Goal: Information Seeking & Learning: Learn about a topic

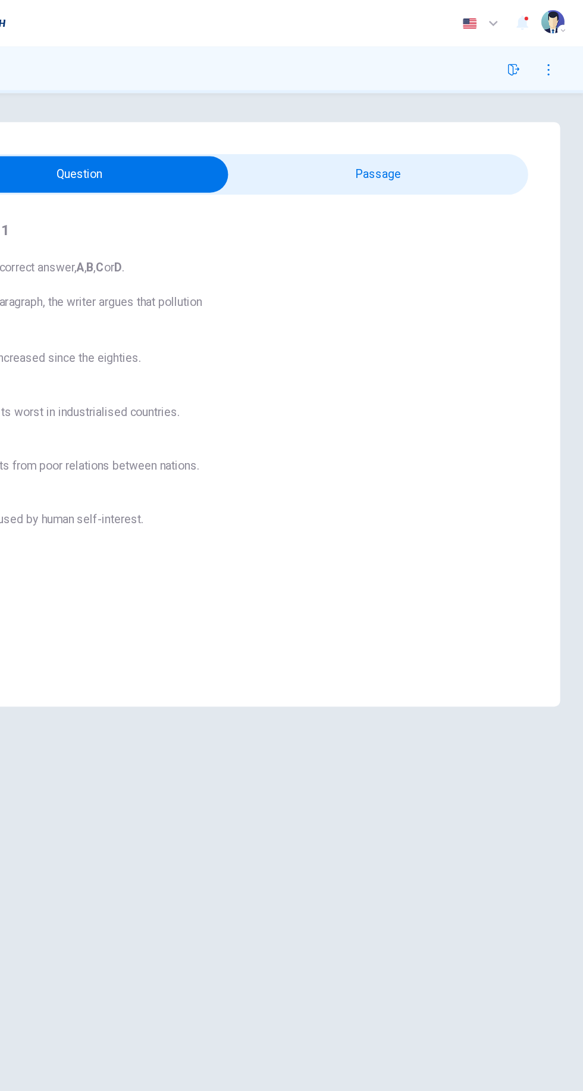
click at [525, 57] on icon "button" at bounding box center [526, 57] width 10 height 10
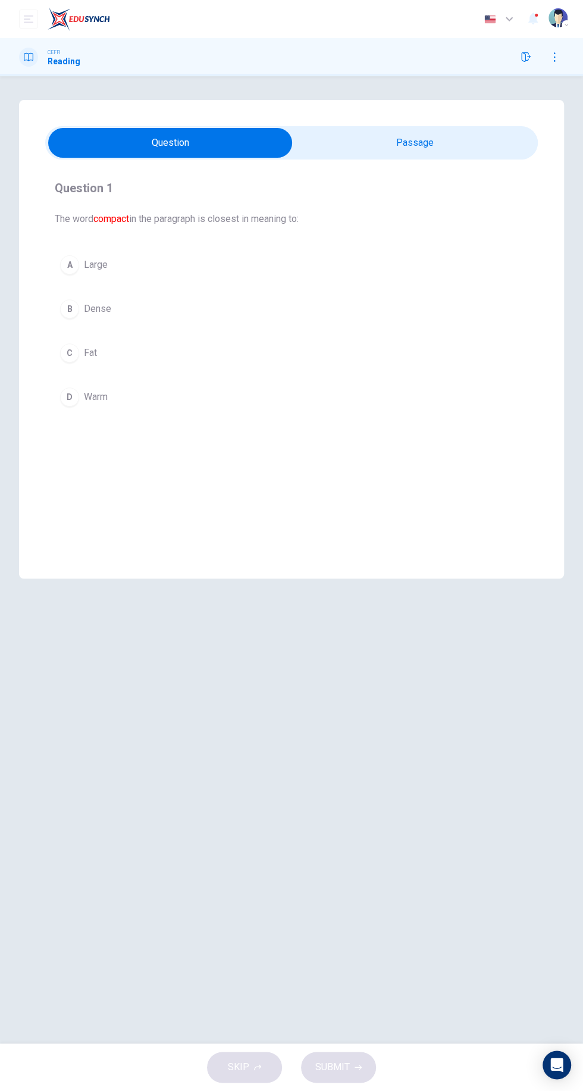
click at [457, 134] on input "checkbox" at bounding box center [170, 143] width 739 height 30
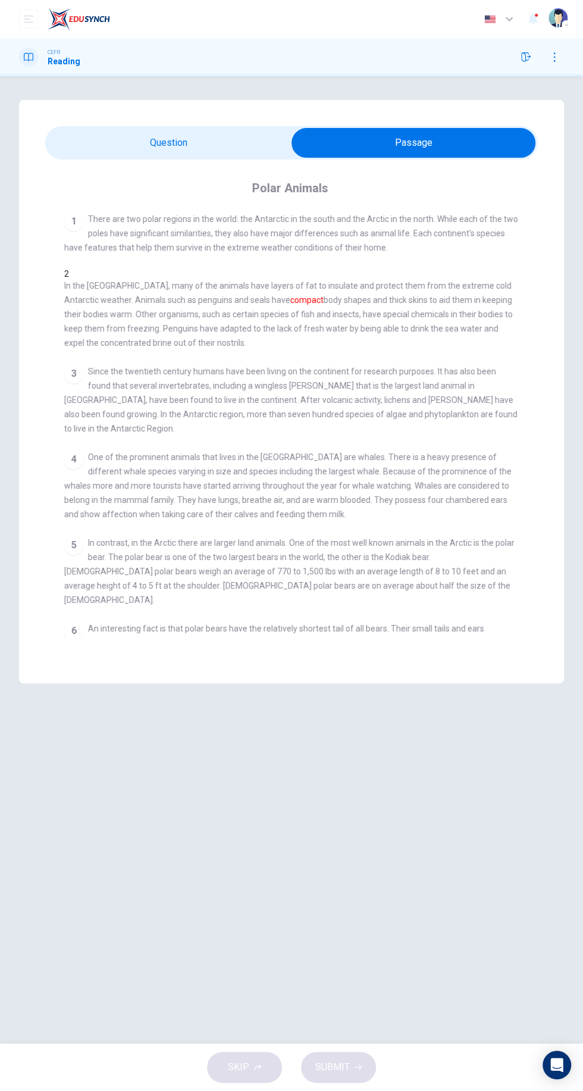
click at [212, 149] on input "checkbox" at bounding box center [413, 143] width 739 height 30
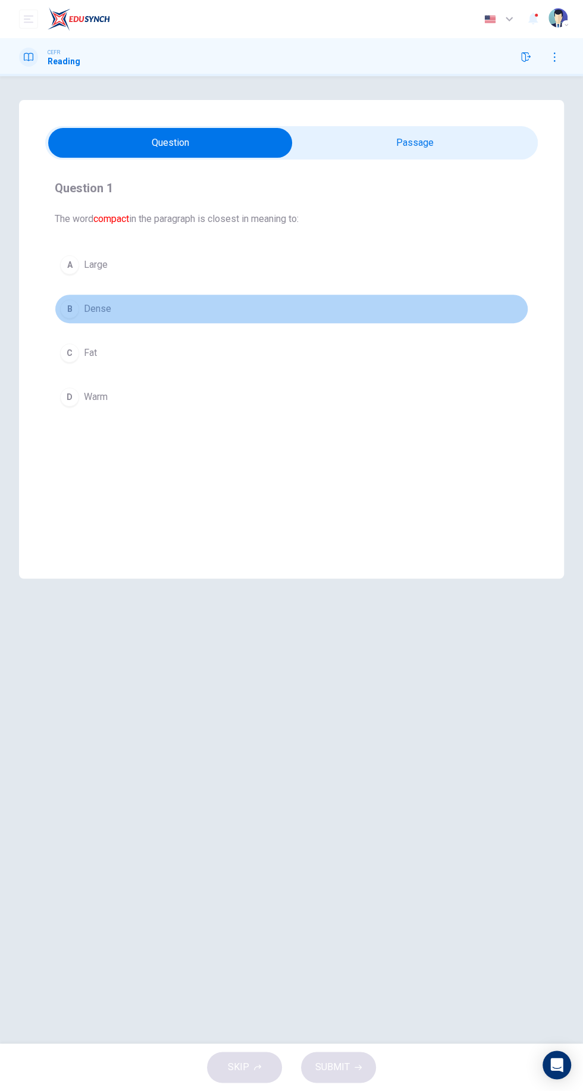
click at [69, 308] on div "B" at bounding box center [69, 308] width 19 height 19
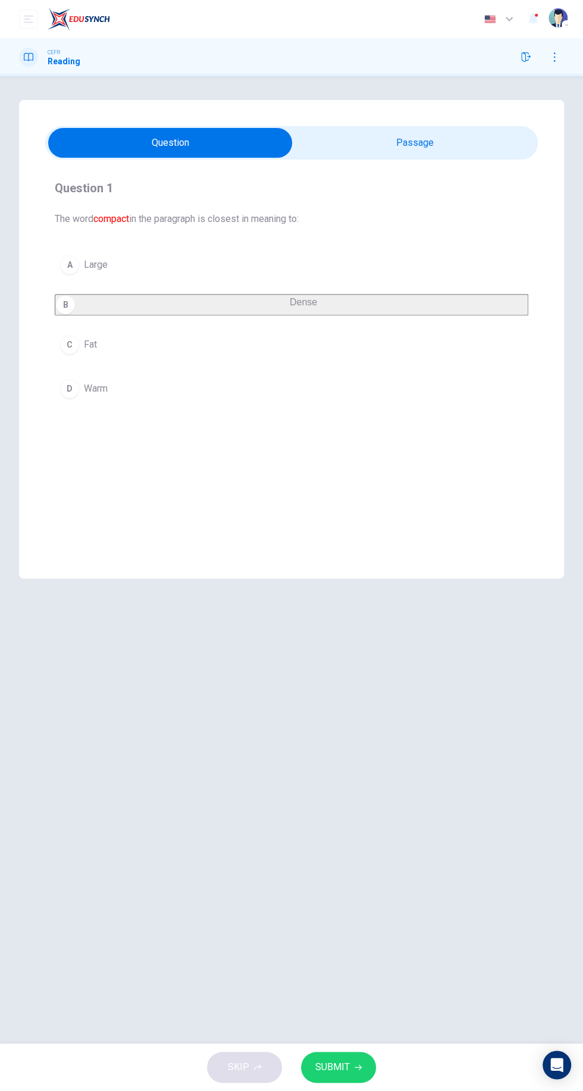
click at [357, 1067] on icon "button" at bounding box center [358, 1067] width 7 height 5
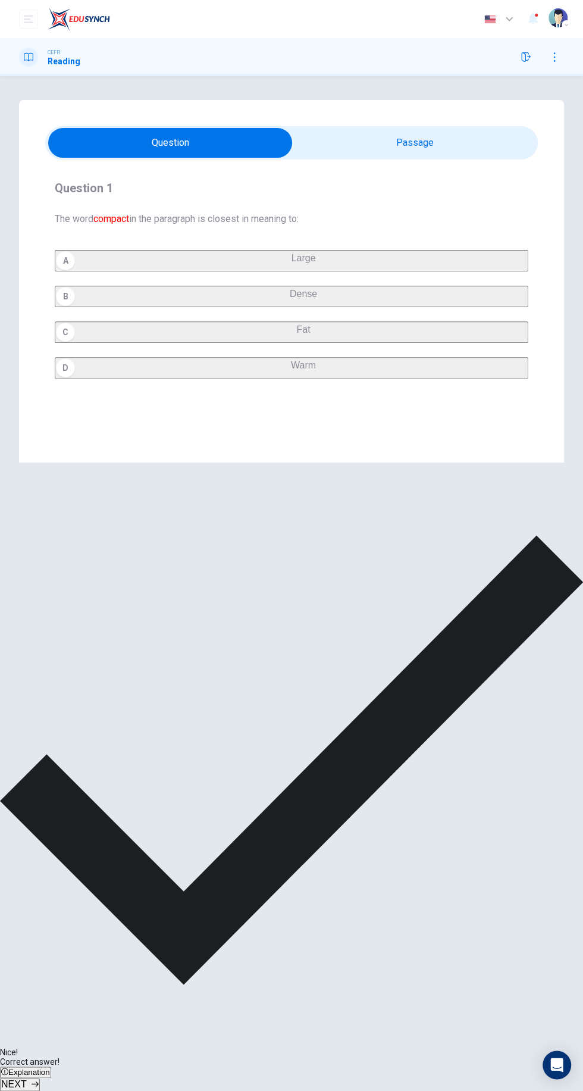
click at [27, 1079] on span "NEXT" at bounding box center [14, 1084] width 26 height 10
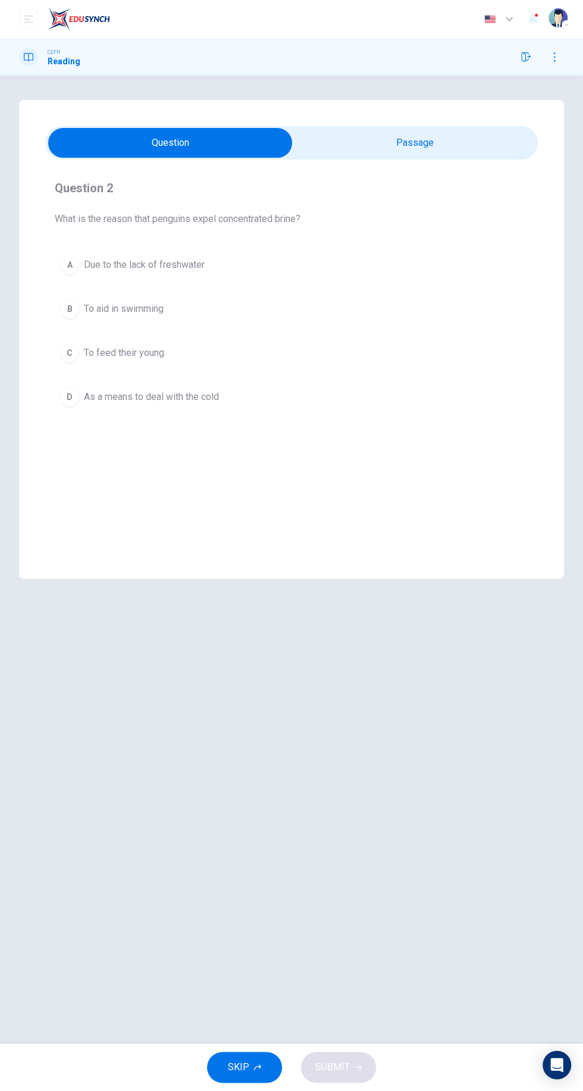
click at [453, 143] on input "checkbox" at bounding box center [170, 143] width 739 height 30
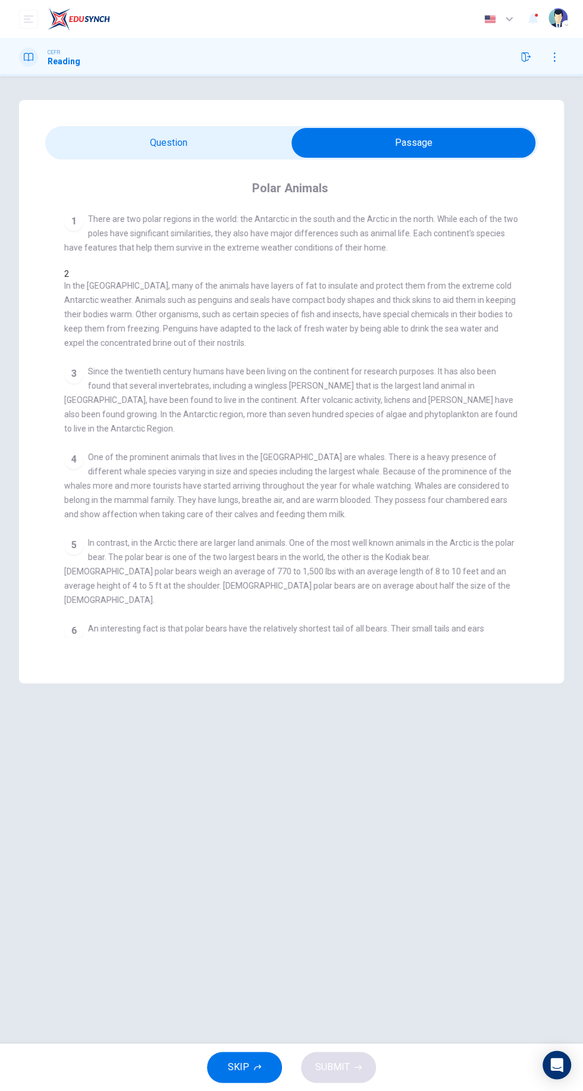
click at [224, 144] on input "checkbox" at bounding box center [413, 143] width 739 height 30
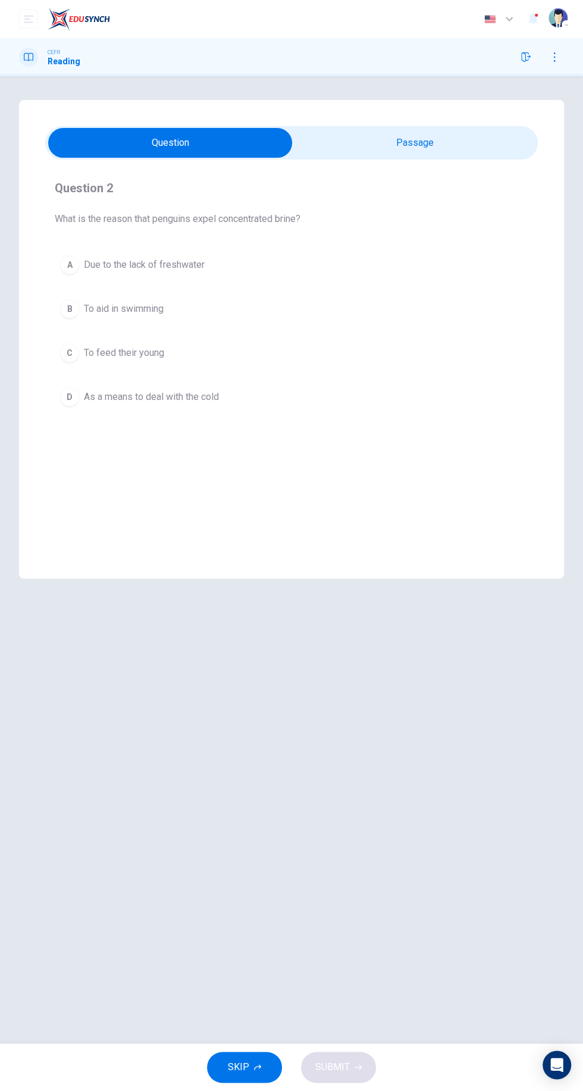
click at [174, 265] on span "Due to the lack of freshwater" at bounding box center [144, 265] width 121 height 14
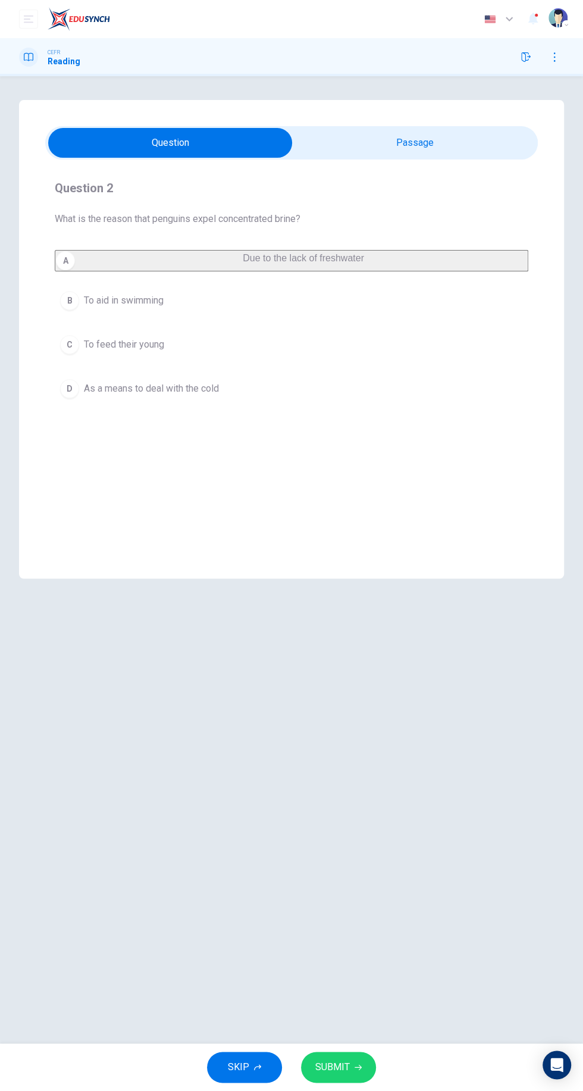
click at [331, 1064] on span "SUBMIT" at bounding box center [332, 1067] width 35 height 17
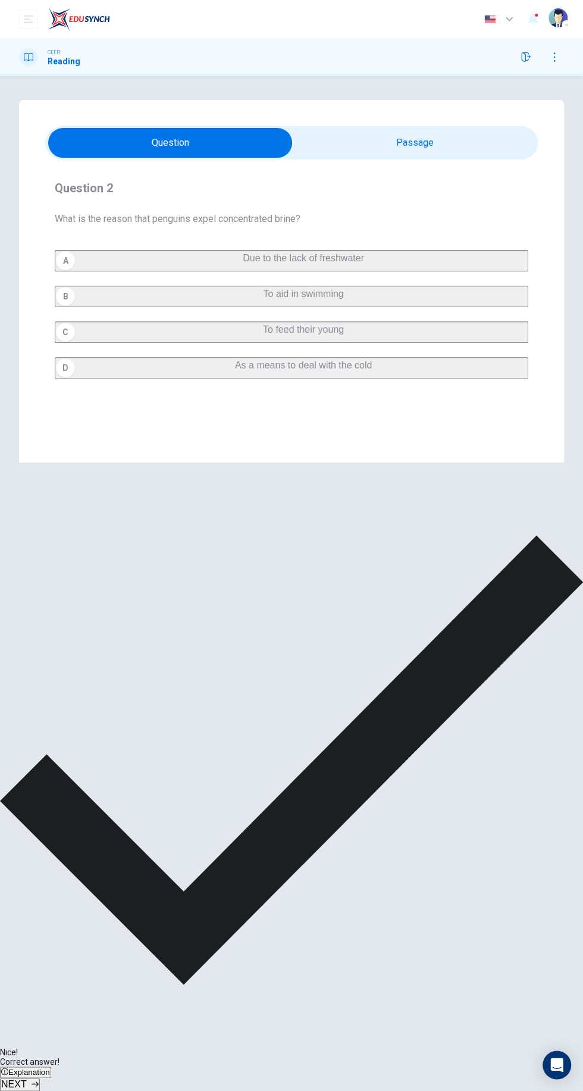
click at [39, 1081] on icon "button" at bounding box center [35, 1083] width 7 height 5
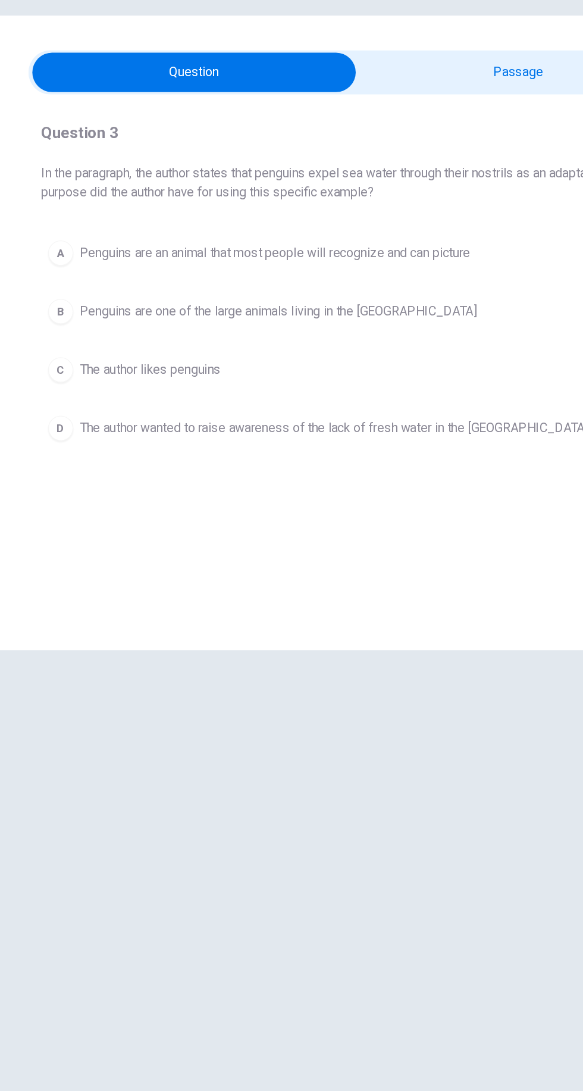
click at [424, 143] on input "checkbox" at bounding box center [170, 143] width 739 height 30
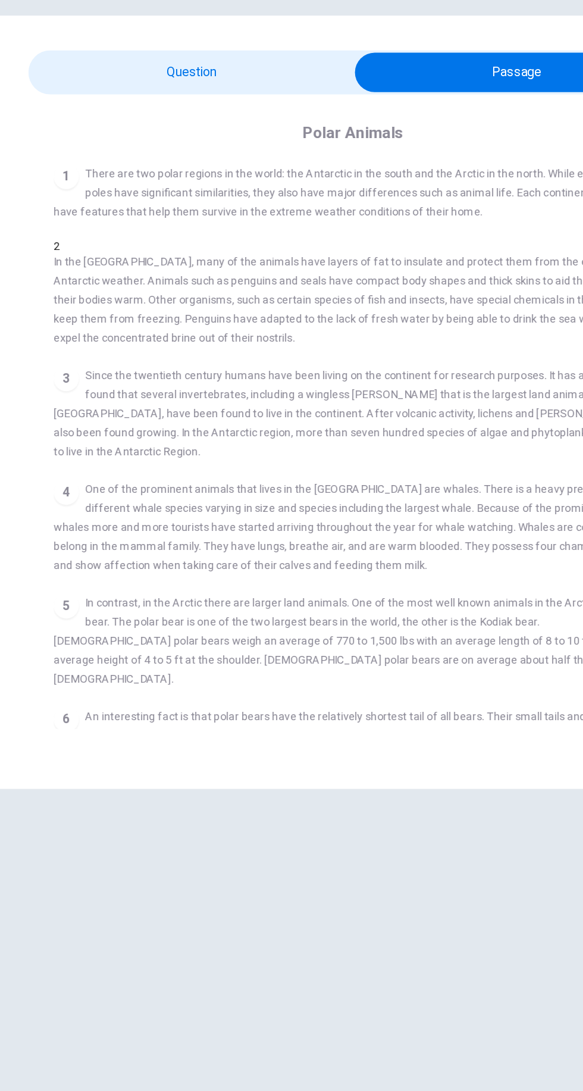
click at [130, 140] on input "checkbox" at bounding box center [413, 143] width 739 height 30
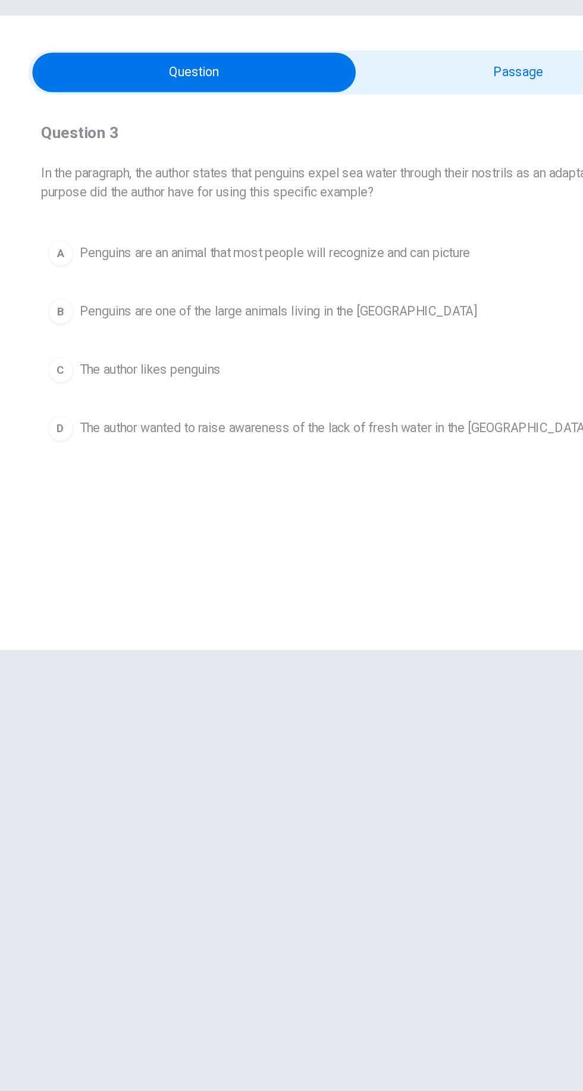
click at [361, 280] on span "Penguins are an animal that most people will recognize and can picture" at bounding box center [231, 279] width 295 height 14
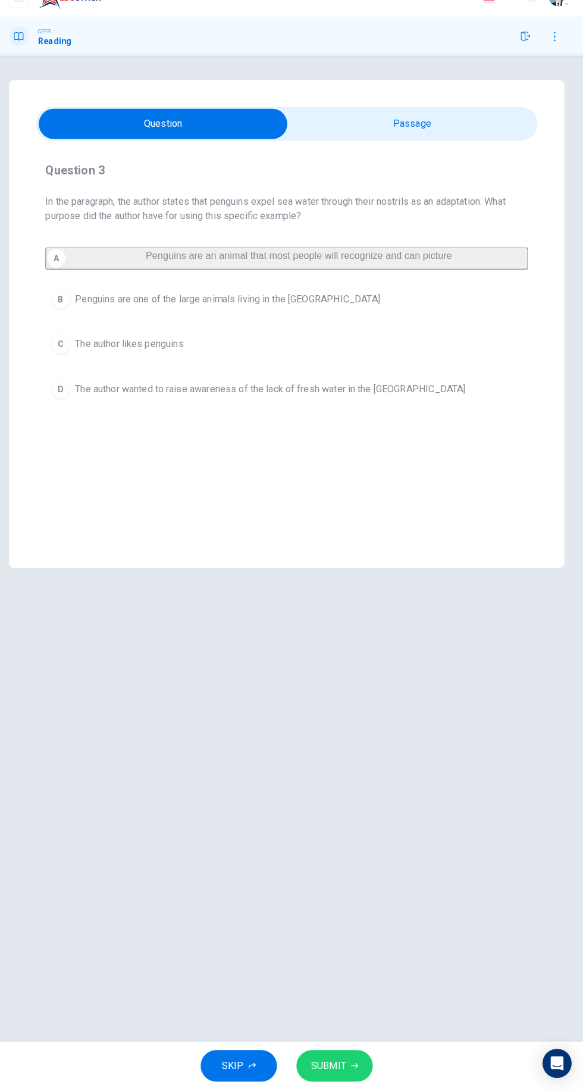
click at [357, 1067] on icon "button" at bounding box center [358, 1067] width 7 height 5
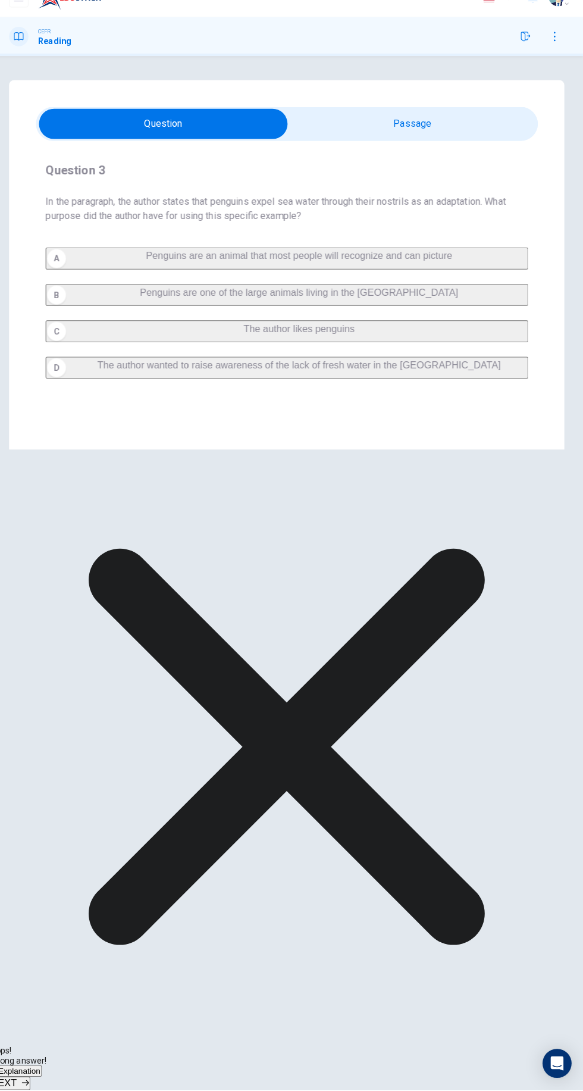
click at [39, 1081] on icon "button" at bounding box center [35, 1083] width 7 height 5
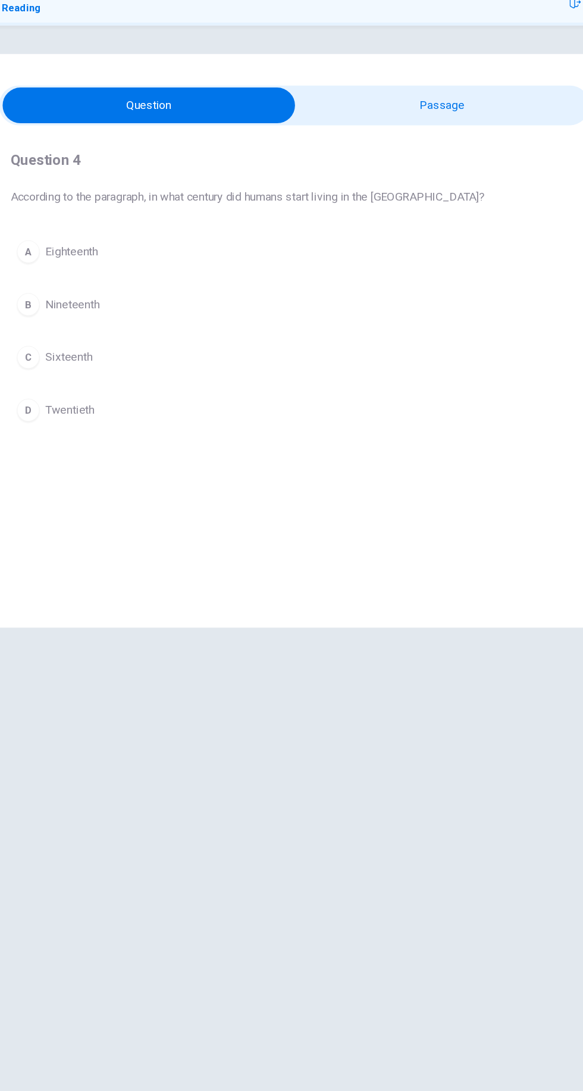
click at [373, 135] on input "checkbox" at bounding box center [170, 143] width 739 height 30
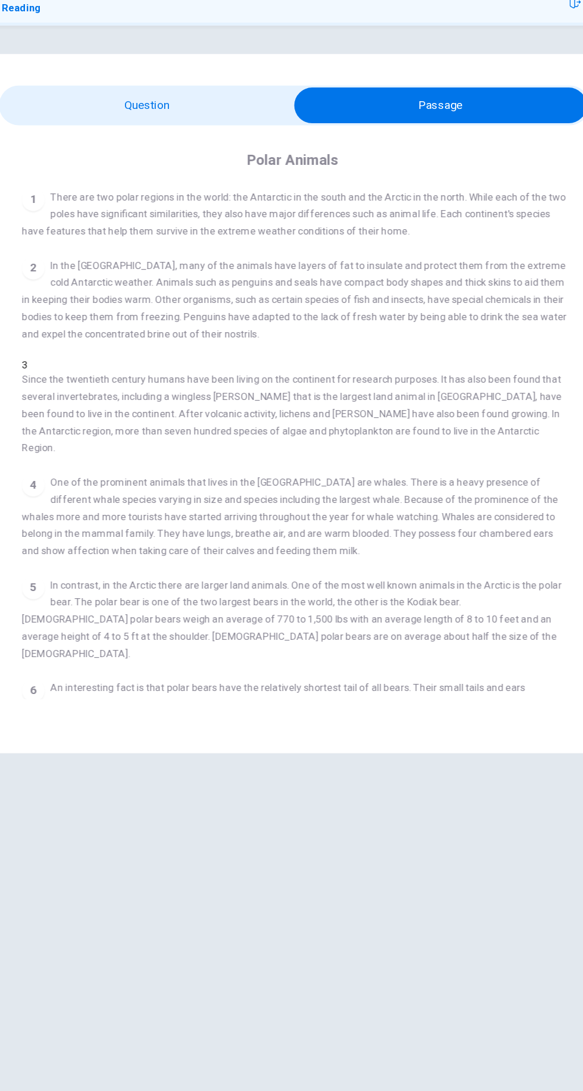
click at [159, 142] on input "checkbox" at bounding box center [413, 143] width 739 height 30
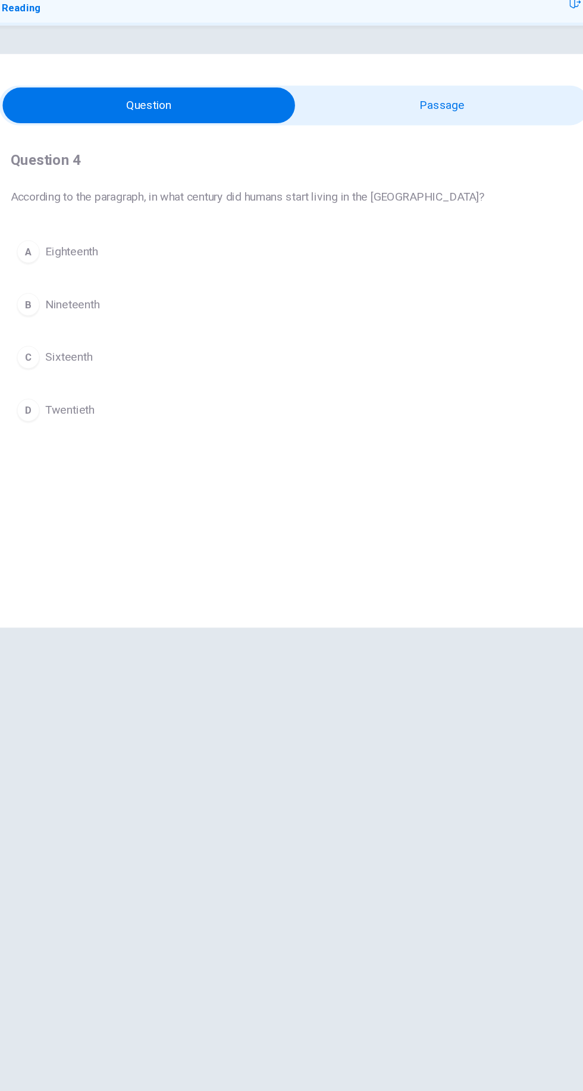
click at [71, 396] on div "D" at bounding box center [69, 396] width 19 height 19
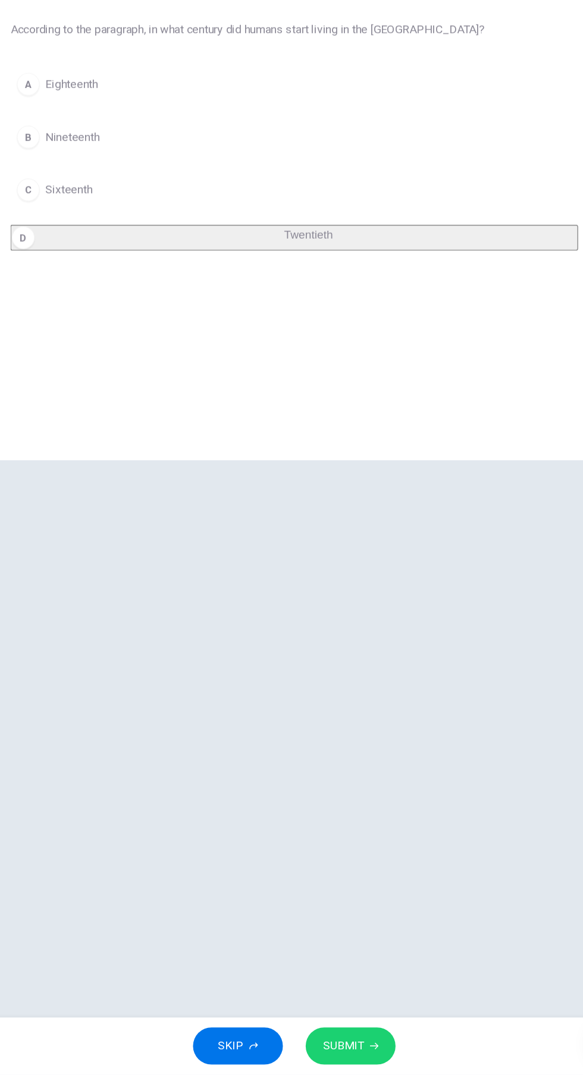
click at [332, 1066] on span "SUBMIT" at bounding box center [332, 1067] width 35 height 17
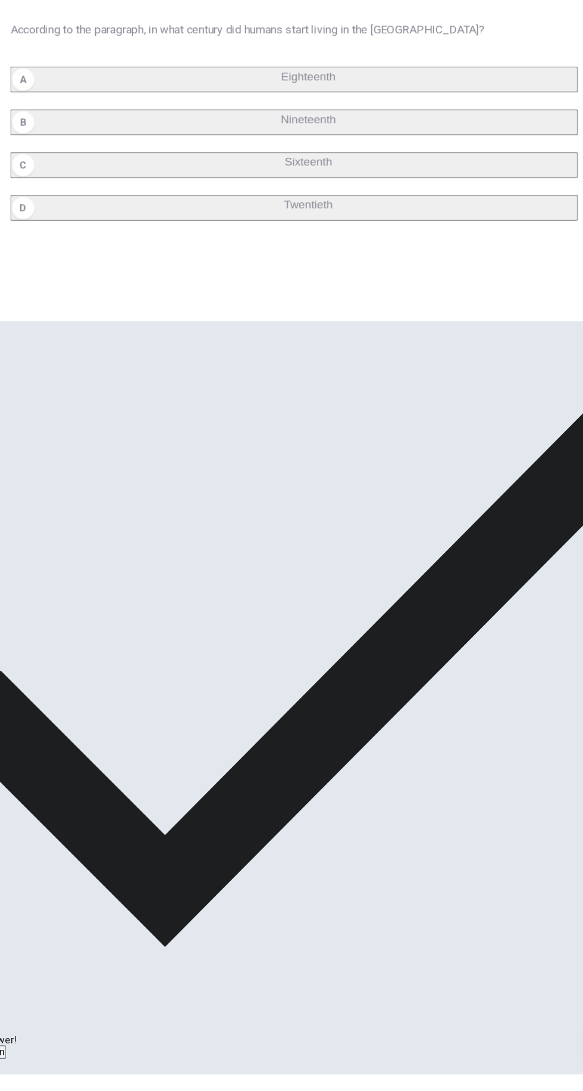
click at [39, 1081] on icon "button" at bounding box center [35, 1083] width 7 height 5
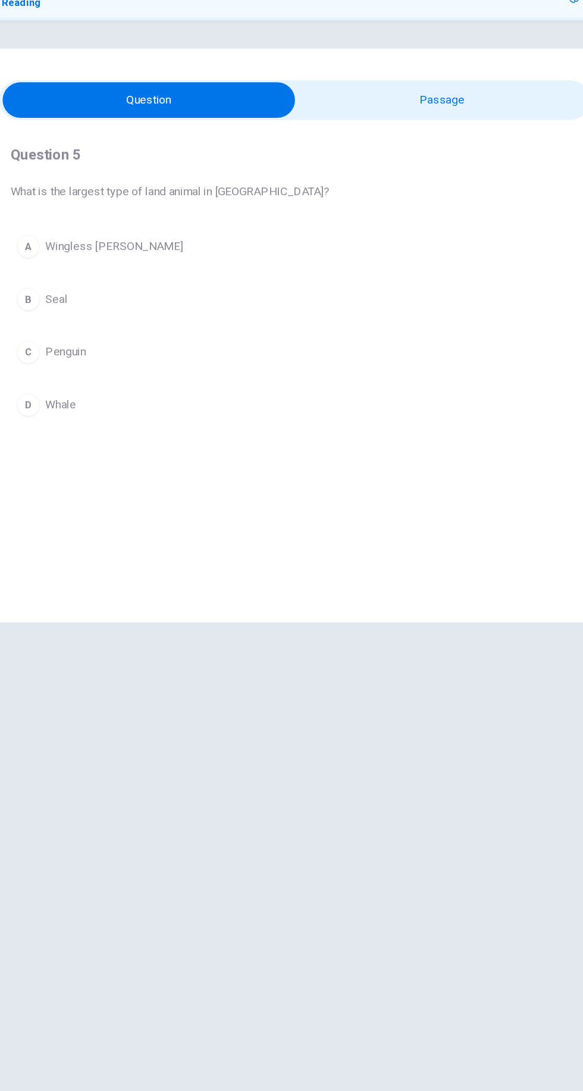
click at [459, 138] on input "checkbox" at bounding box center [170, 143] width 739 height 30
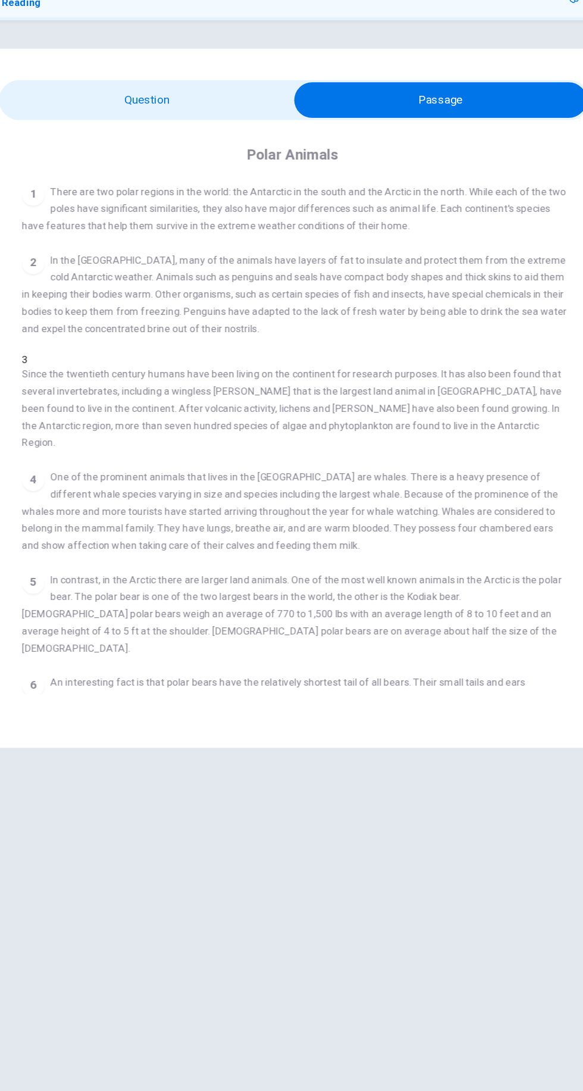
click at [215, 143] on input "checkbox" at bounding box center [413, 143] width 739 height 30
checkbox input "false"
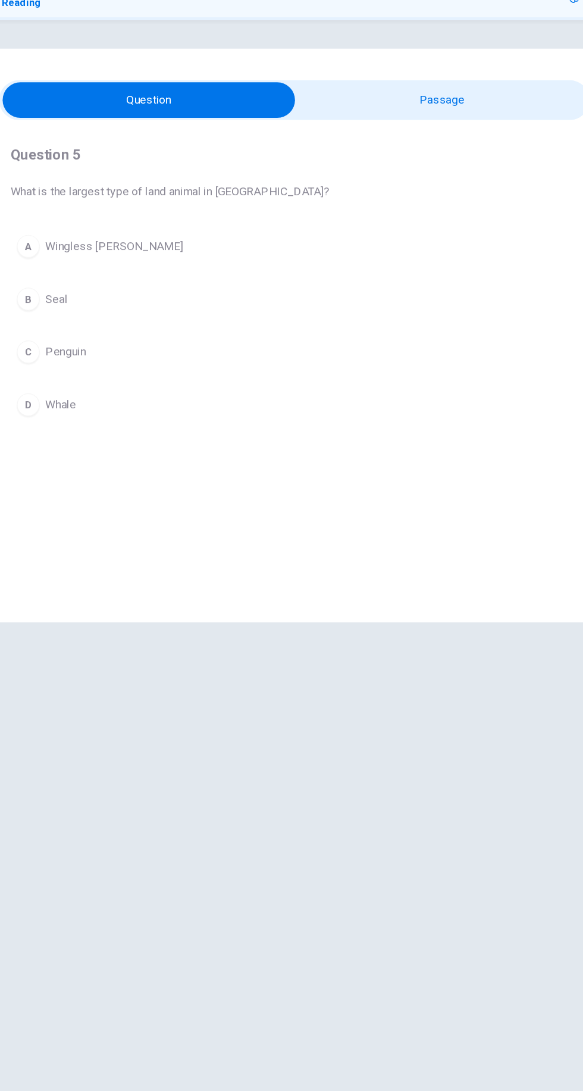
click at [268, 262] on button "A Wingless [PERSON_NAME]" at bounding box center [292, 265] width 474 height 30
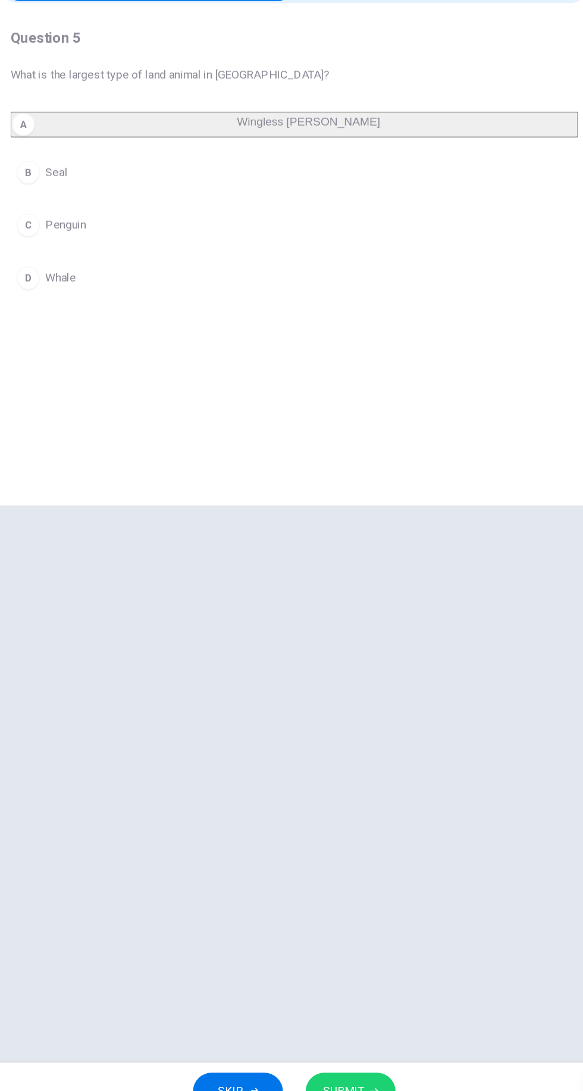
click at [357, 1067] on icon "button" at bounding box center [358, 1067] width 7 height 5
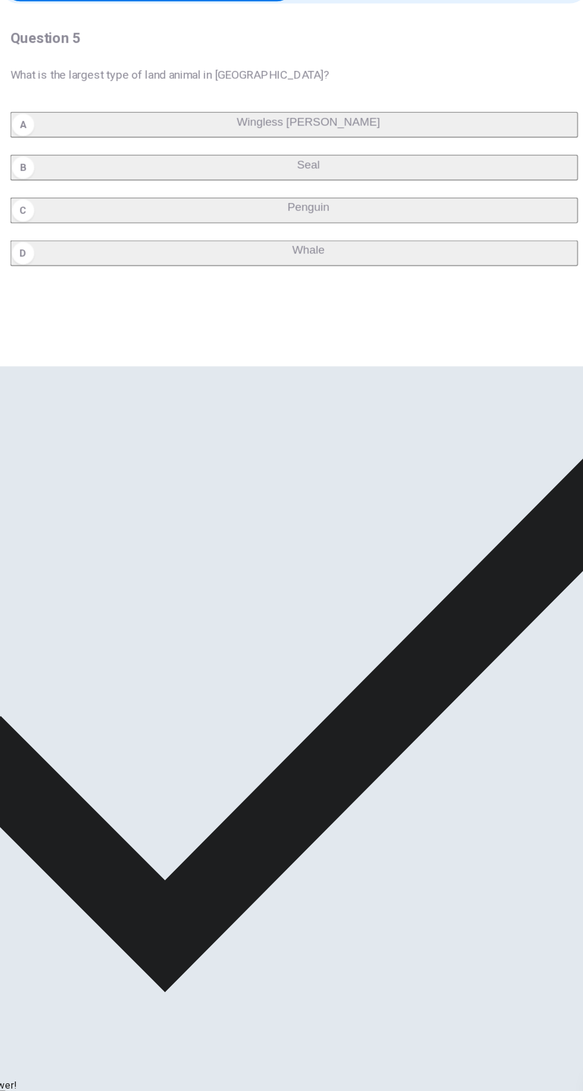
click at [27, 1079] on span "NEXT" at bounding box center [14, 1084] width 26 height 10
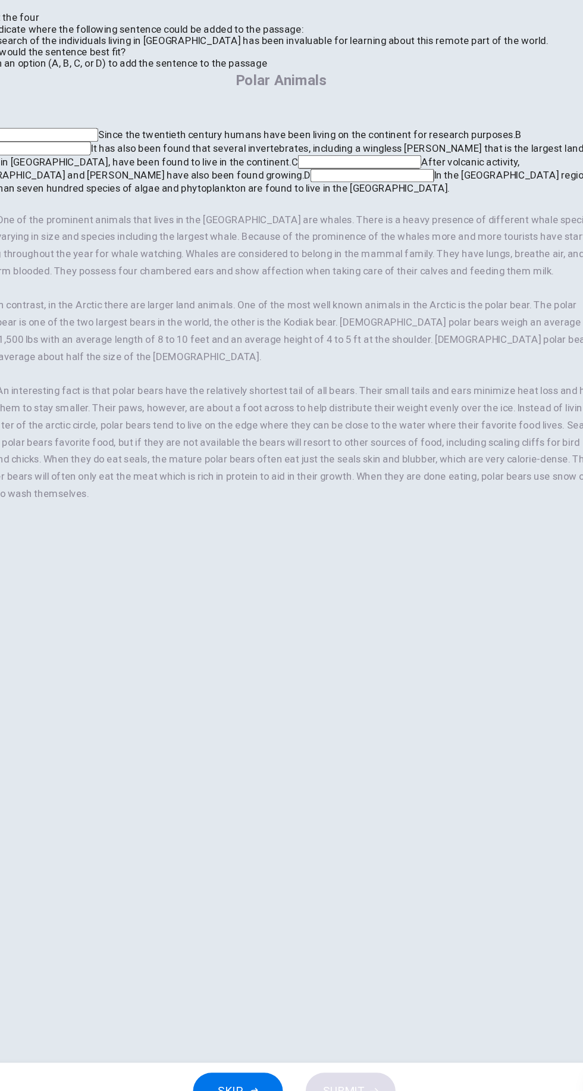
scroll to position [167, 0]
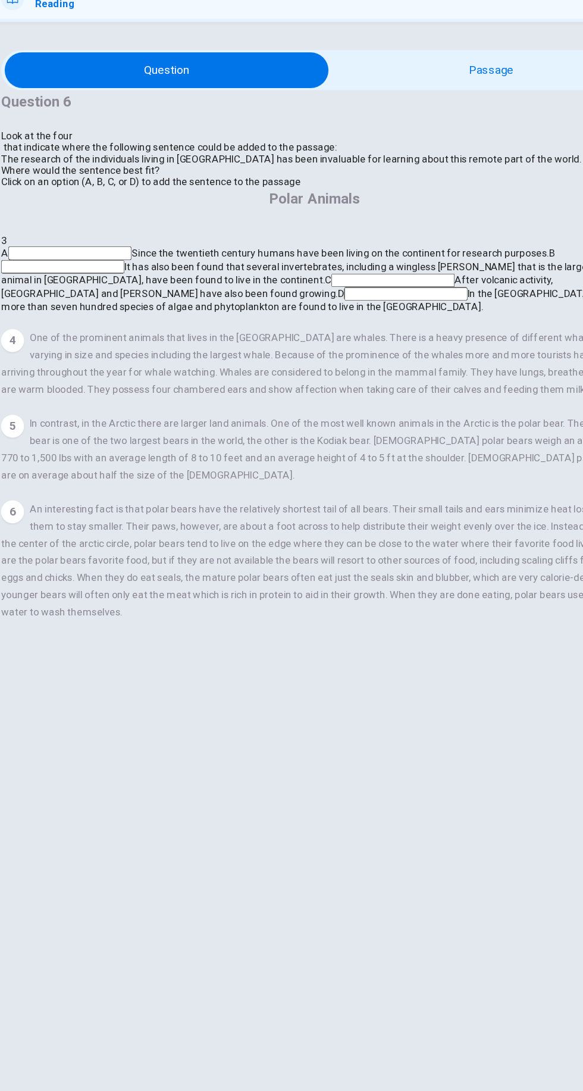
click at [128, 264] on input at bounding box center [76, 269] width 103 height 11
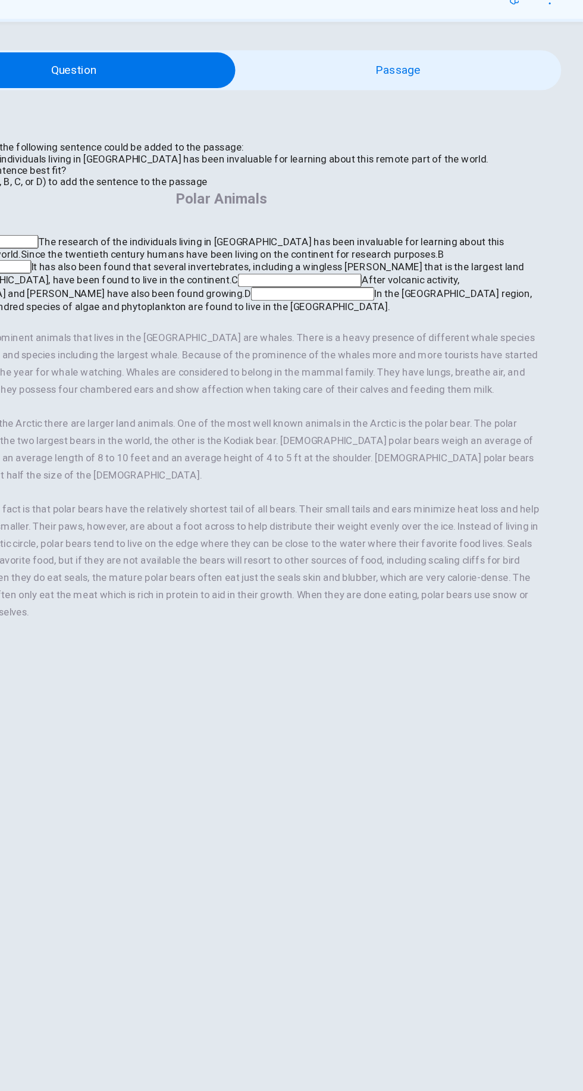
click at [524, 281] on span "It has also been found that several invertebrates, including a wingless [PERSON…" at bounding box center [276, 286] width 514 height 21
click at [122, 286] on input at bounding box center [70, 280] width 103 height 11
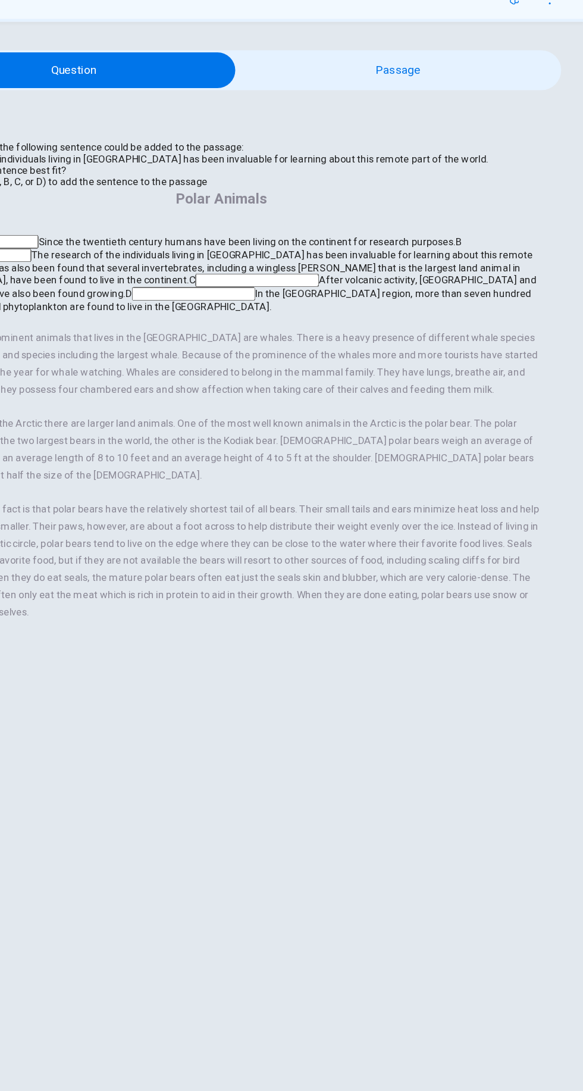
click at [510, 286] on span "The research of the individuals living in [GEOGRAPHIC_DATA] has been invaluable…" at bounding box center [279, 276] width 521 height 20
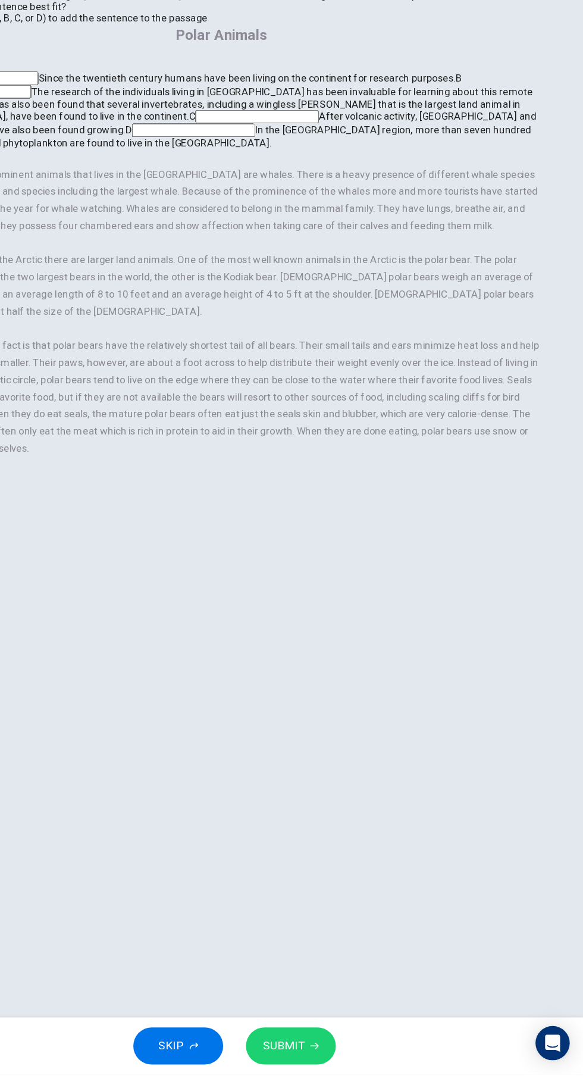
click at [357, 1067] on icon "button" at bounding box center [358, 1067] width 7 height 5
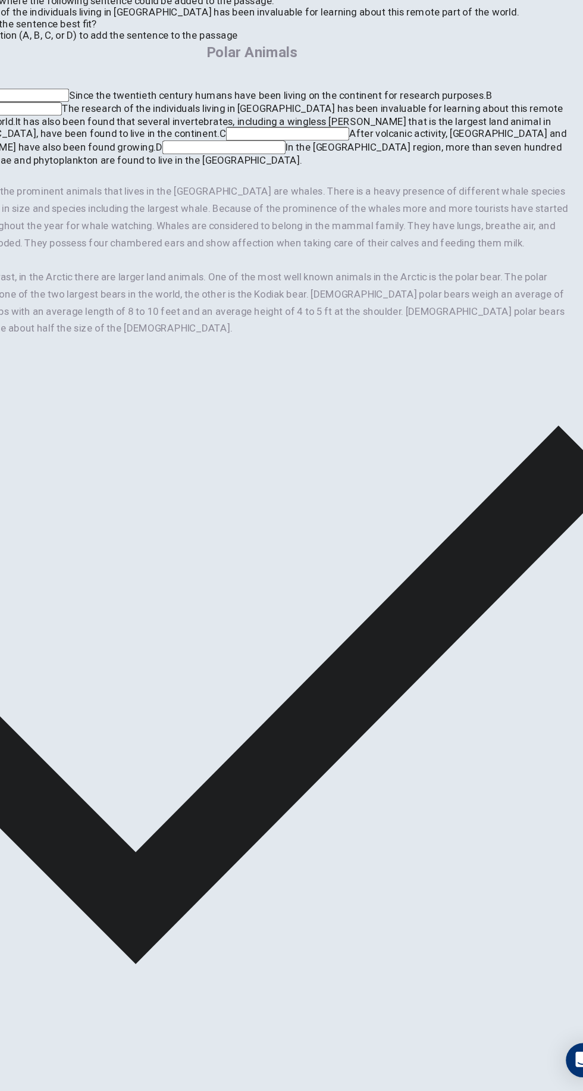
scroll to position [0, 0]
click at [50, 1068] on span "Explanation" at bounding box center [29, 1072] width 42 height 9
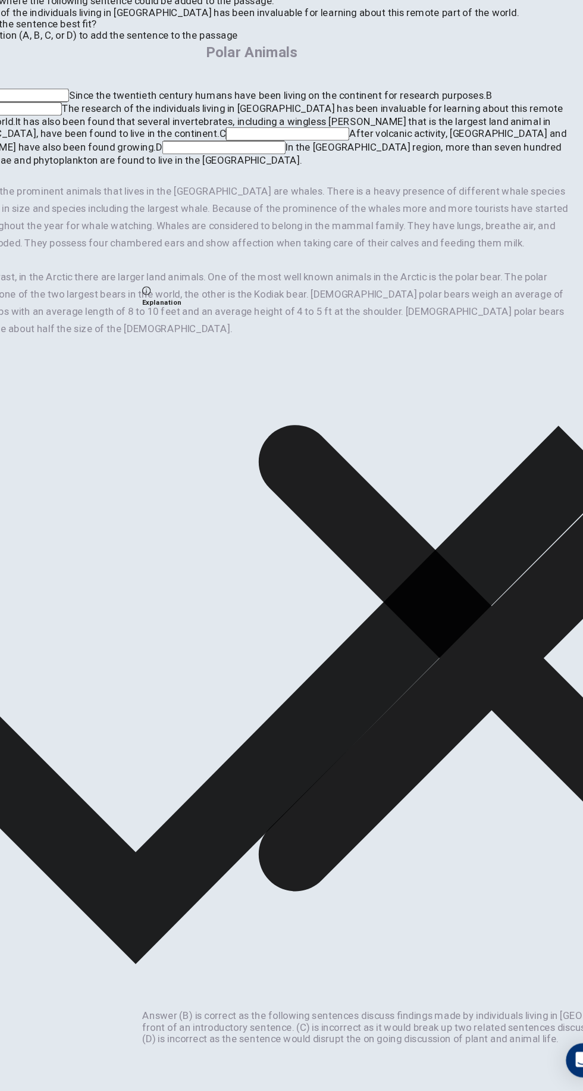
click at [418, 590] on div "Question 6 Look at the four that indicate where the following sentence could be…" at bounding box center [291, 345] width 583 height 490
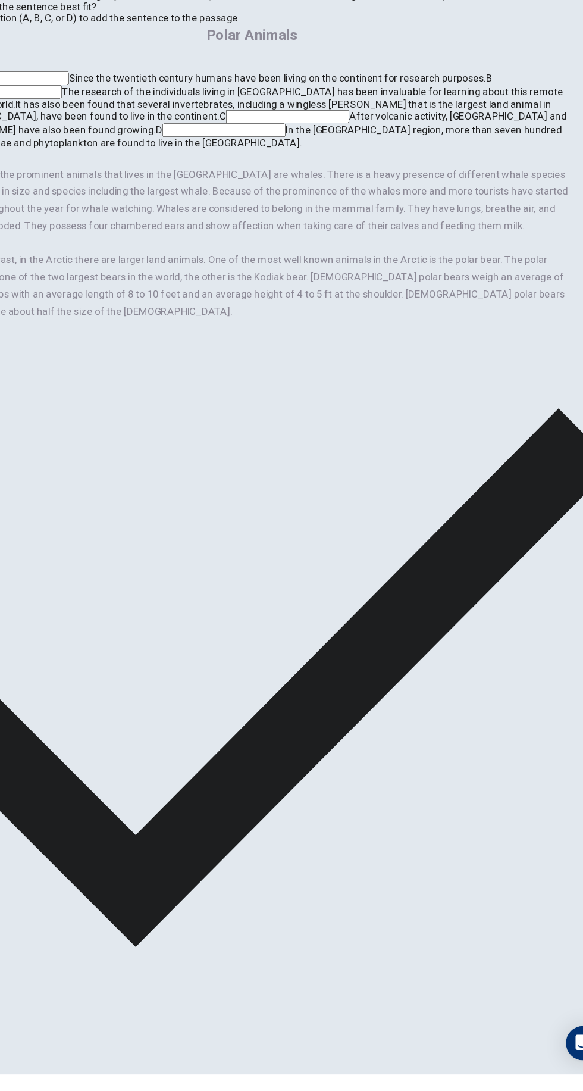
click at [39, 1080] on icon "button" at bounding box center [35, 1083] width 7 height 7
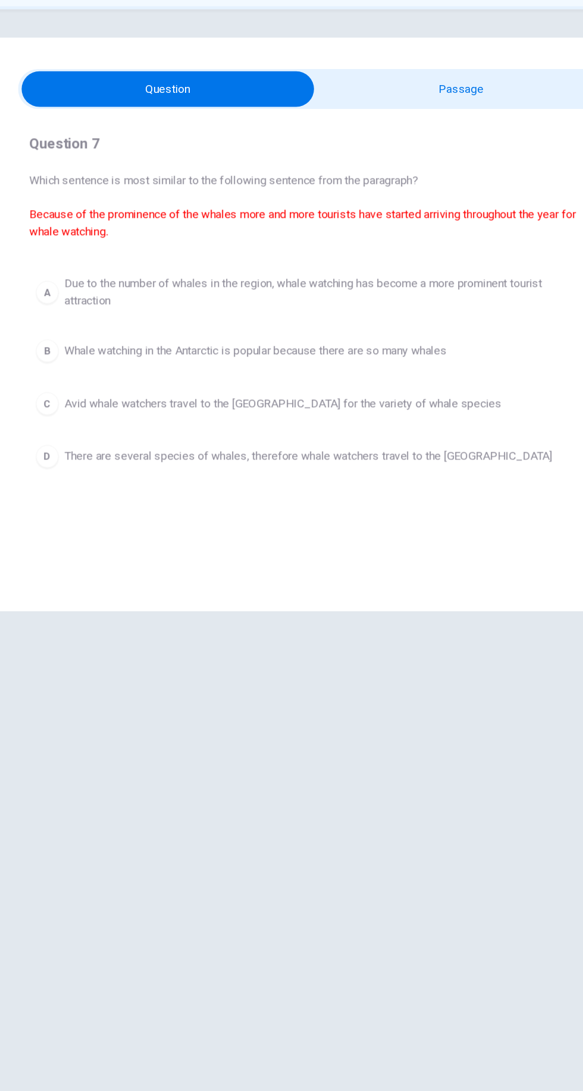
click at [437, 307] on span "Due to the number of whales in the region, whale watching has become a more pro…" at bounding box center [303, 312] width 439 height 29
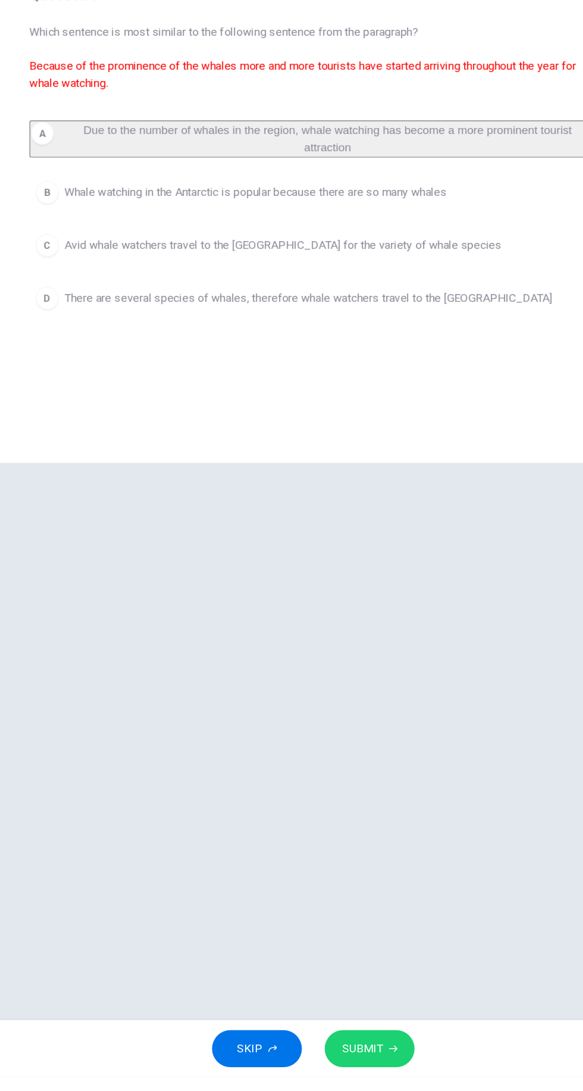
click at [357, 1067] on icon "button" at bounding box center [358, 1067] width 7 height 5
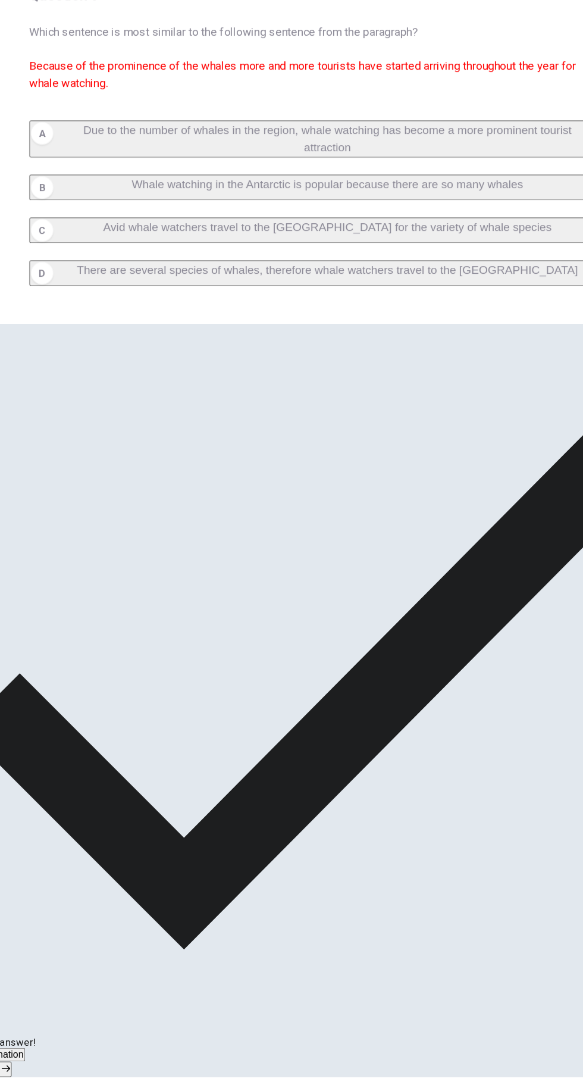
click at [27, 1079] on span "NEXT" at bounding box center [14, 1084] width 26 height 10
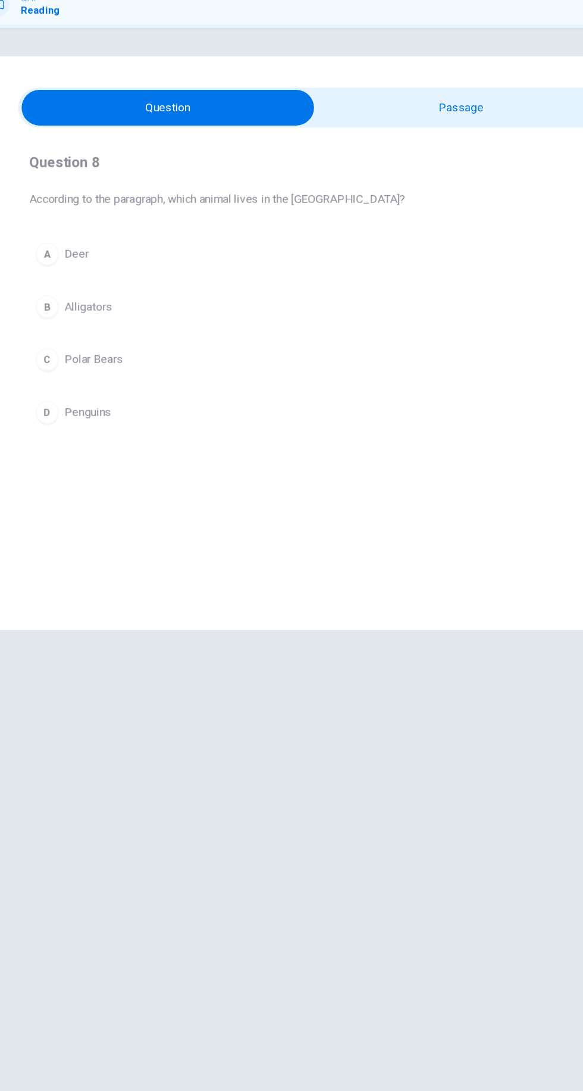
click at [455, 143] on input "checkbox" at bounding box center [170, 143] width 739 height 30
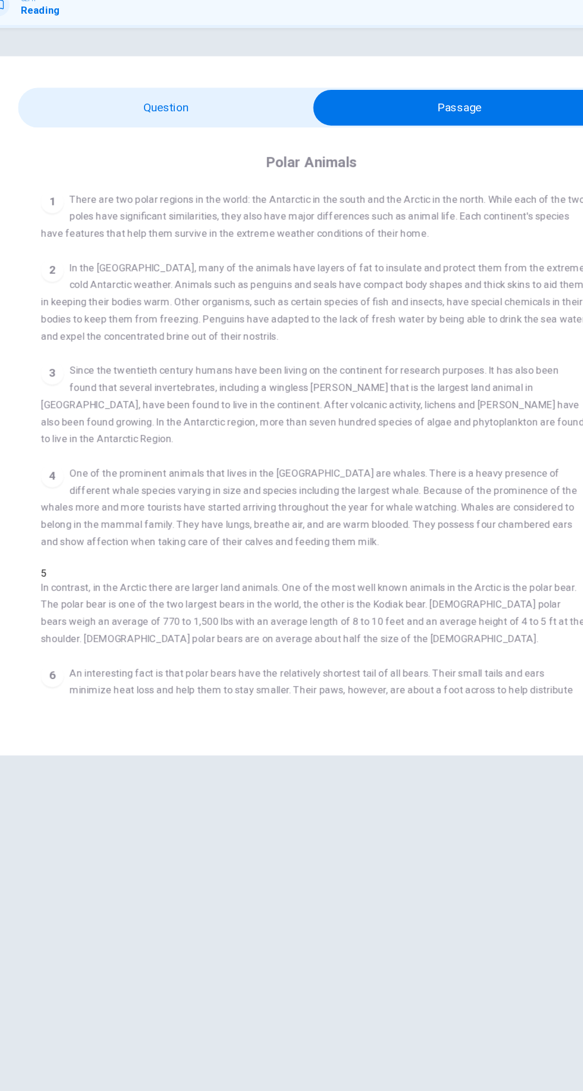
click at [129, 143] on input "checkbox" at bounding box center [413, 143] width 739 height 30
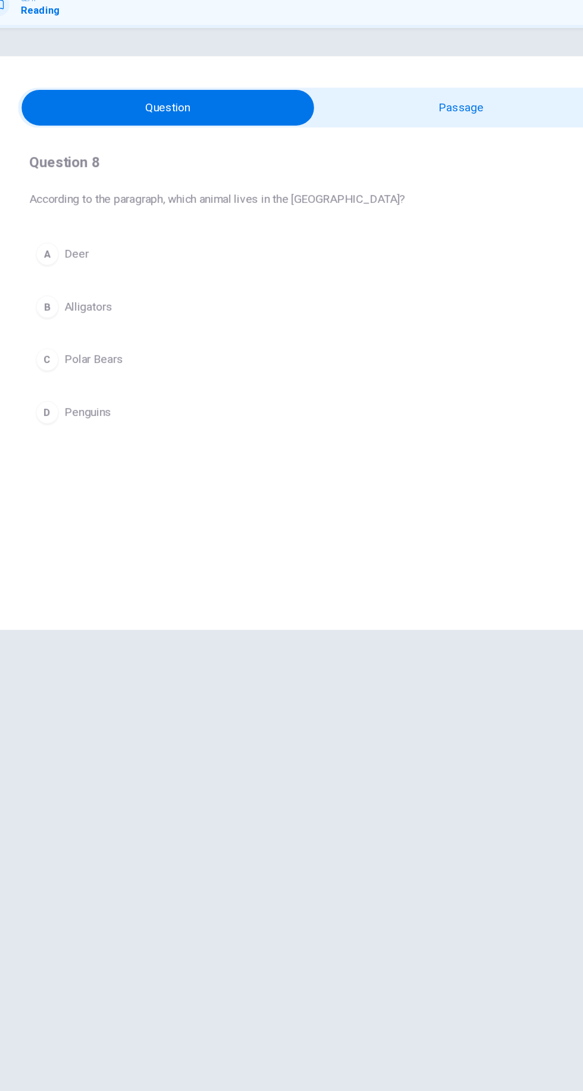
click at [72, 349] on div "C" at bounding box center [69, 352] width 19 height 19
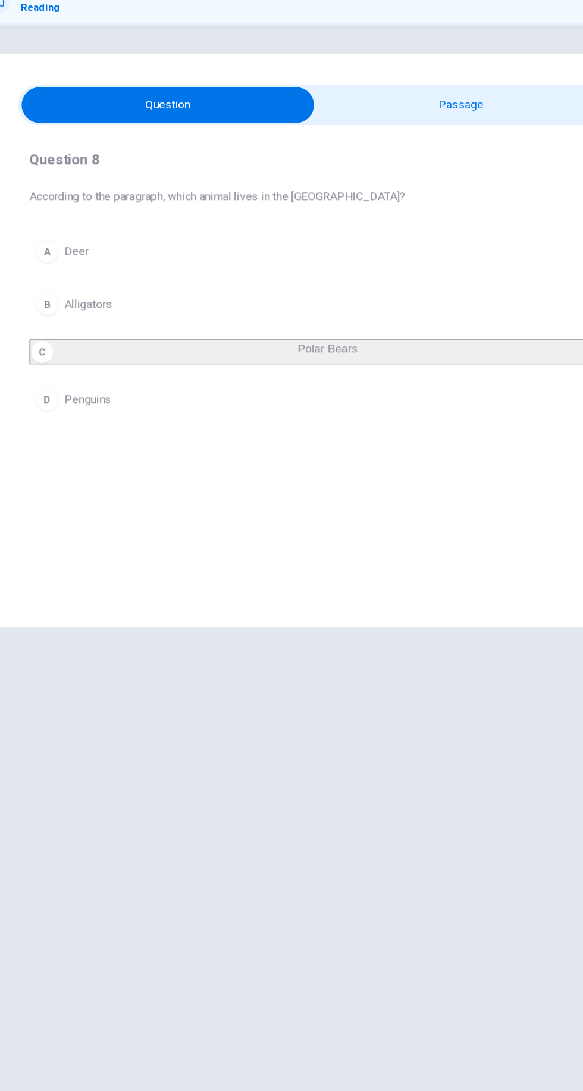
click at [451, 142] on input "checkbox" at bounding box center [170, 143] width 739 height 30
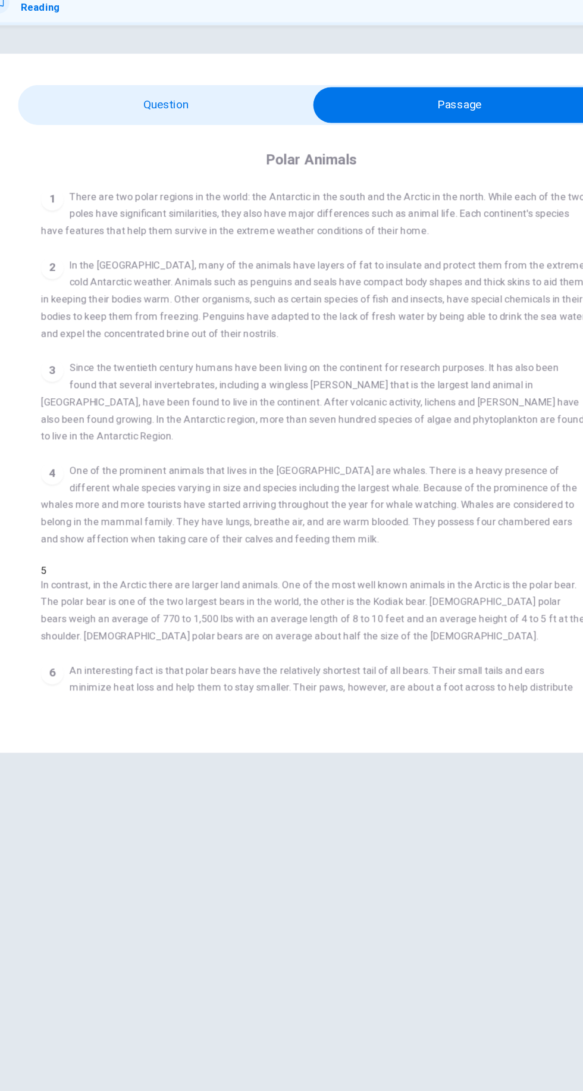
click at [145, 148] on input "checkbox" at bounding box center [413, 143] width 739 height 30
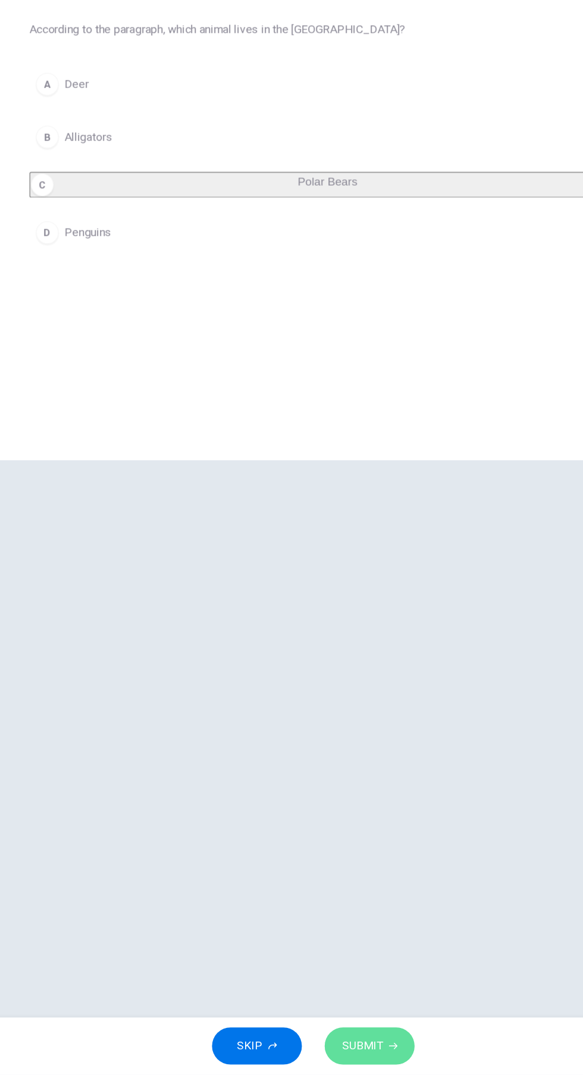
click at [357, 1067] on icon "button" at bounding box center [358, 1067] width 7 height 5
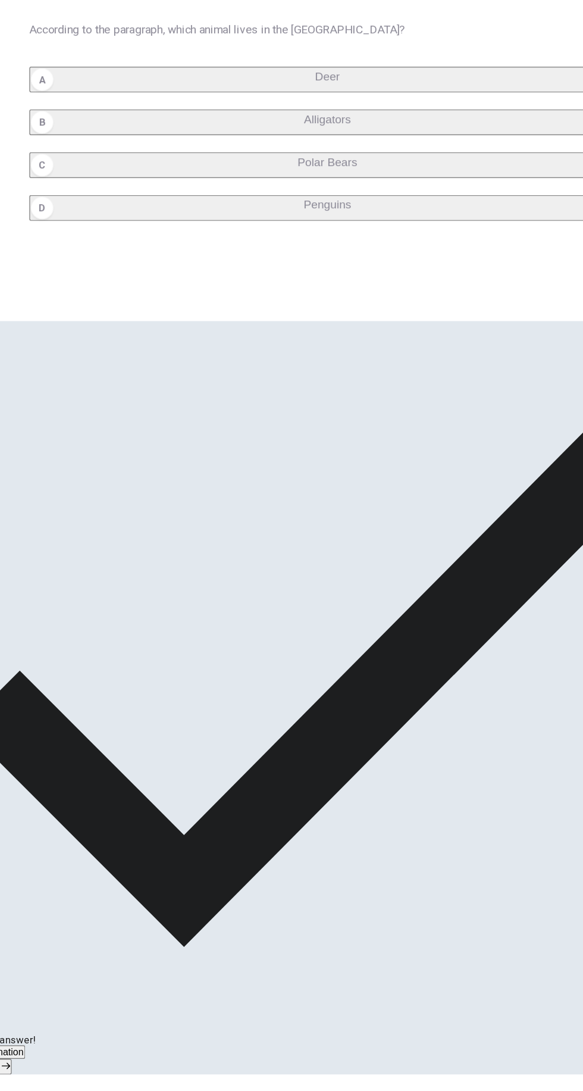
click at [27, 1079] on span "NEXT" at bounding box center [14, 1084] width 26 height 10
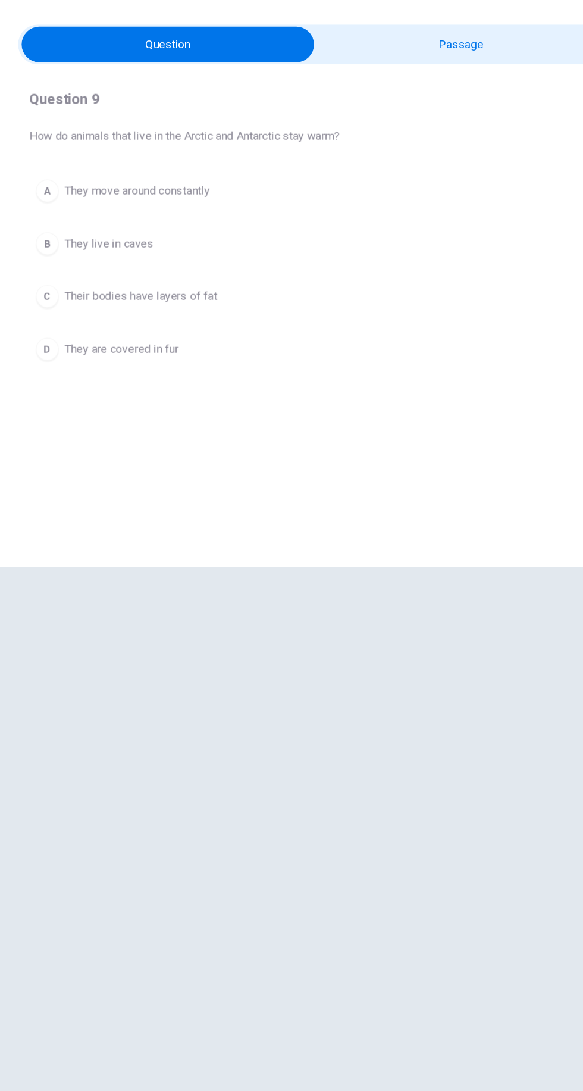
click at [473, 143] on input "checkbox" at bounding box center [170, 143] width 739 height 30
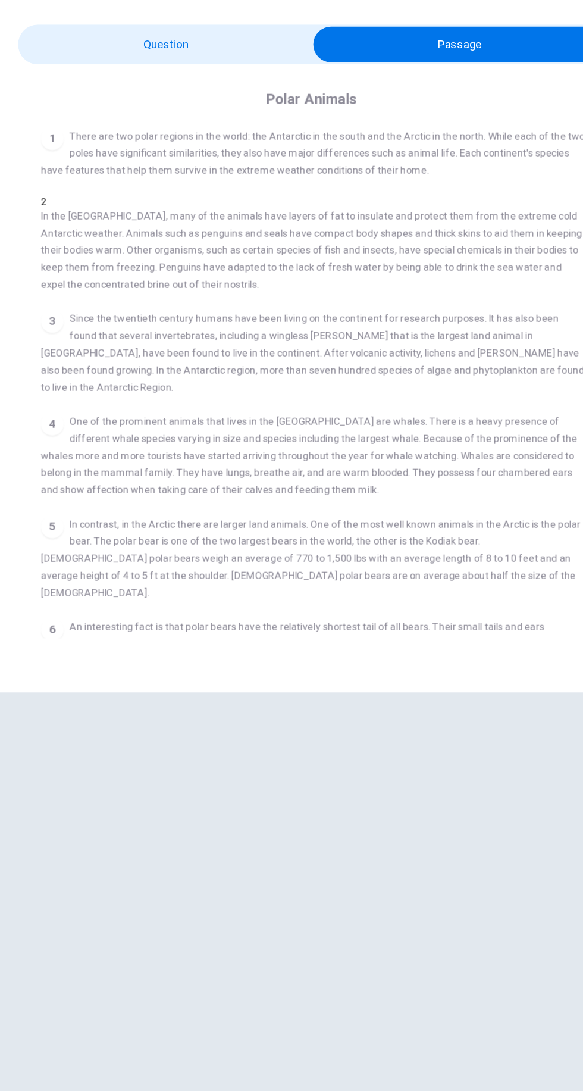
click at [116, 143] on input "checkbox" at bounding box center [413, 143] width 739 height 30
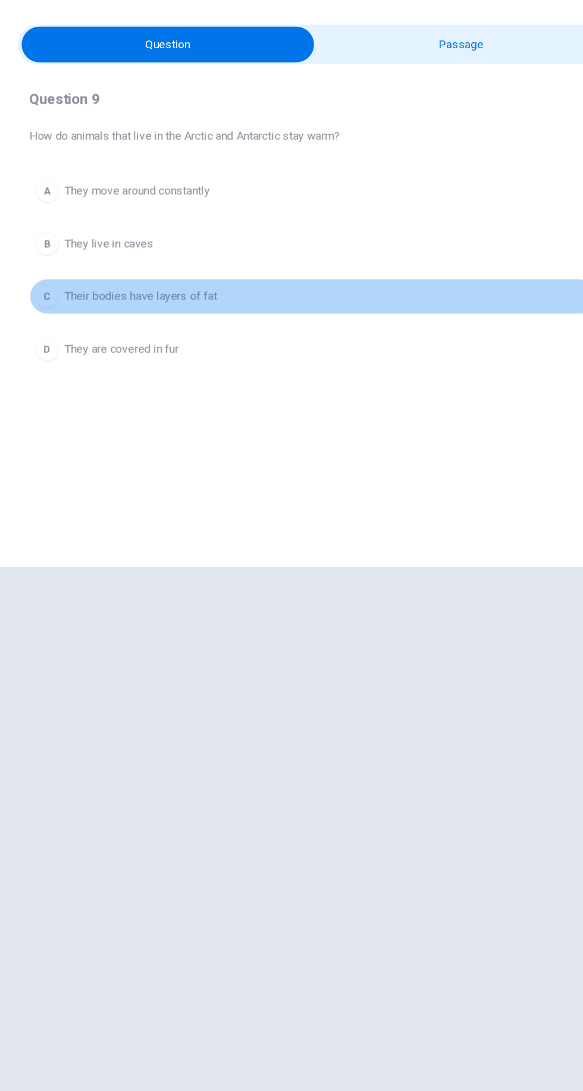
click at [72, 349] on div "C" at bounding box center [69, 352] width 19 height 19
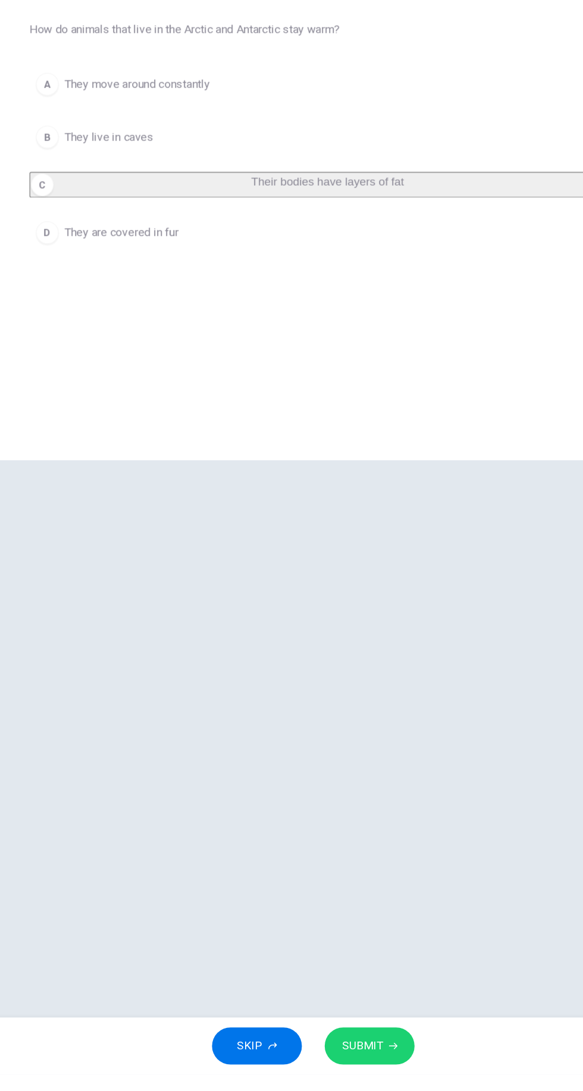
click at [346, 1068] on span "SUBMIT" at bounding box center [332, 1067] width 35 height 17
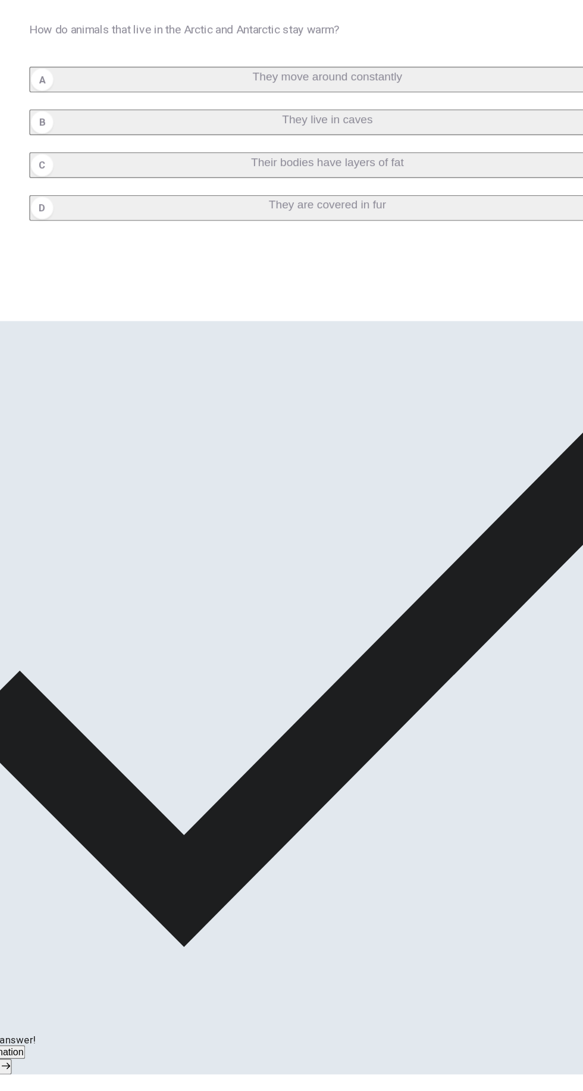
click at [27, 1079] on span "NEXT" at bounding box center [14, 1084] width 26 height 10
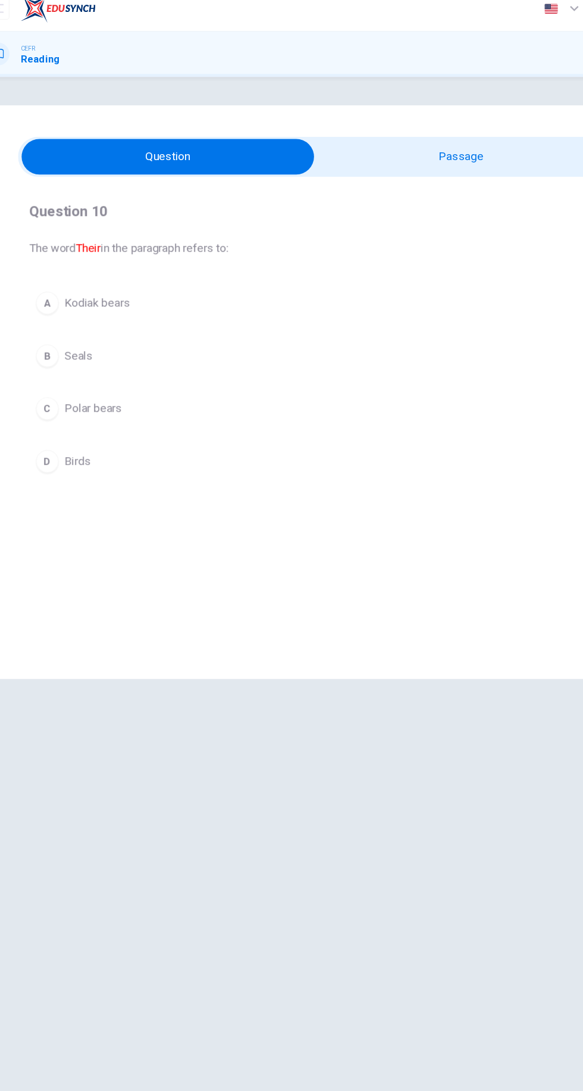
click at [441, 144] on input "checkbox" at bounding box center [170, 143] width 739 height 30
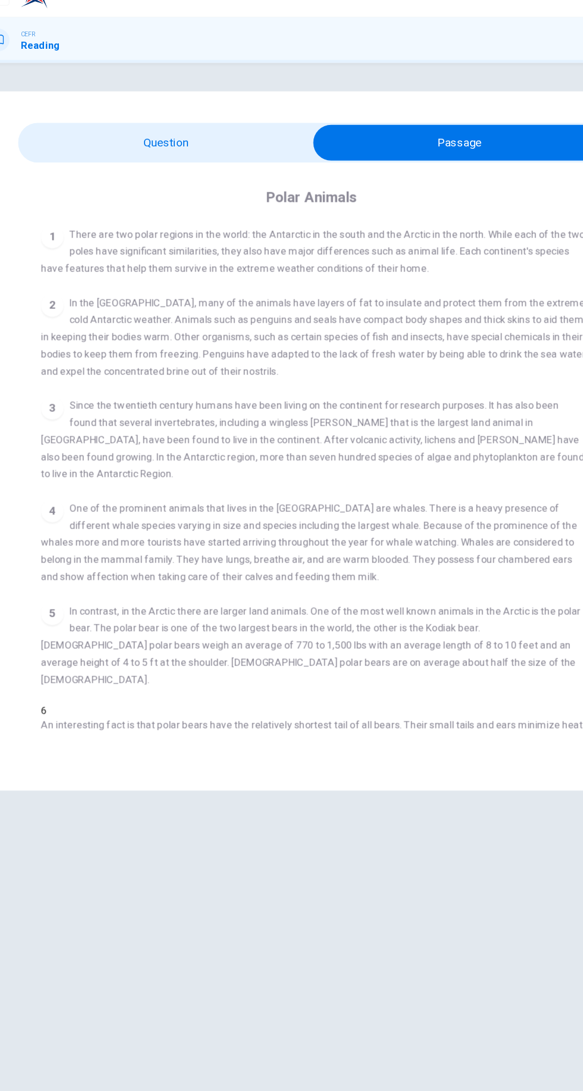
click at [143, 143] on input "checkbox" at bounding box center [413, 143] width 739 height 30
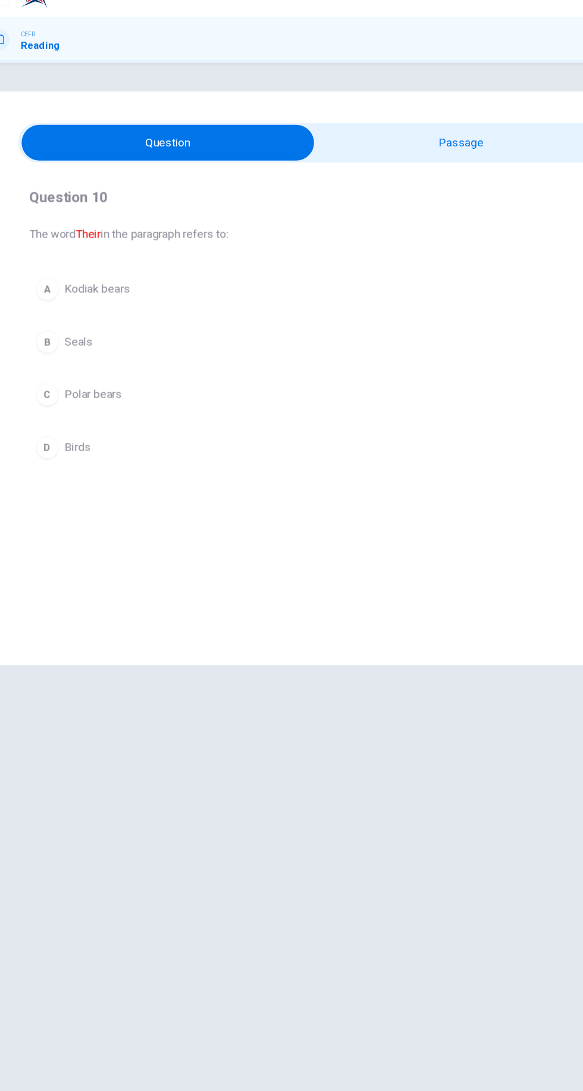
click at [70, 354] on div "C" at bounding box center [69, 352] width 19 height 19
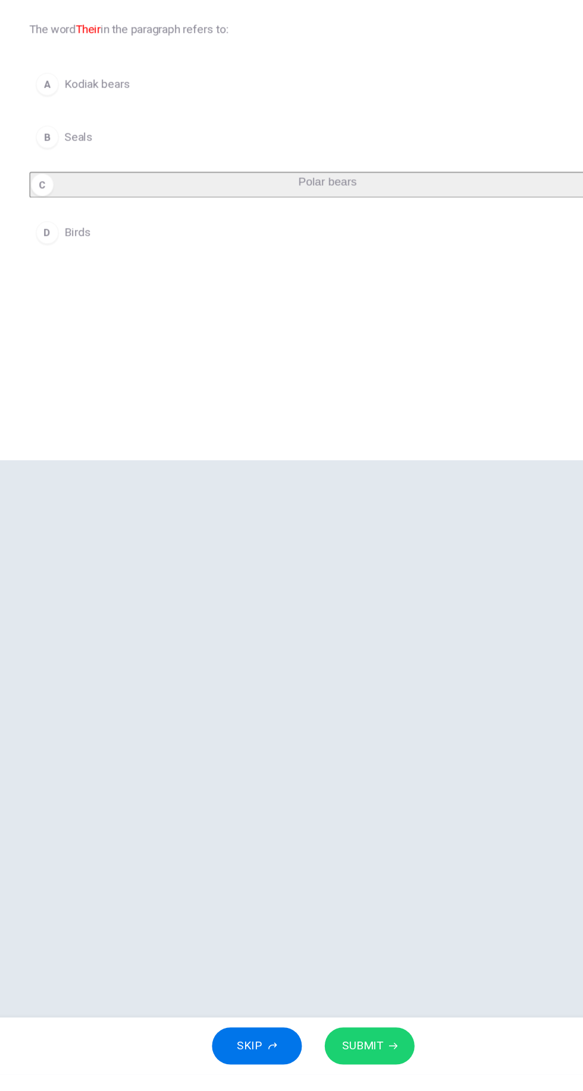
click at [357, 1067] on icon "button" at bounding box center [358, 1067] width 7 height 5
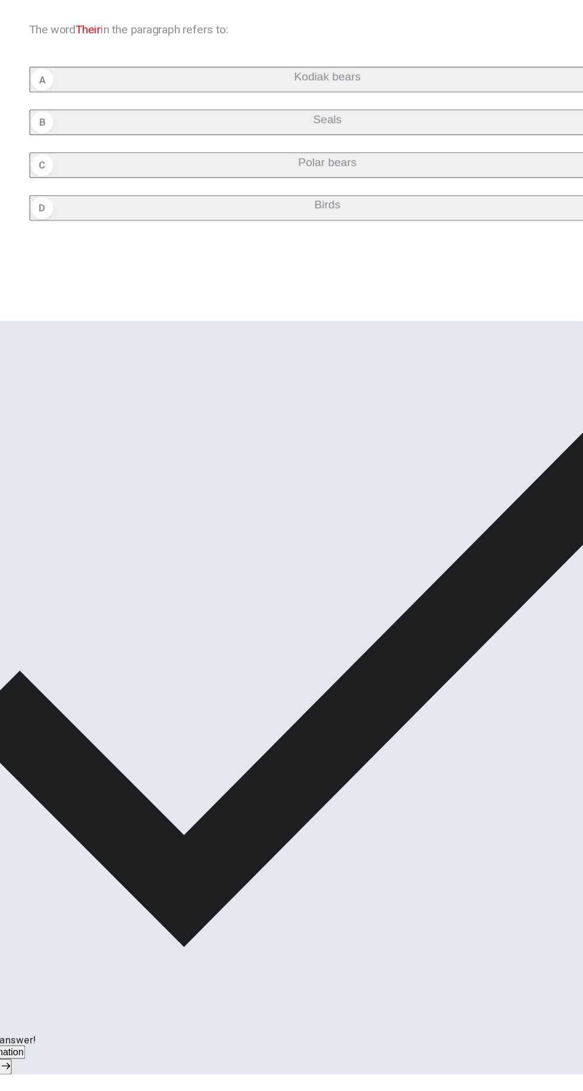
click at [39, 1081] on icon "button" at bounding box center [35, 1083] width 7 height 5
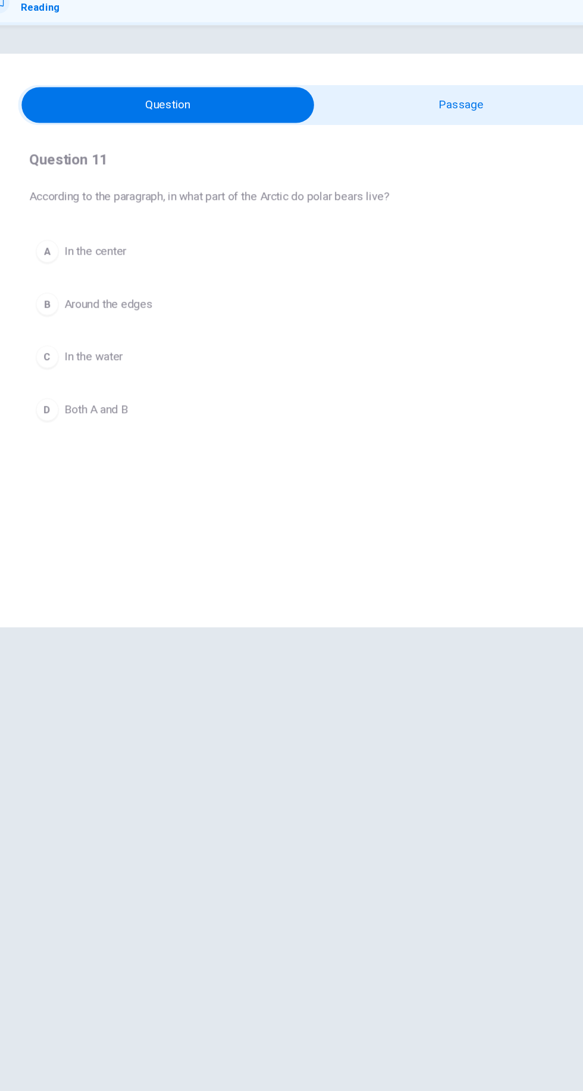
click at [474, 143] on input "checkbox" at bounding box center [170, 143] width 739 height 30
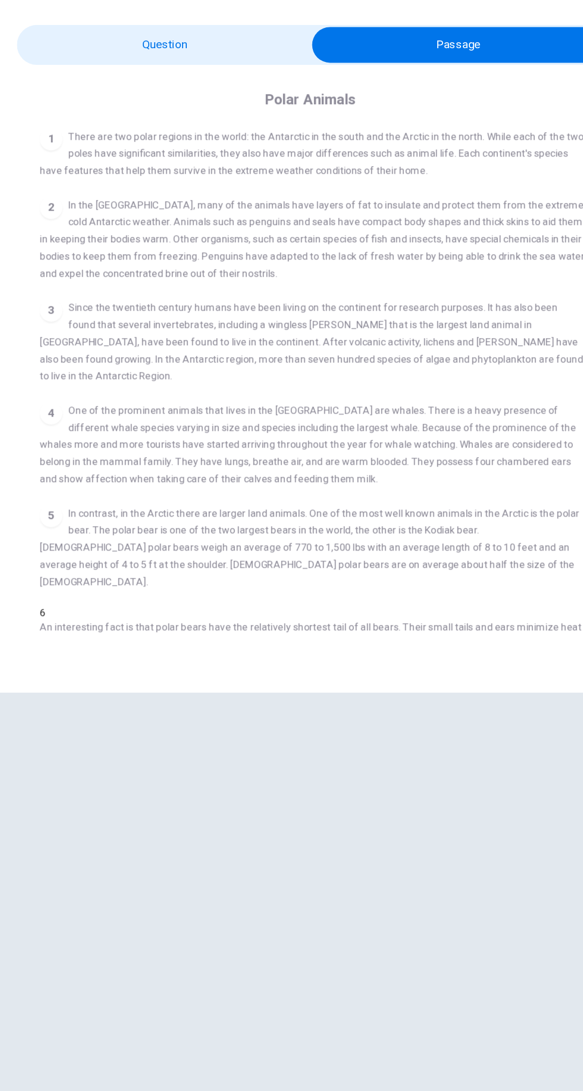
click at [139, 143] on input "checkbox" at bounding box center [413, 143] width 739 height 30
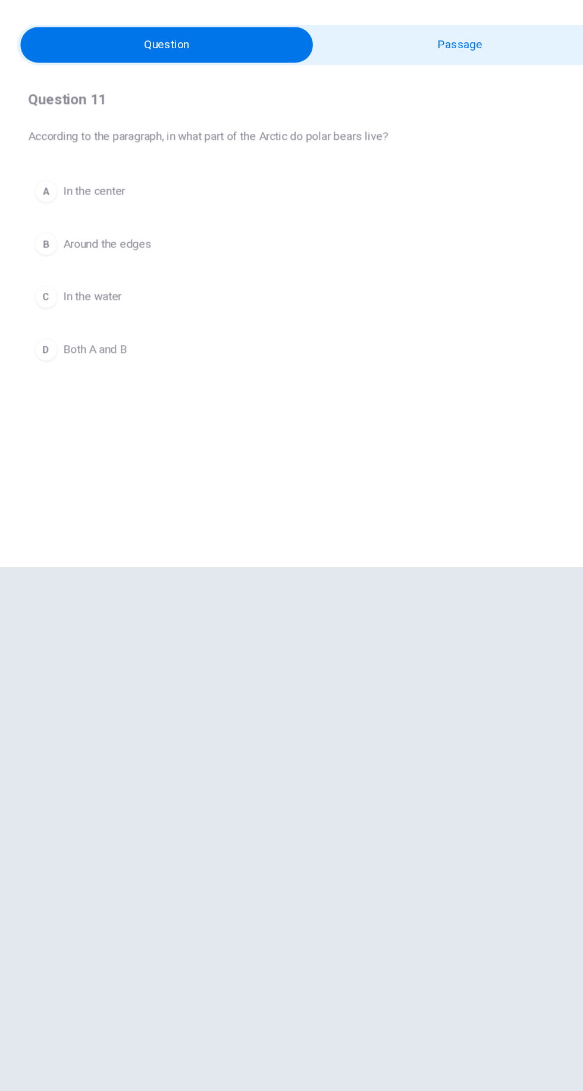
click at [354, 143] on input "checkbox" at bounding box center [170, 143] width 739 height 30
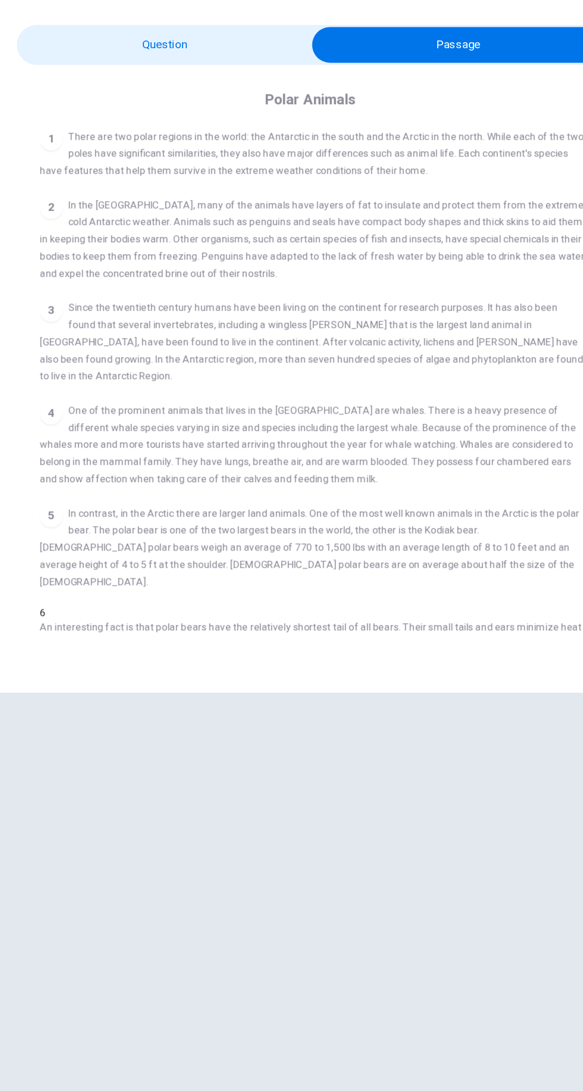
click at [123, 137] on input "checkbox" at bounding box center [413, 143] width 739 height 30
checkbox input "false"
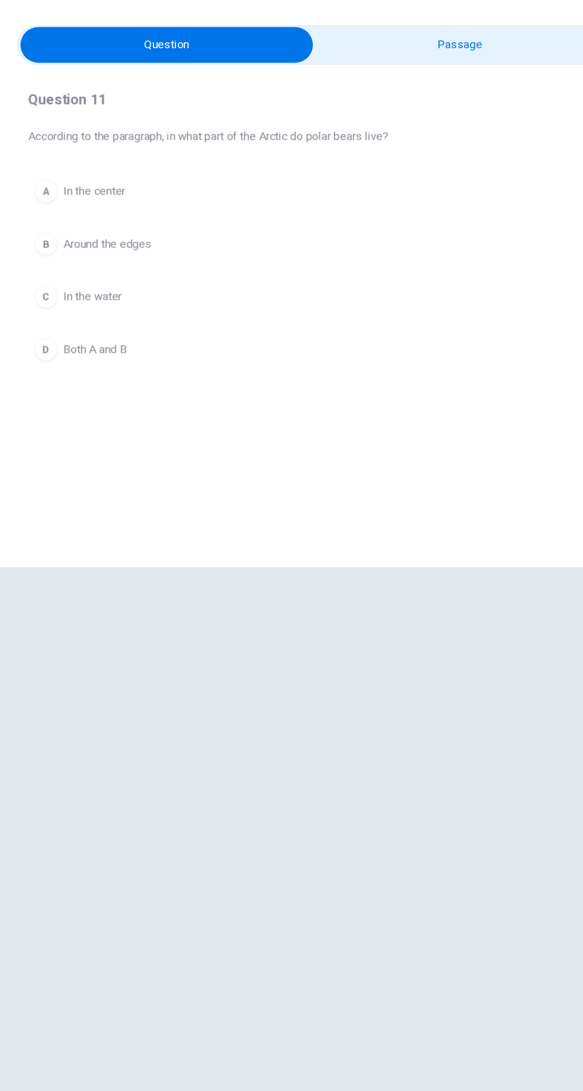
click at [68, 304] on div "B" at bounding box center [69, 308] width 19 height 19
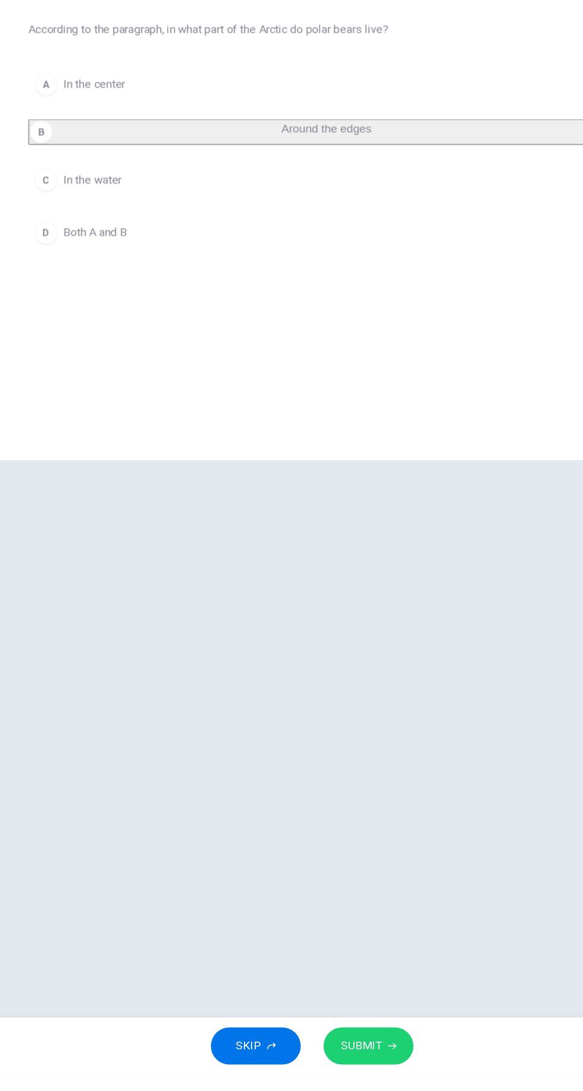
click at [357, 1067] on icon "button" at bounding box center [358, 1067] width 7 height 5
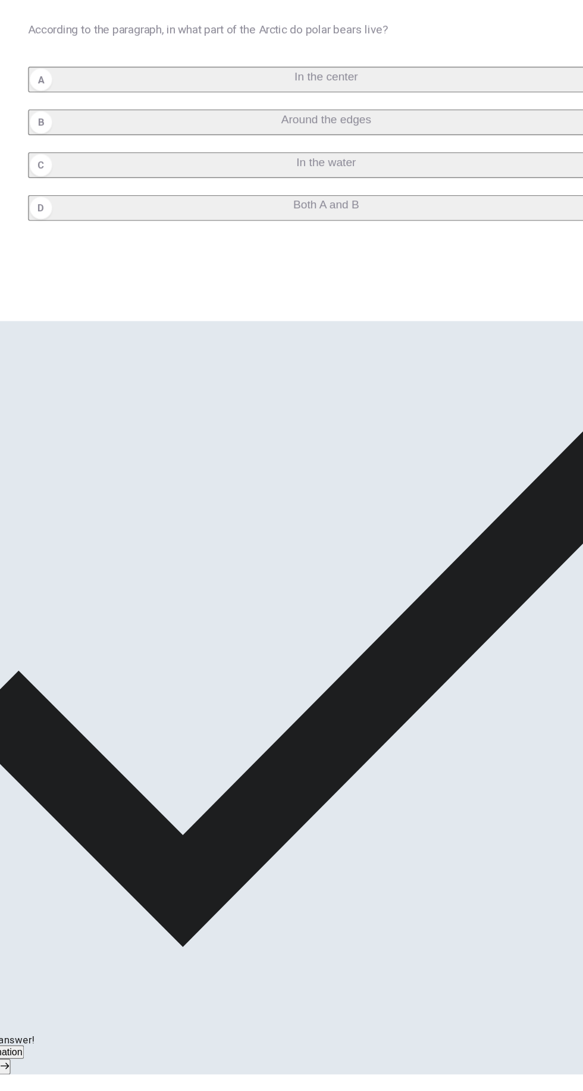
click at [27, 1079] on span "NEXT" at bounding box center [14, 1084] width 26 height 10
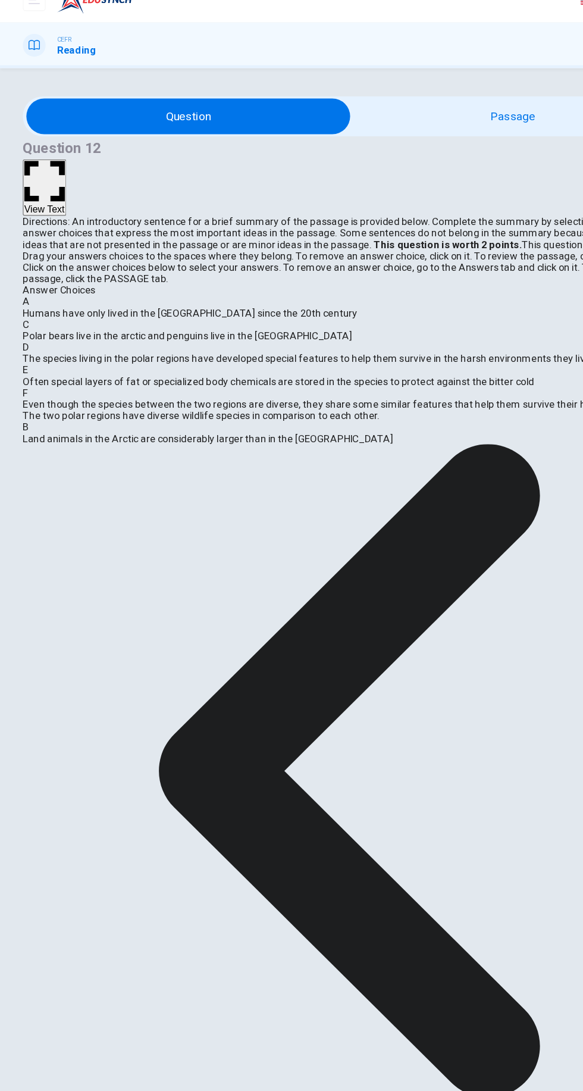
scroll to position [49, 0]
click at [500, 237] on strong "VIEW TEXT." at bounding box center [522, 233] width 45 height 10
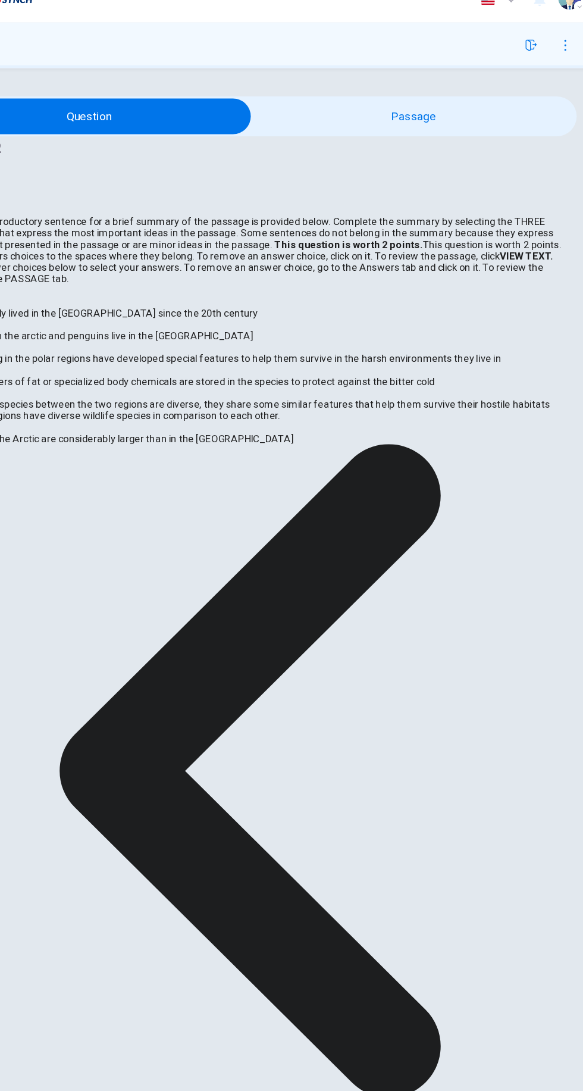
click at [55, 152] on button "View Text" at bounding box center [37, 175] width 36 height 47
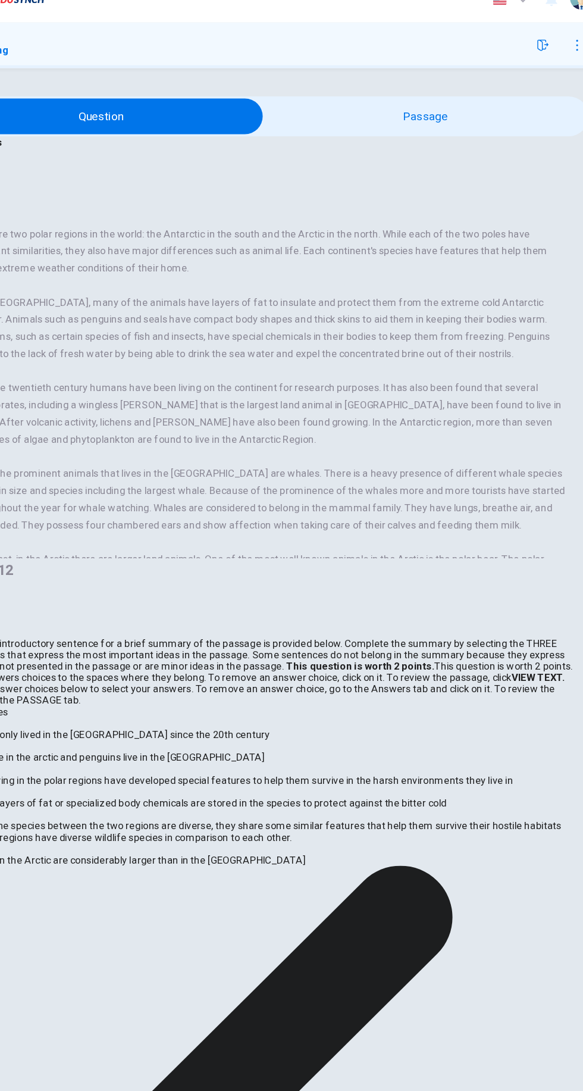
click at [73, 143] on button "View Question" at bounding box center [46, 175] width 54 height 64
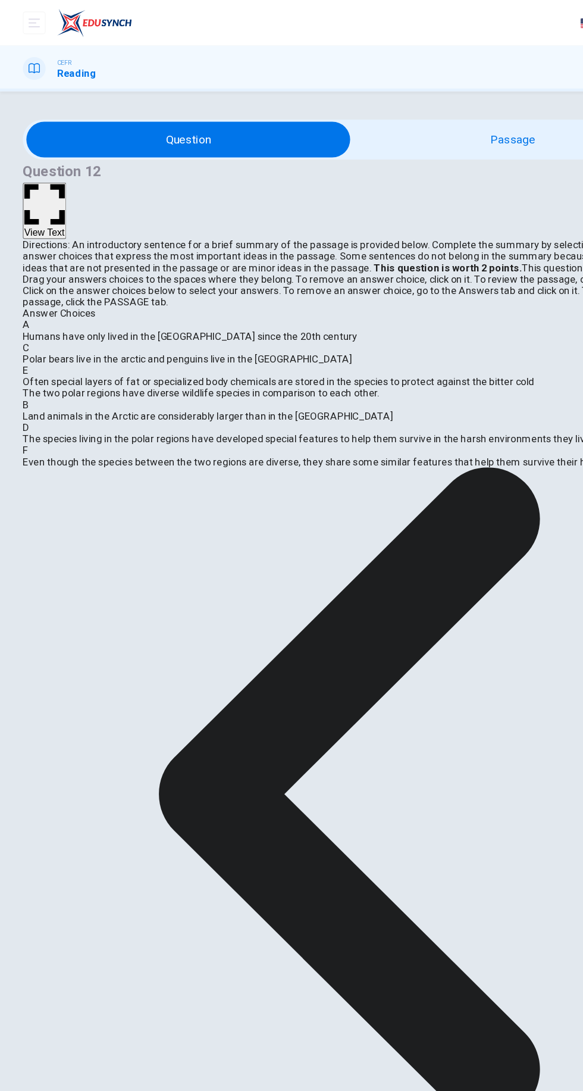
scroll to position [0, 0]
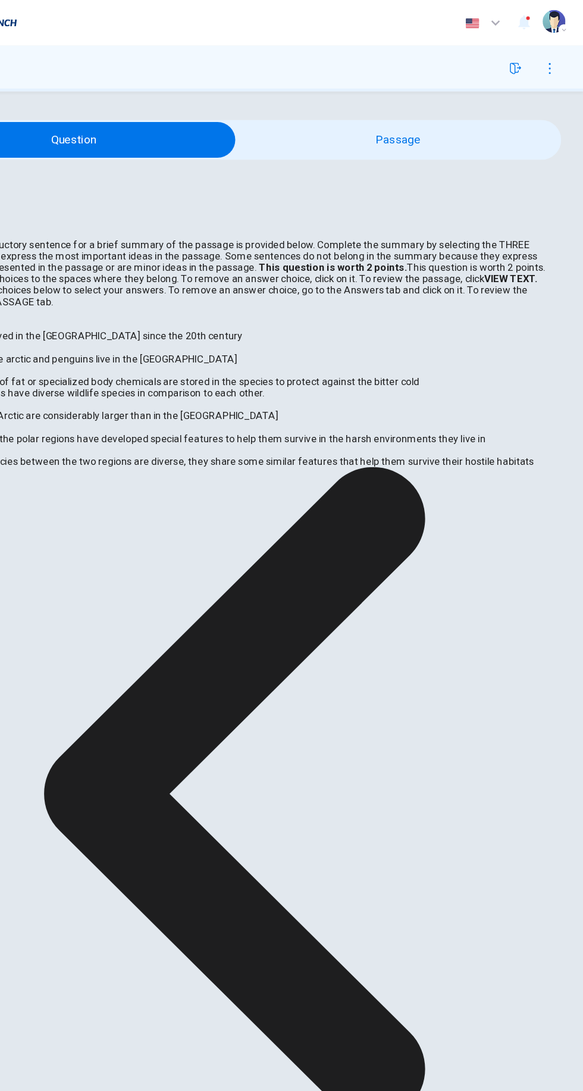
click at [55, 152] on button "View Text" at bounding box center [37, 175] width 36 height 47
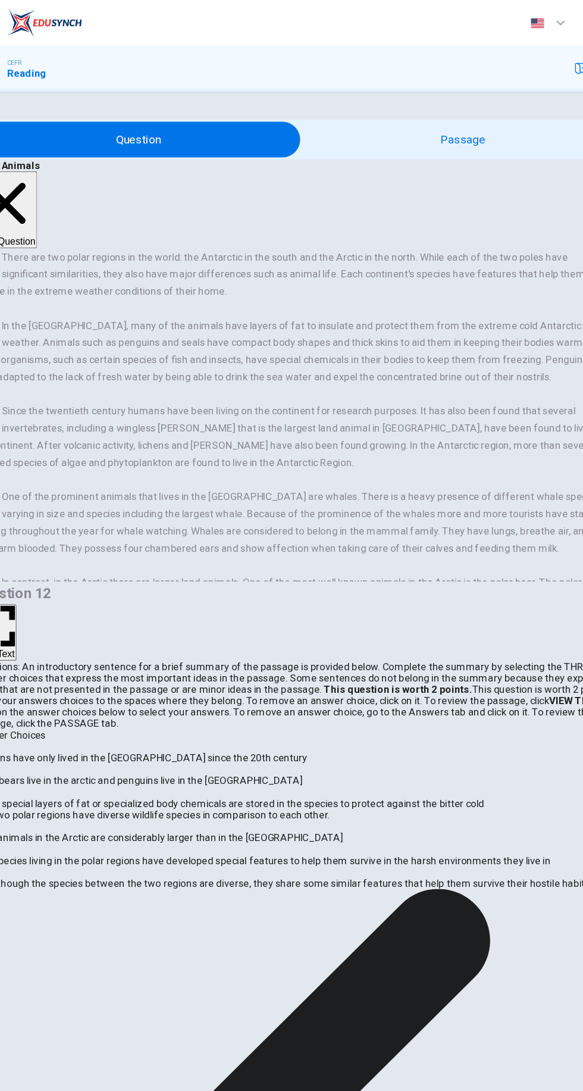
click at [73, 143] on button "View Question" at bounding box center [46, 175] width 54 height 64
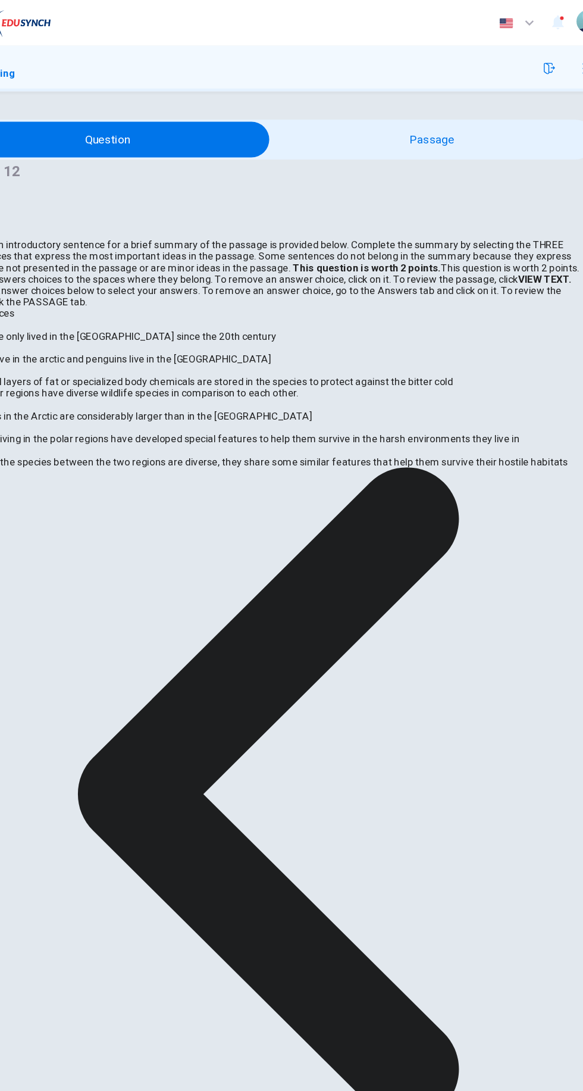
click at [492, 390] on span "Even though the species between the two regions are diverse, they share some si…" at bounding box center [280, 385] width 523 height 10
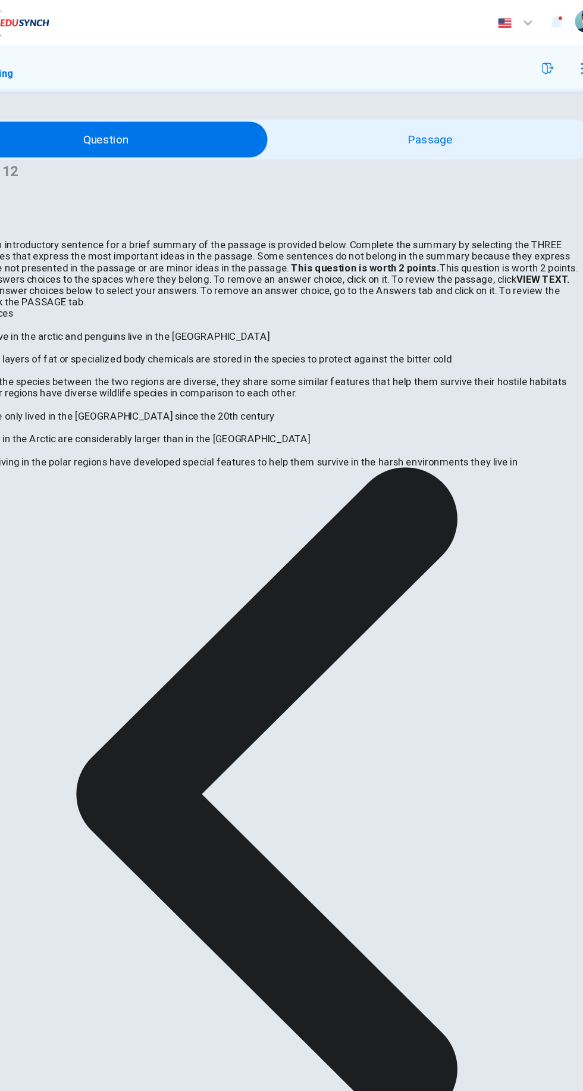
click at [298, 344] on span "Humans have only lived in the [GEOGRAPHIC_DATA] since the 20th century" at bounding box center [158, 347] width 279 height 10
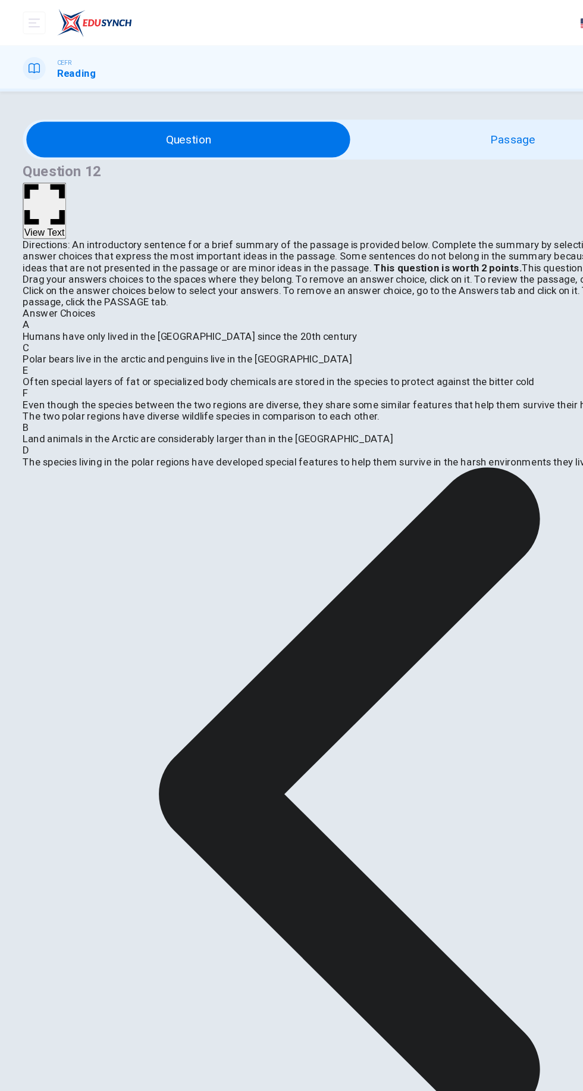
click at [153, 323] on span "Often special layers of fat or specialized body chemicals are stored in the spe…" at bounding box center [232, 319] width 427 height 10
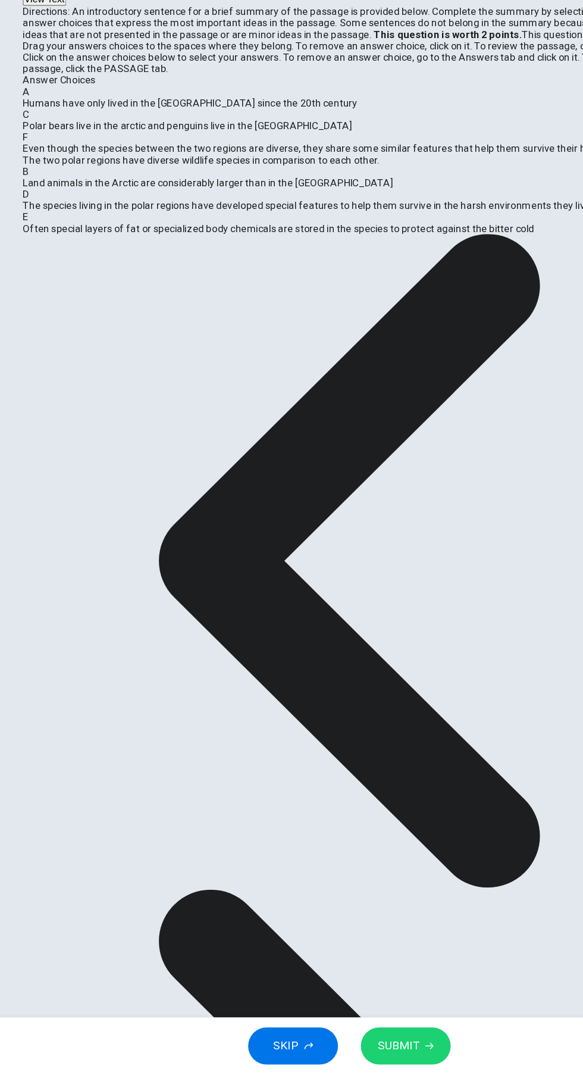
click at [357, 1067] on icon "button" at bounding box center [358, 1067] width 7 height 5
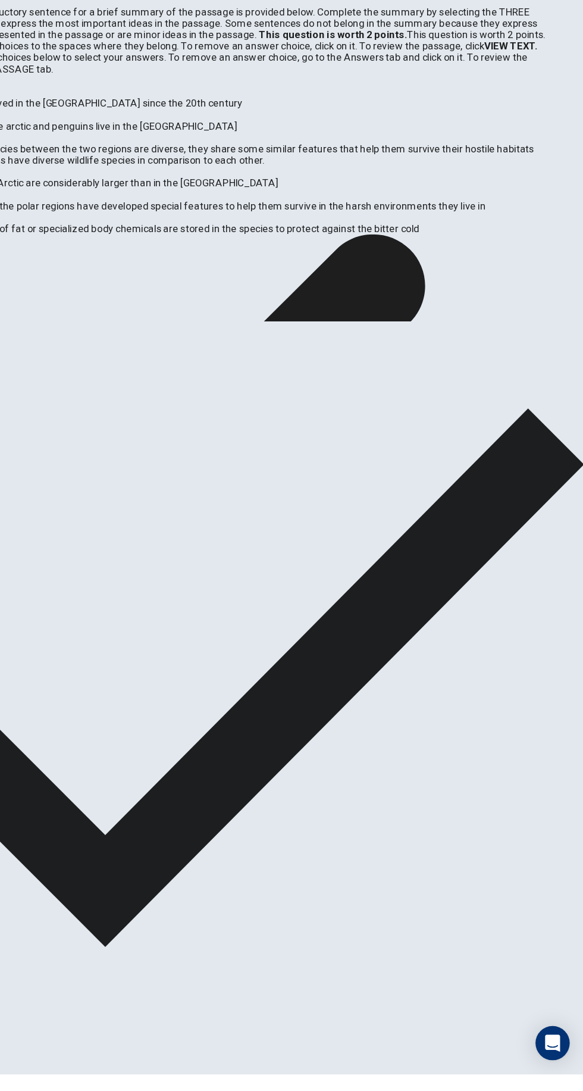
click at [27, 1079] on span "NEXT" at bounding box center [14, 1084] width 26 height 10
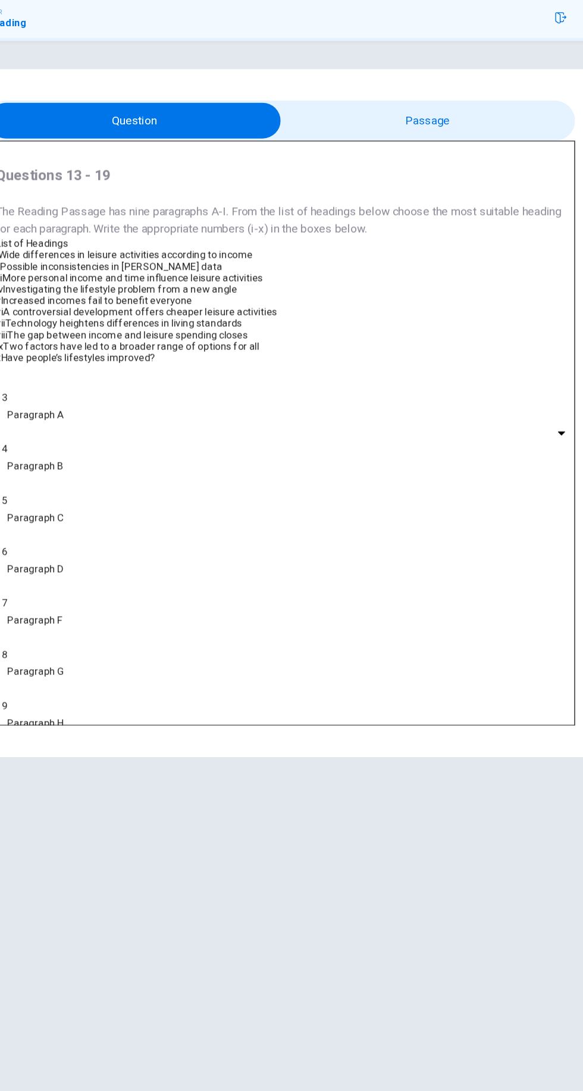
click at [462, 143] on input "checkbox" at bounding box center [170, 143] width 739 height 30
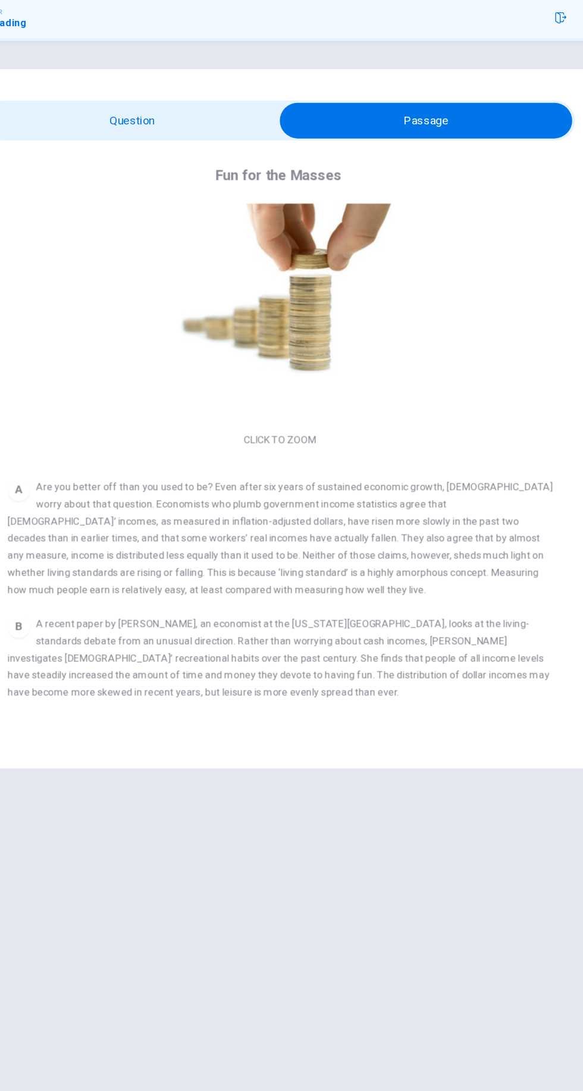
click at [140, 143] on input "checkbox" at bounding box center [413, 143] width 739 height 30
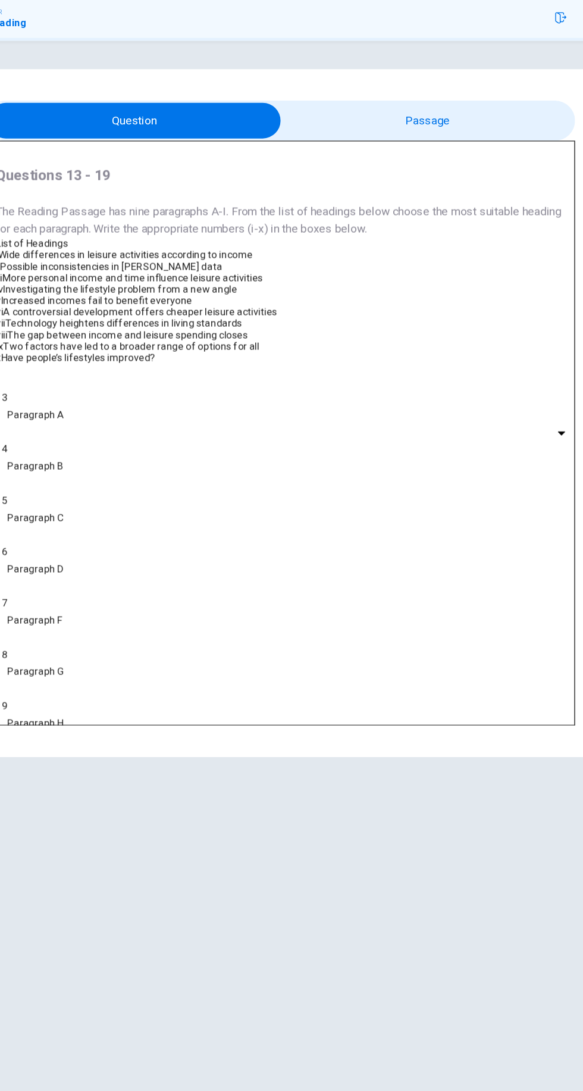
click at [443, 143] on input "checkbox" at bounding box center [170, 143] width 739 height 30
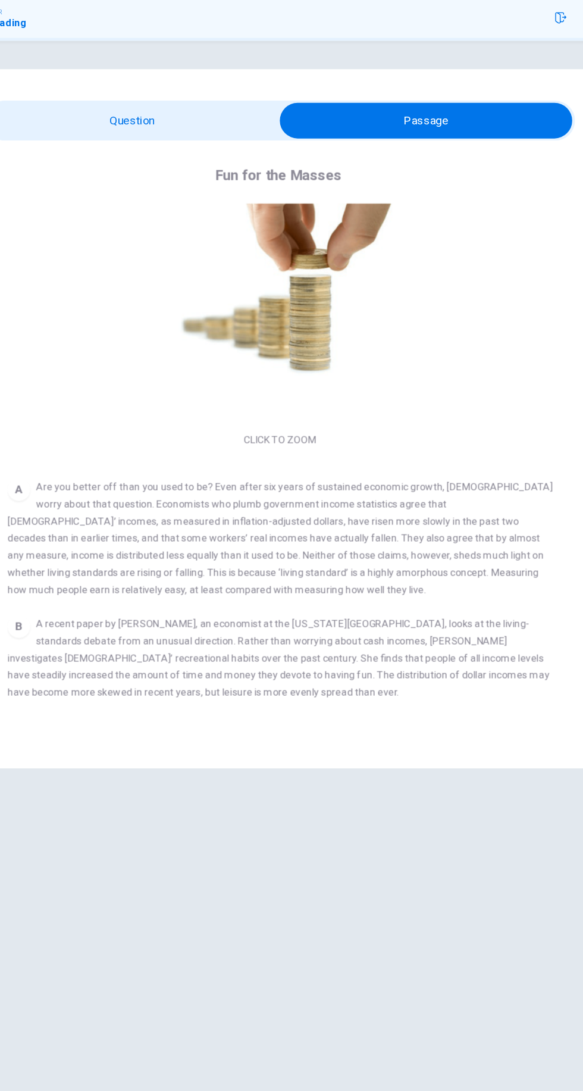
click at [257, 143] on input "checkbox" at bounding box center [413, 143] width 739 height 30
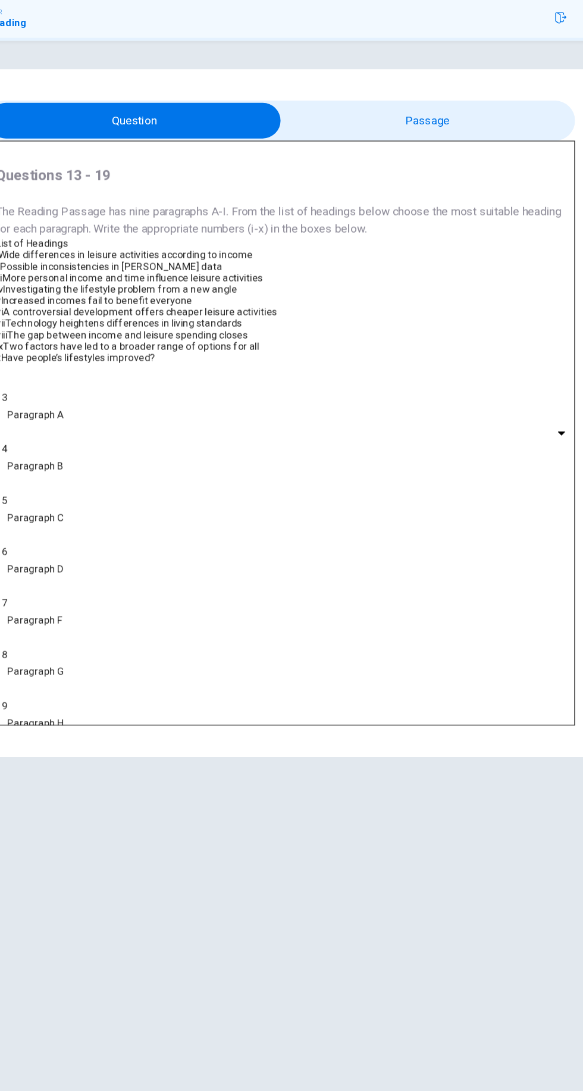
click at [426, 143] on input "checkbox" at bounding box center [170, 143] width 739 height 30
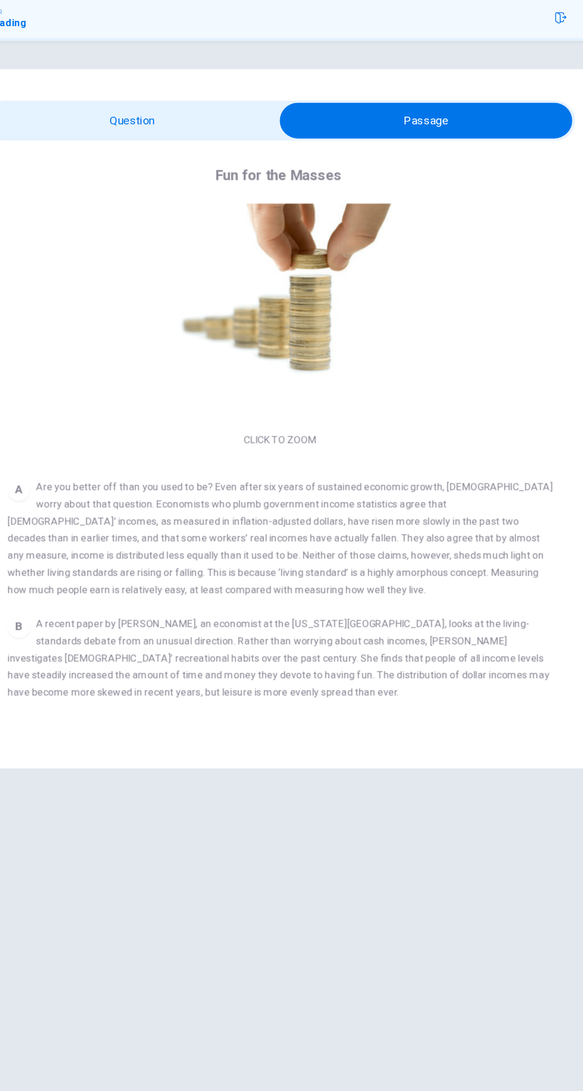
click at [136, 143] on input "checkbox" at bounding box center [413, 143] width 739 height 30
checkbox input "false"
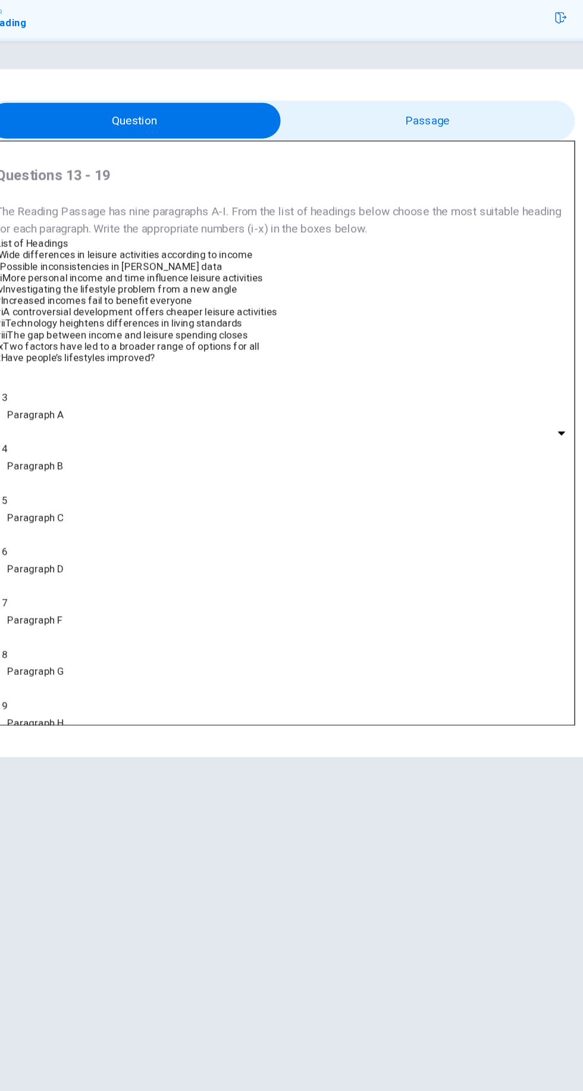
click at [187, 345] on span "Have people’s lifestyles improved?" at bounding box center [123, 341] width 129 height 10
click at [141, 579] on body "Dashboard Practice Start a test Analysis English en ​ NUURUSY-SYIFAA' BINTI HAM…" at bounding box center [291, 545] width 583 height 1091
type input "x"
click at [442, 143] on input "checkbox" at bounding box center [170, 143] width 739 height 30
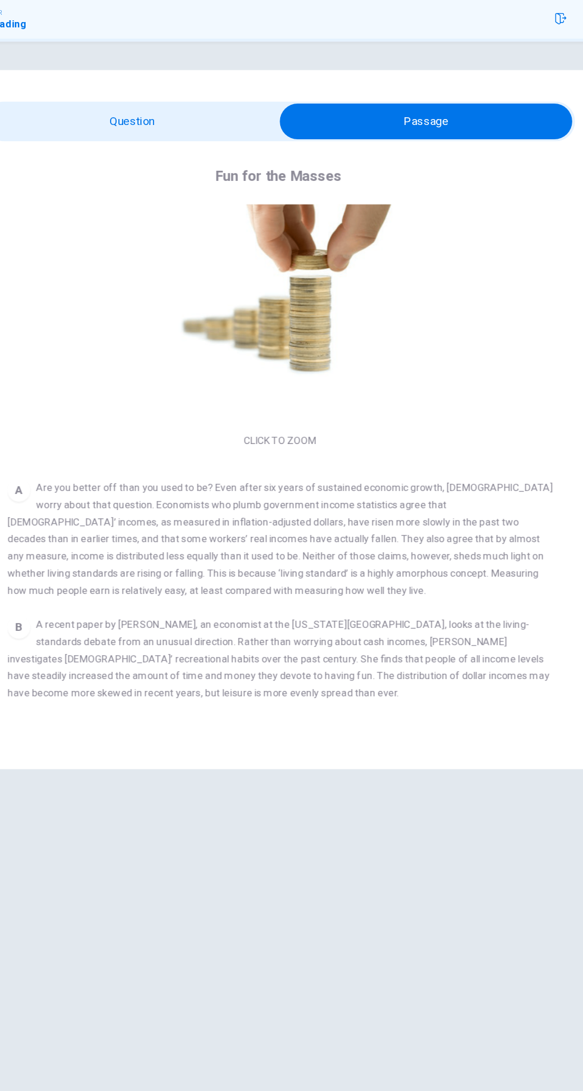
click at [228, 143] on input "checkbox" at bounding box center [413, 143] width 739 height 30
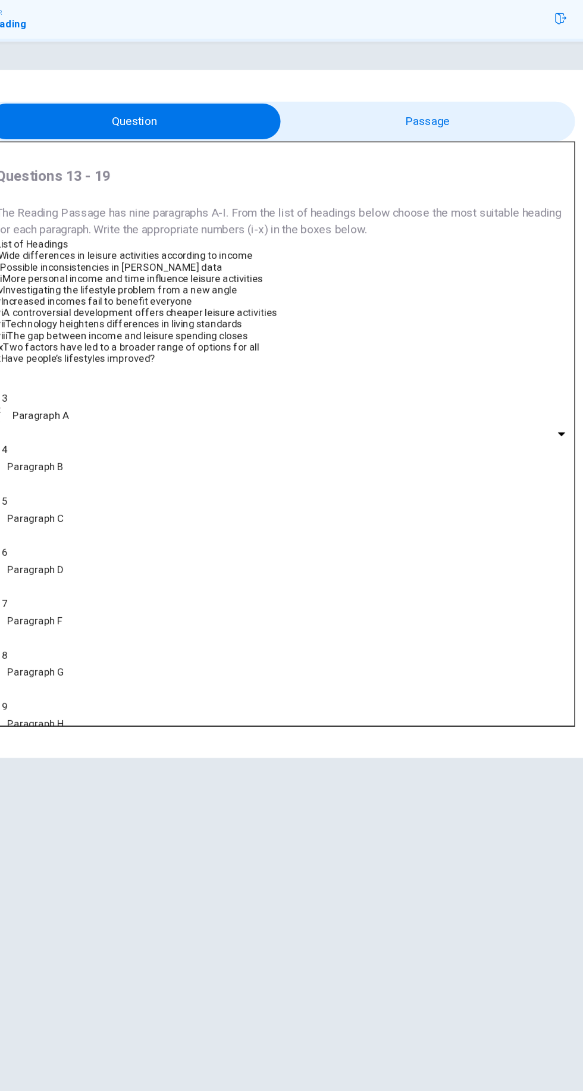
click at [446, 143] on input "checkbox" at bounding box center [170, 143] width 739 height 30
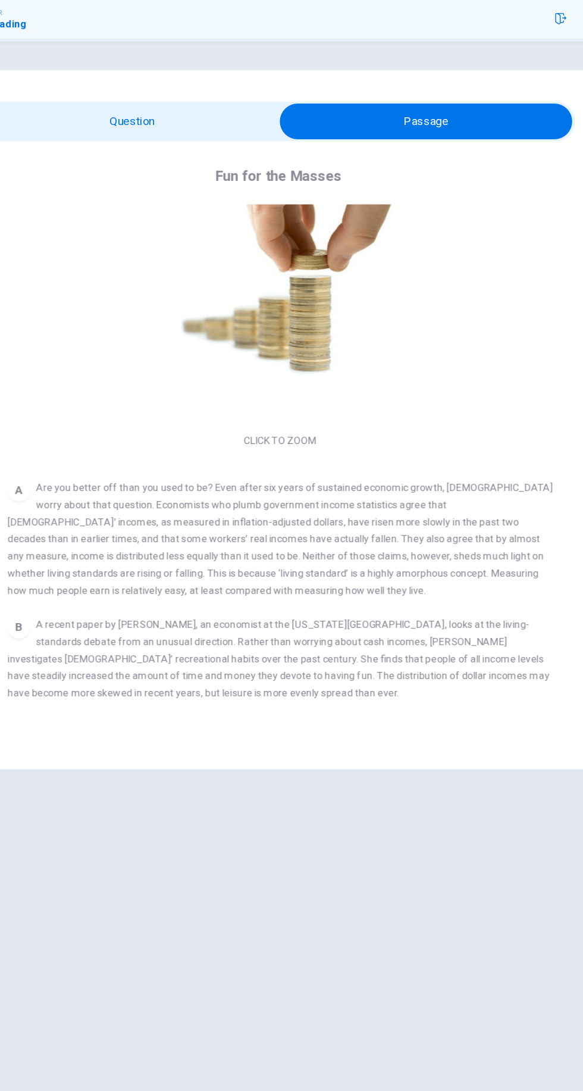
click at [249, 139] on input "checkbox" at bounding box center [413, 143] width 739 height 30
checkbox input "false"
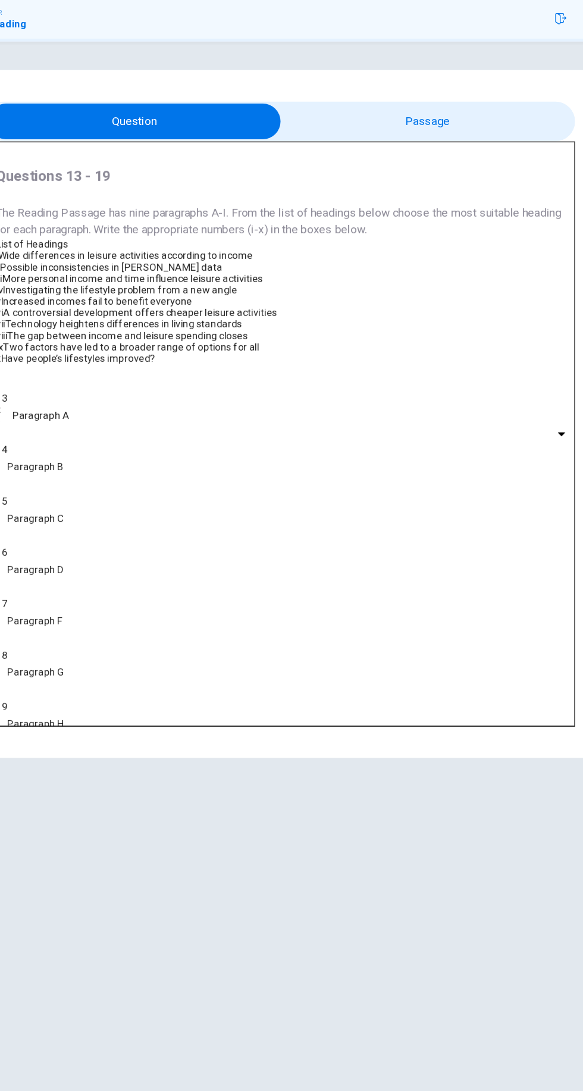
click at [256, 288] on span "Investigating the lifestyle problem from a new angle" at bounding box center [158, 284] width 195 height 10
click at [136, 603] on body "Dashboard Practice Start a test Analysis English en ​ NUURUSY-SYIFAA' BINTI HAM…" at bounding box center [291, 545] width 583 height 1091
type input "iv"
click at [474, 143] on input "checkbox" at bounding box center [170, 143] width 739 height 30
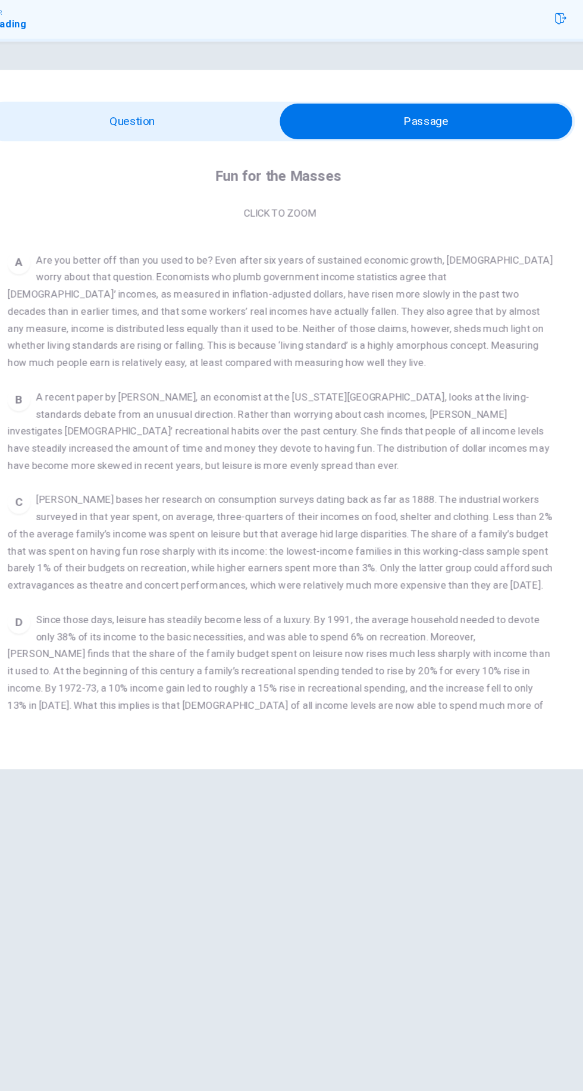
scroll to position [192, 0]
click at [238, 141] on input "checkbox" at bounding box center [413, 143] width 739 height 30
checkbox input "false"
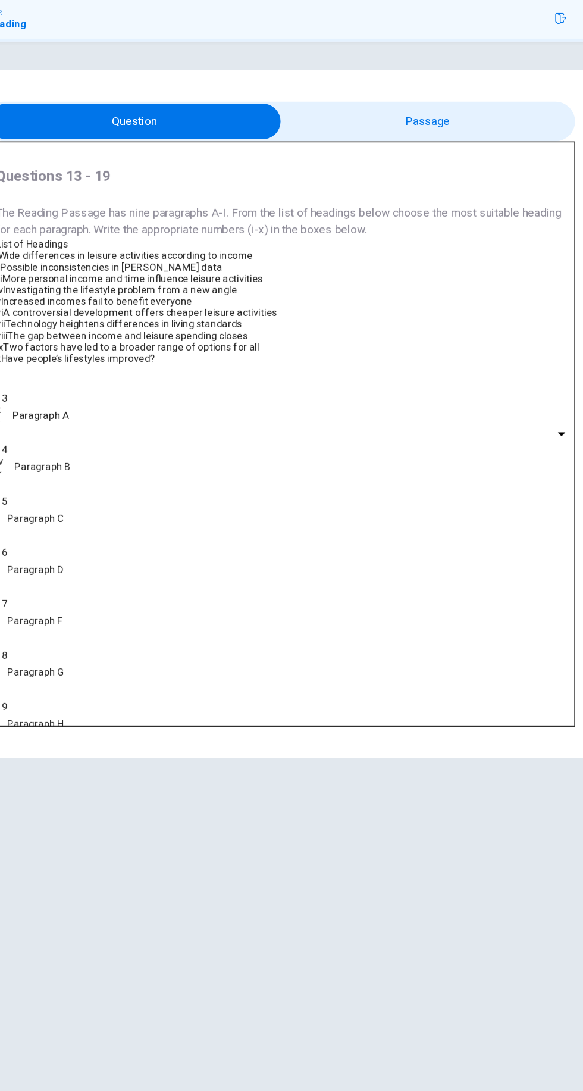
click at [124, 645] on body "Dashboard Practice Start a test Analysis English en ​ NUURUSY-SYIFAA' BINTI HAM…" at bounding box center [291, 545] width 583 height 1091
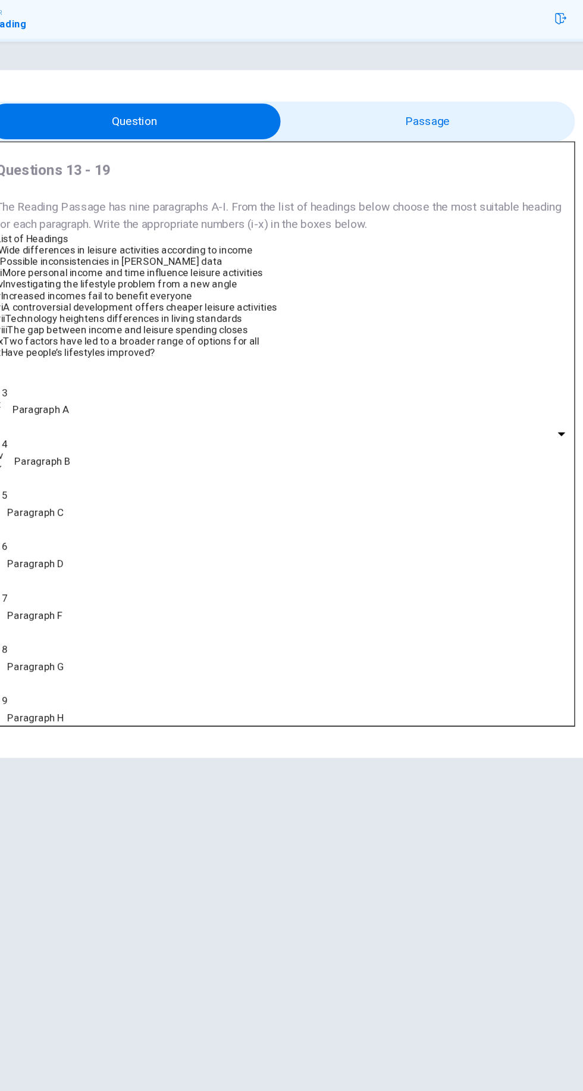
click at [124, 1090] on li "i" at bounding box center [291, 1096] width 583 height 10
type input "i"
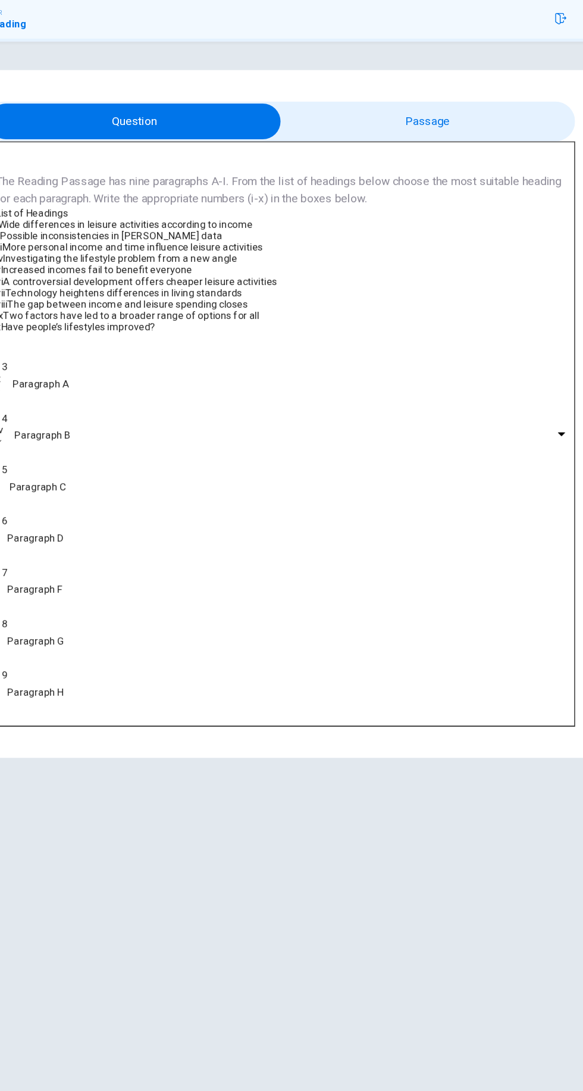
scroll to position [140, 0]
click at [464, 141] on input "checkbox" at bounding box center [170, 143] width 739 height 30
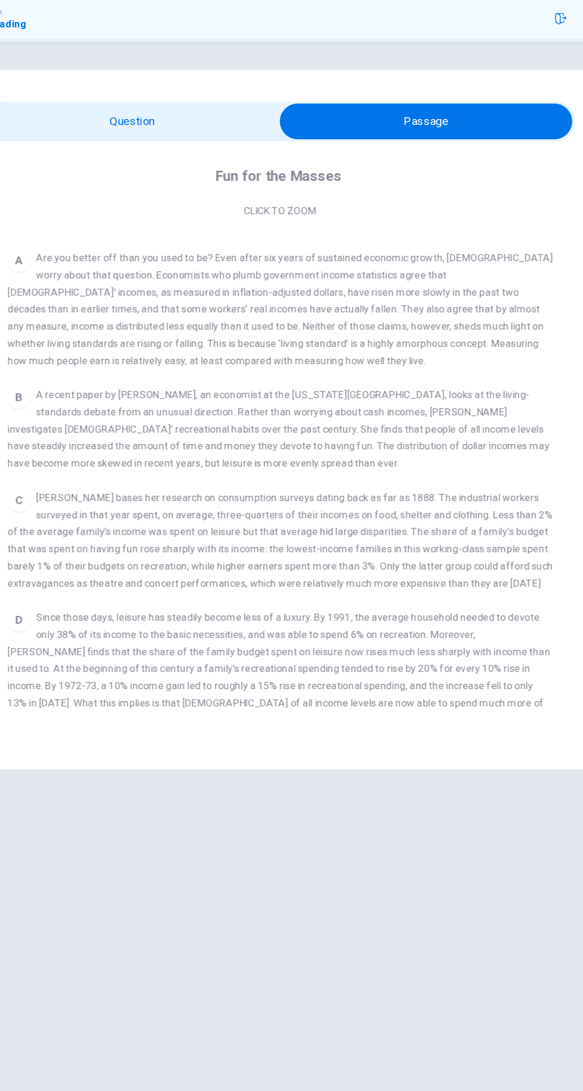
click at [220, 145] on input "checkbox" at bounding box center [413, 143] width 739 height 30
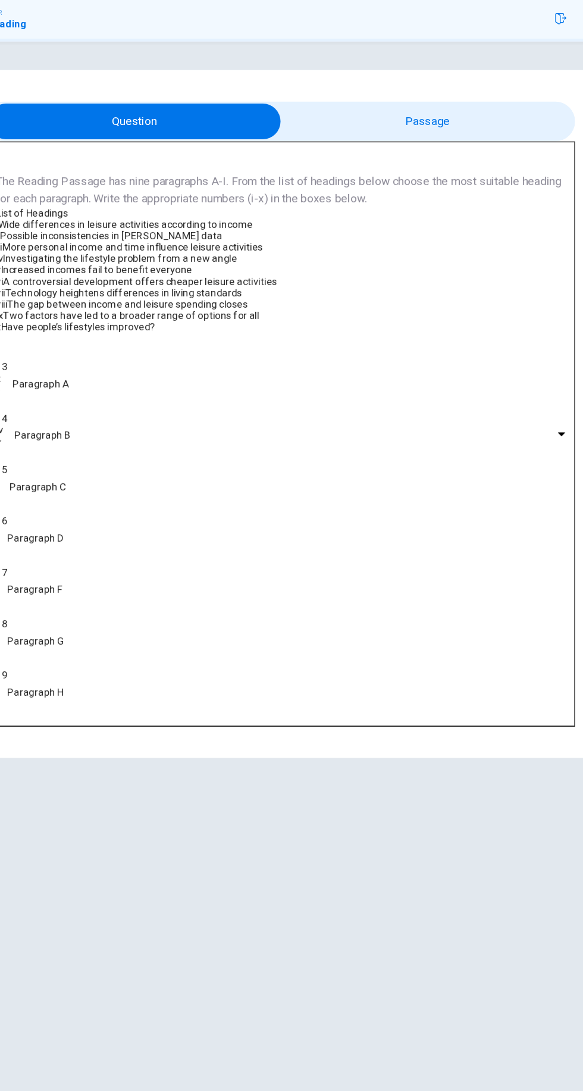
click at [499, 140] on input "checkbox" at bounding box center [170, 143] width 739 height 30
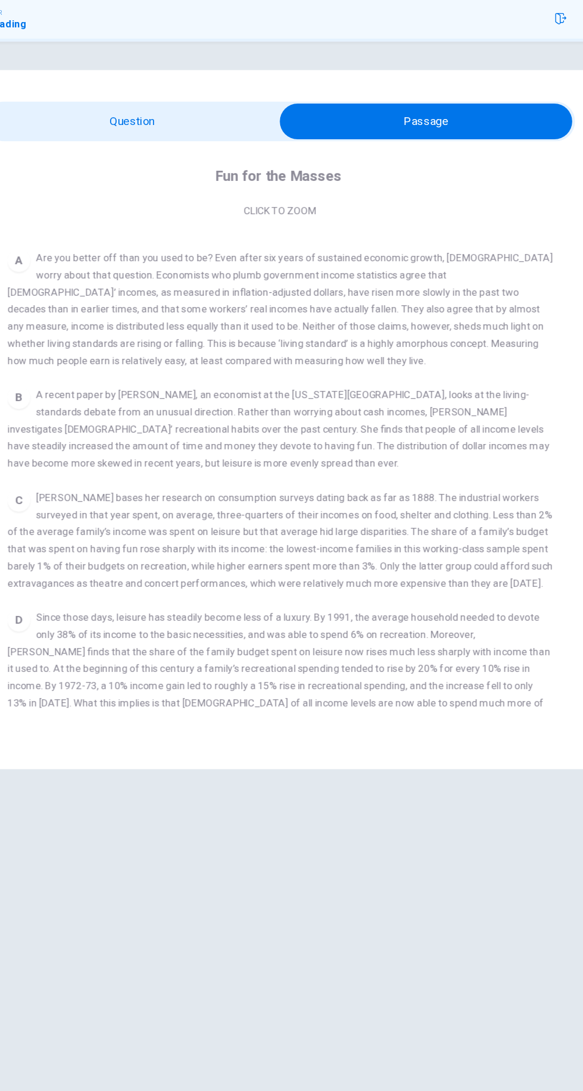
click at [212, 143] on input "checkbox" at bounding box center [413, 143] width 739 height 30
checkbox input "false"
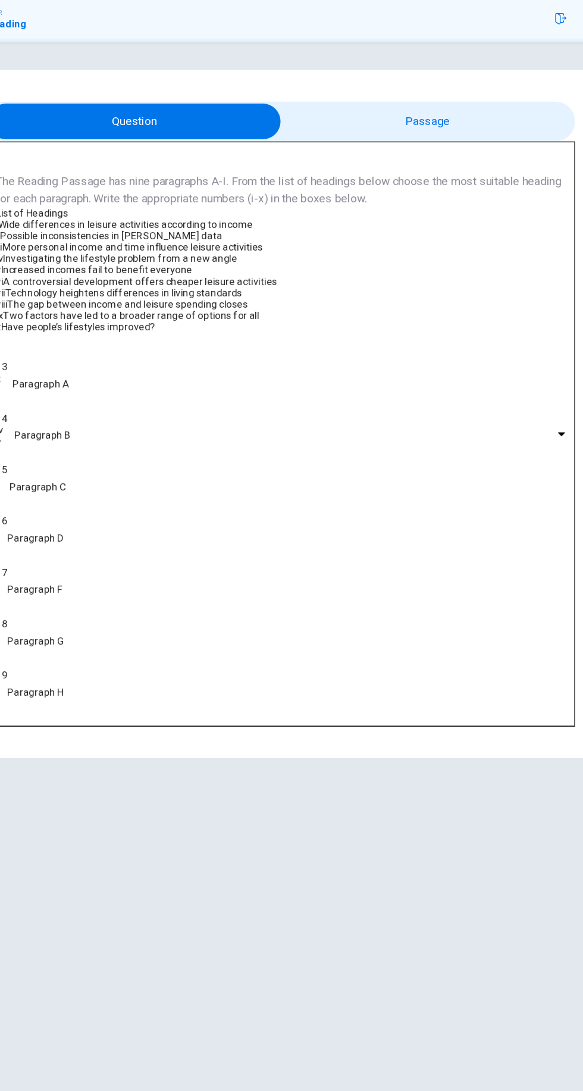
scroll to position [95, 0]
click at [134, 576] on body "Dashboard Practice Start a test Analysis English en ​ NUURUSY-SYIFAA' BINTI HAM…" at bounding box center [291, 545] width 583 height 1091
type input "iii"
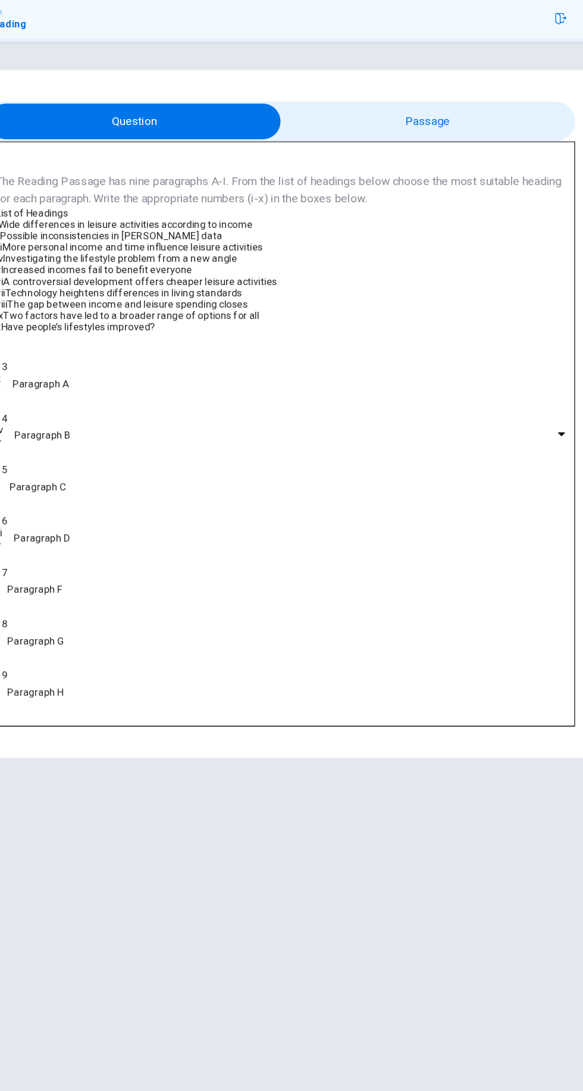
click at [469, 142] on input "checkbox" at bounding box center [170, 143] width 739 height 30
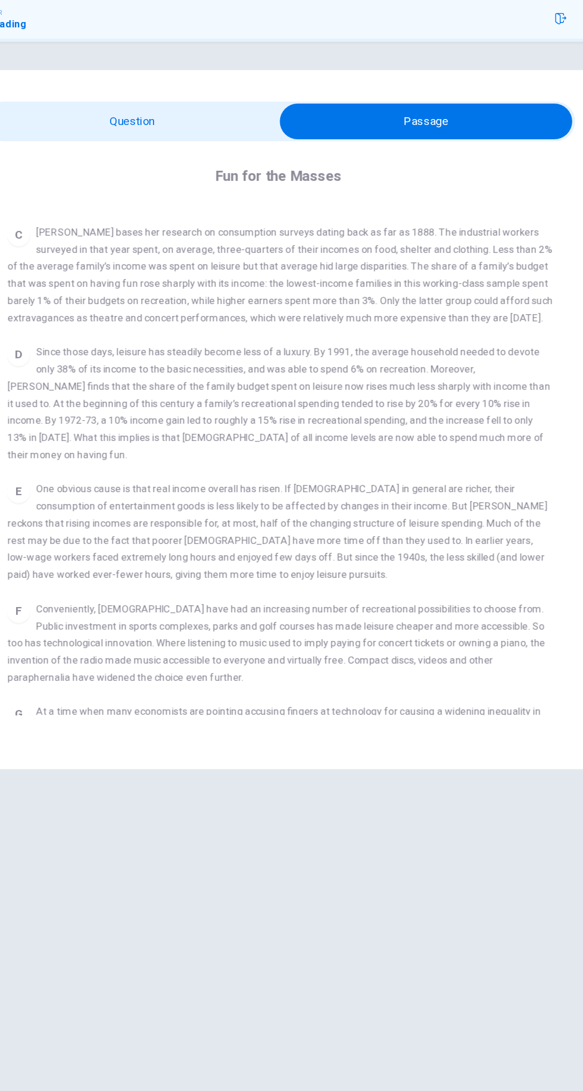
scroll to position [428, 0]
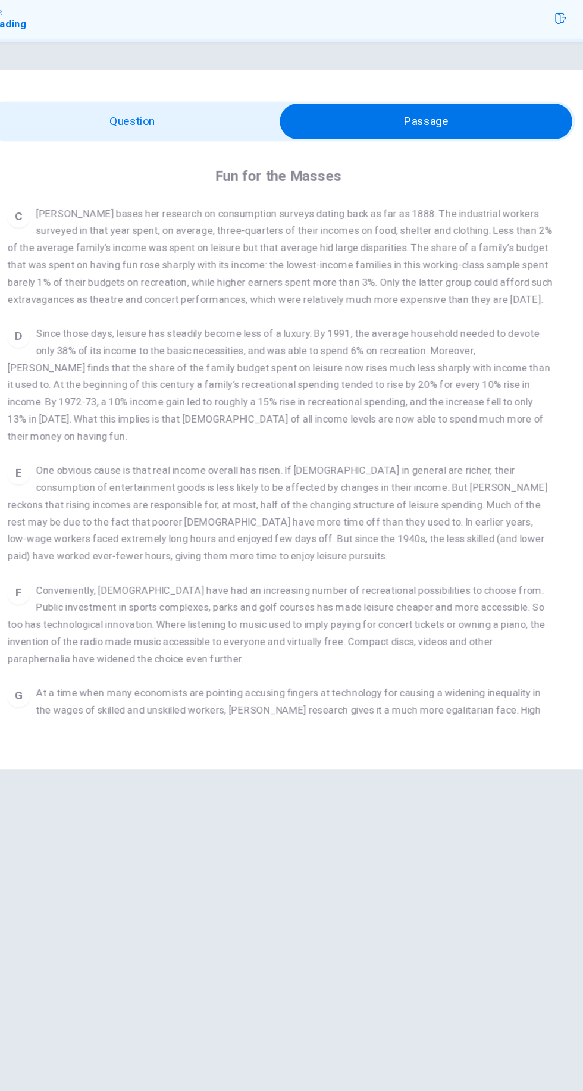
click at [208, 146] on input "checkbox" at bounding box center [413, 143] width 739 height 30
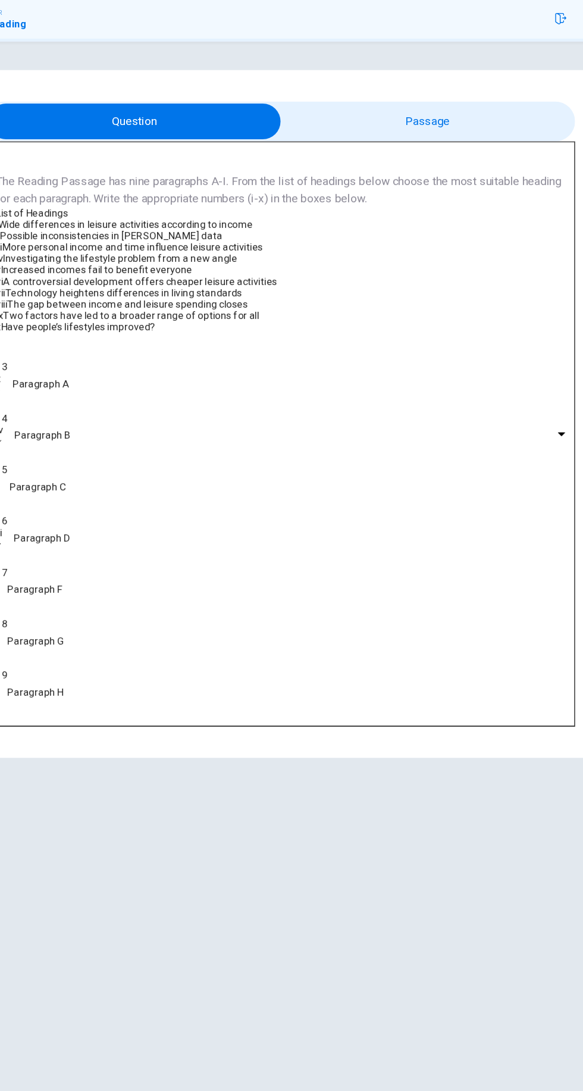
click at [449, 141] on input "checkbox" at bounding box center [170, 143] width 739 height 30
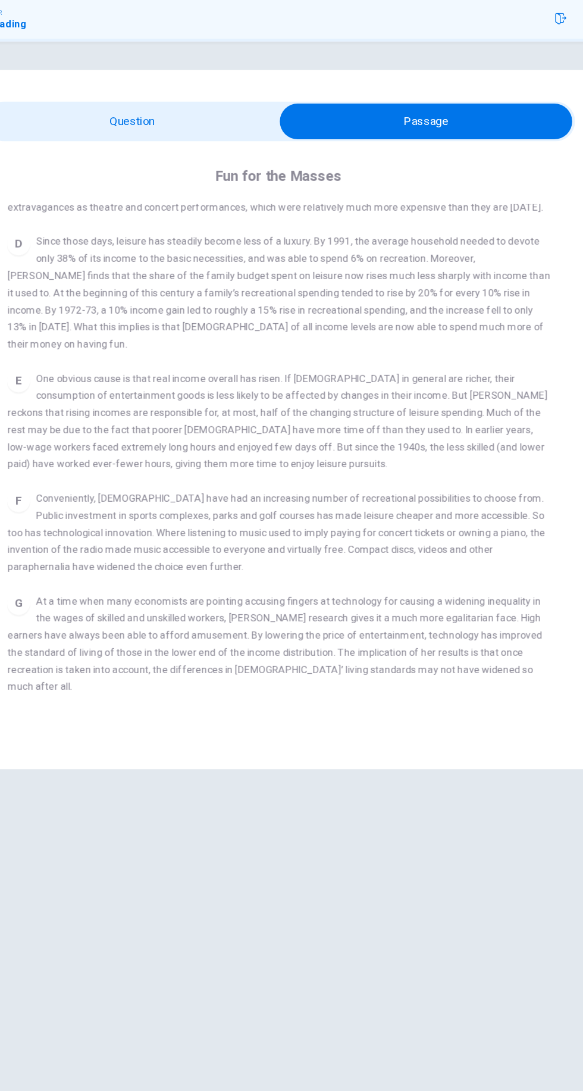
scroll to position [506, 0]
click at [235, 148] on input "checkbox" at bounding box center [413, 143] width 739 height 30
checkbox input "false"
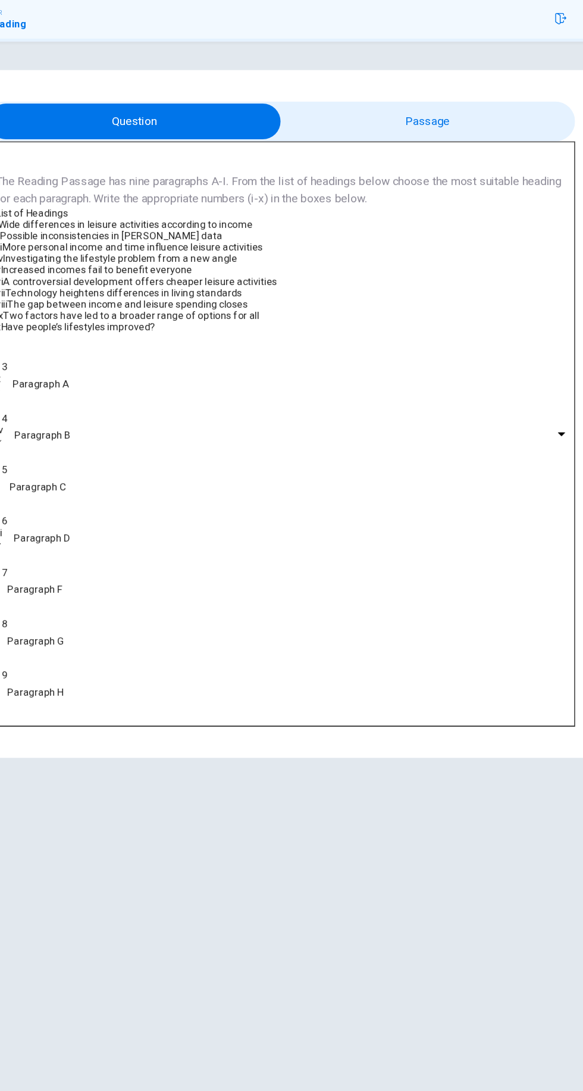
click at [137, 554] on body "Dashboard Practice Start a test Analysis English en ​ NUURUSY-SYIFAA' BINTI HAM…" at bounding box center [291, 545] width 583 height 1091
type input "vii"
click at [446, 150] on input "checkbox" at bounding box center [170, 143] width 739 height 30
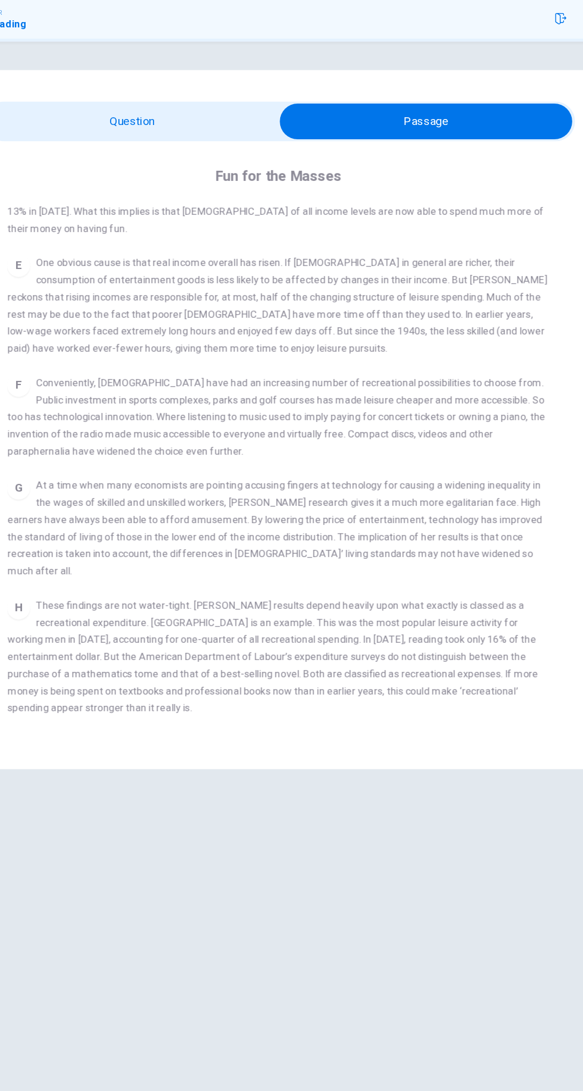
scroll to position [605, 0]
click at [227, 143] on input "checkbox" at bounding box center [413, 143] width 739 height 30
checkbox input "false"
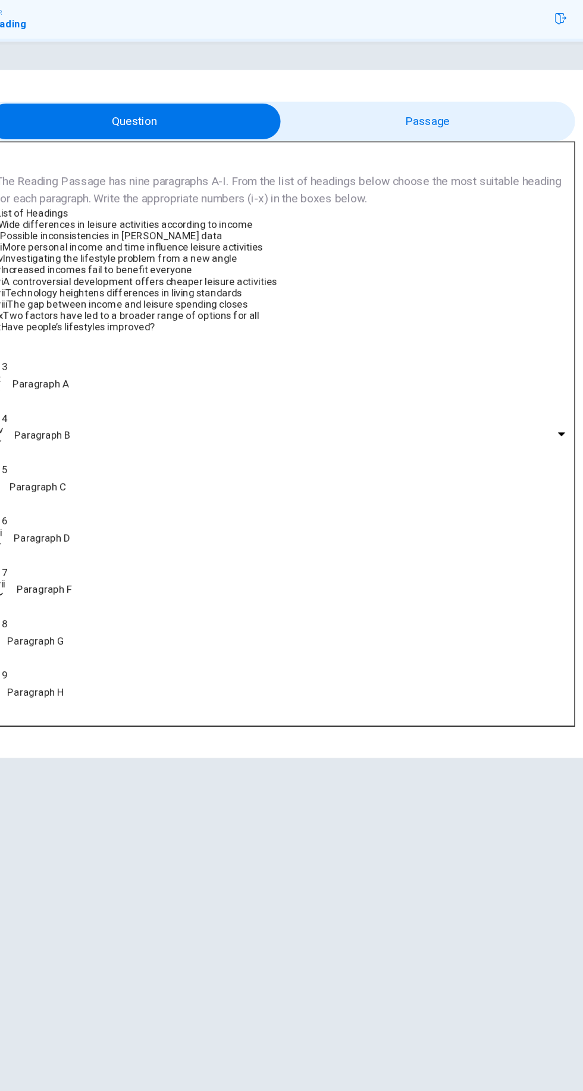
click at [133, 590] on body "Dashboard Practice Start a test Analysis English en ​ NUURUSY-SYIFAA' BINTI HAM…" at bounding box center [291, 545] width 583 height 1091
type input "viii"
click at [431, 143] on input "checkbox" at bounding box center [170, 143] width 739 height 30
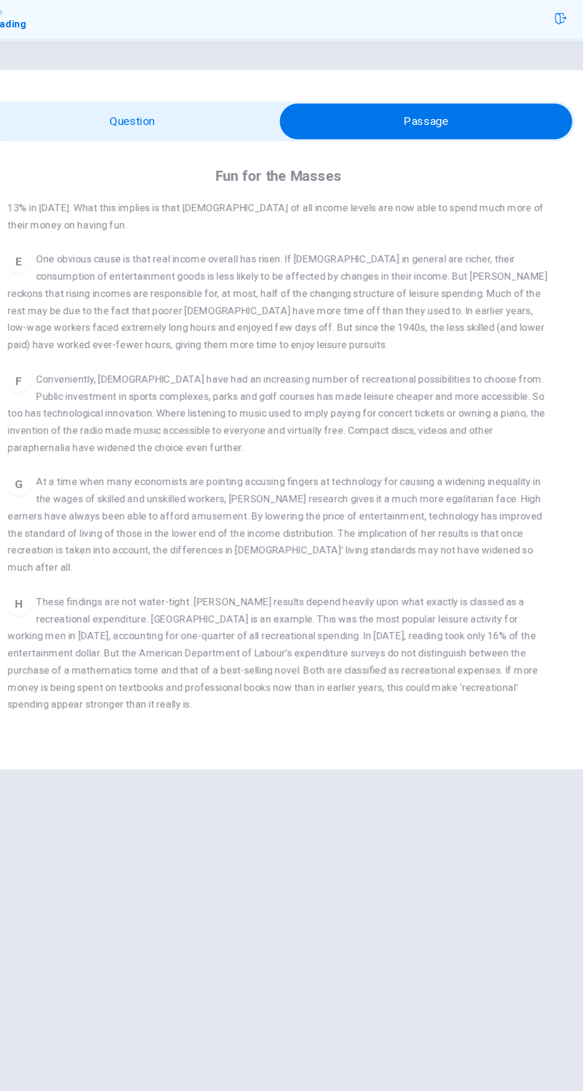
click at [163, 139] on input "checkbox" at bounding box center [413, 143] width 739 height 30
checkbox input "false"
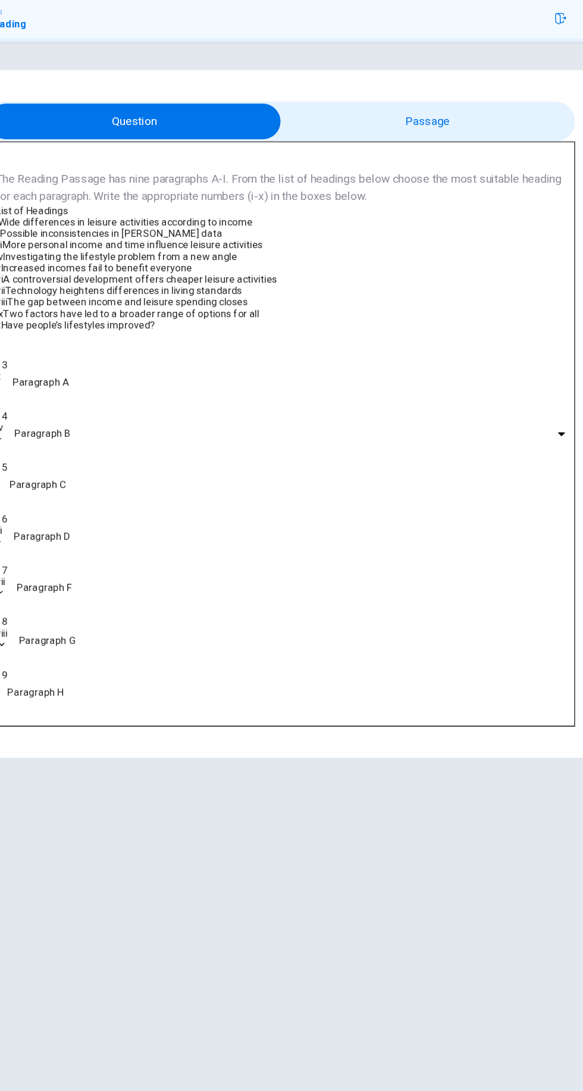
click at [115, 618] on body "Dashboard Practice Start a test Analysis English en ​ NUURUSY-SYIFAA' BINTI HAM…" at bounding box center [291, 545] width 583 height 1091
click at [83, 1090] on li "i" at bounding box center [291, 1096] width 583 height 10
click at [111, 615] on body "Dashboard Practice Start a test Analysis English en ​ NUURUSY-SYIFAA' BINTI HAM…" at bounding box center [291, 545] width 583 height 1091
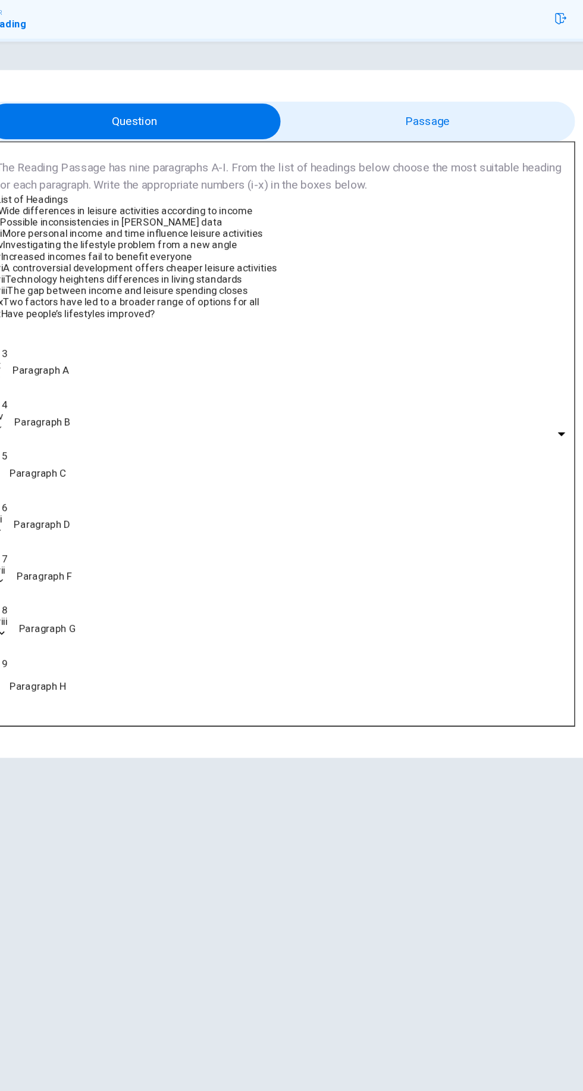
click at [87, 1090] on li "ii" at bounding box center [291, 1105] width 583 height 10
type input "ii"
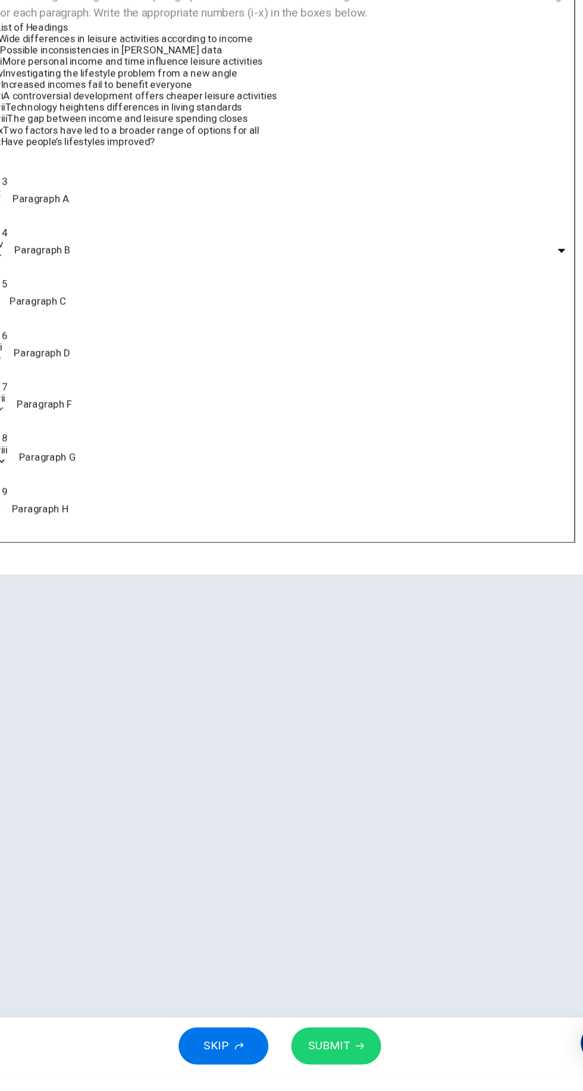
click at [331, 1065] on span "SUBMIT" at bounding box center [332, 1067] width 35 height 17
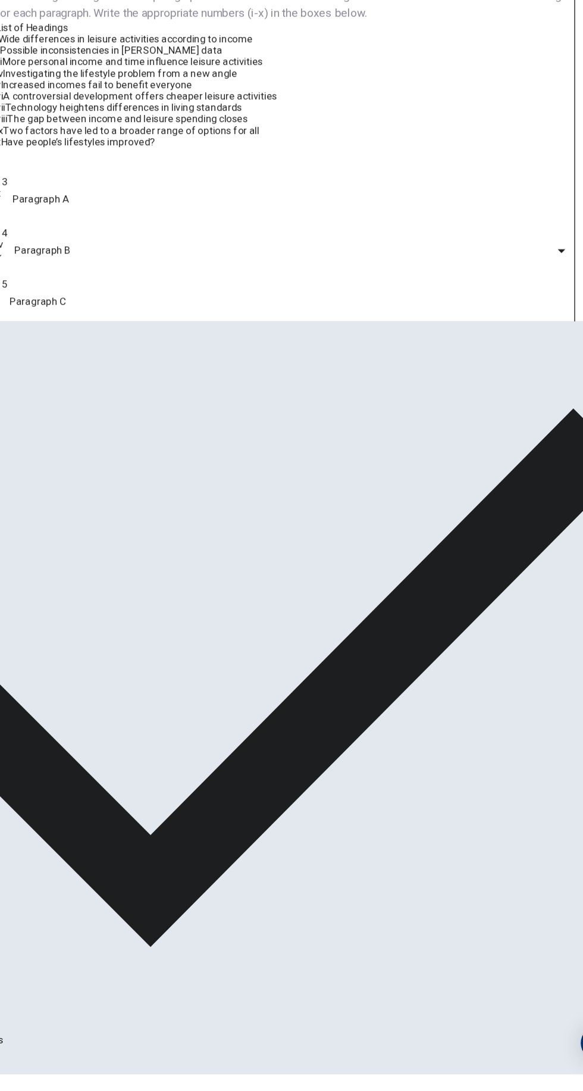
scroll to position [121, 0]
click at [27, 1079] on span "NEXT" at bounding box center [14, 1084] width 26 height 10
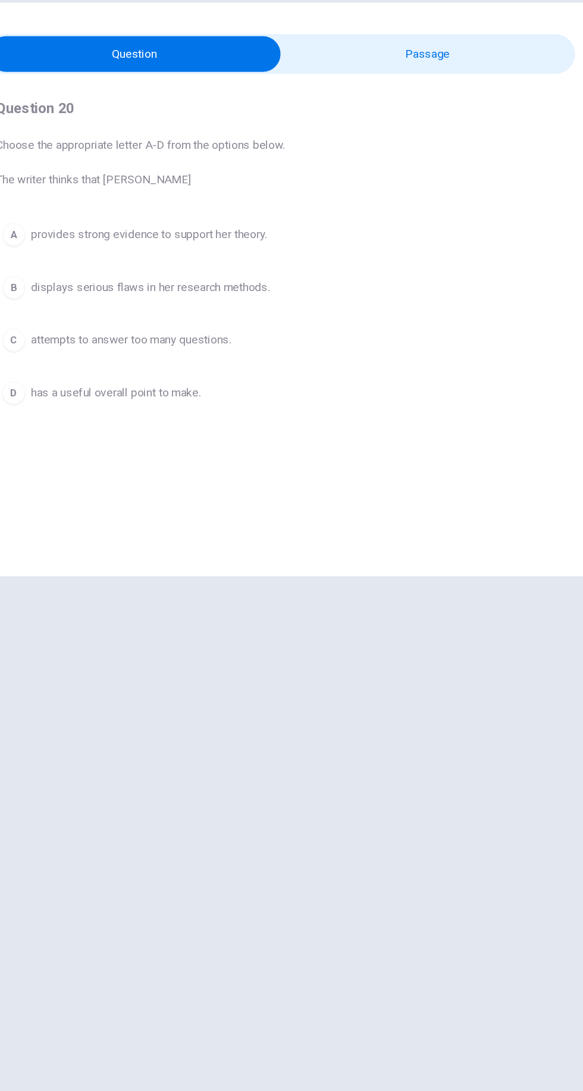
scroll to position [0, 0]
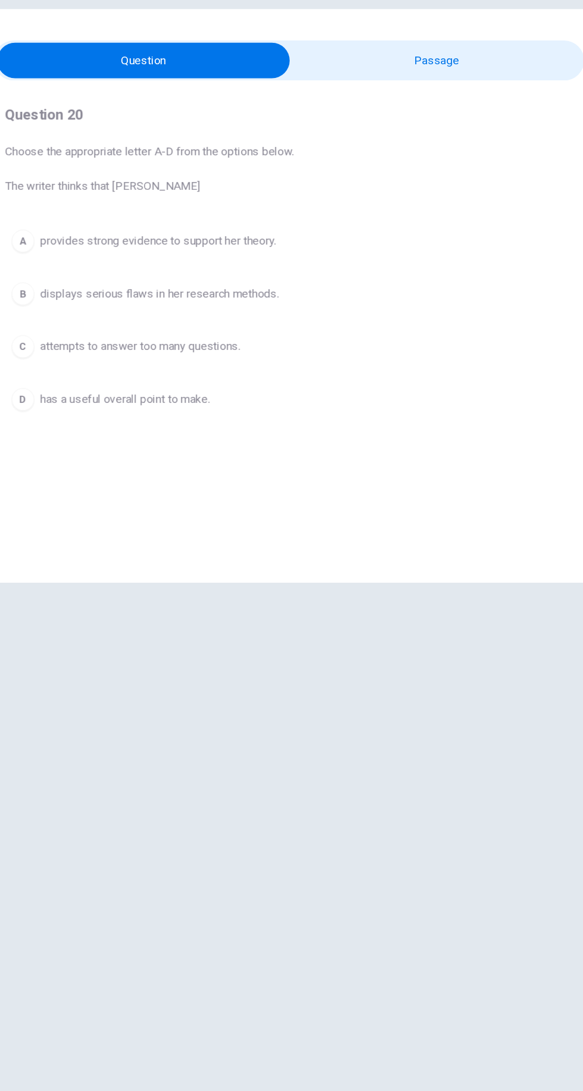
click at [464, 148] on input "checkbox" at bounding box center [170, 143] width 739 height 30
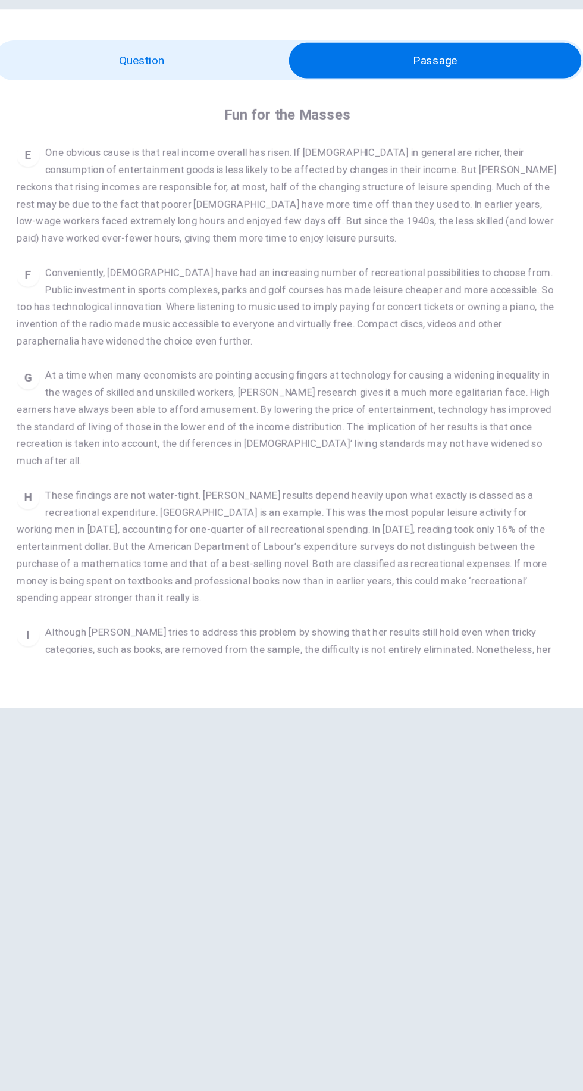
scroll to position [645, 0]
click at [164, 143] on input "checkbox" at bounding box center [413, 143] width 739 height 30
checkbox input "false"
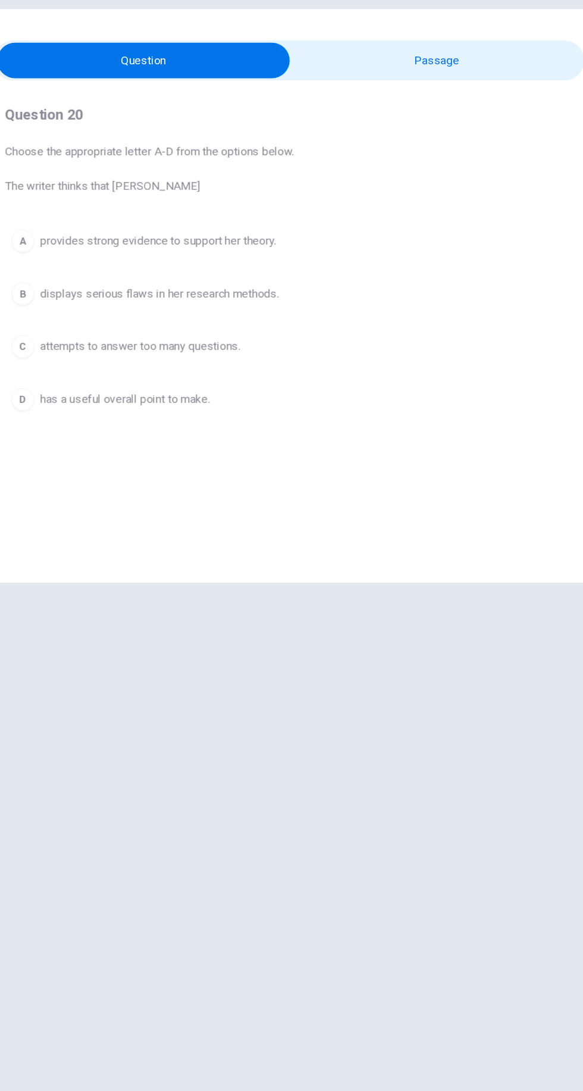
click at [201, 423] on span "has a useful overall point to make." at bounding box center [155, 425] width 142 height 14
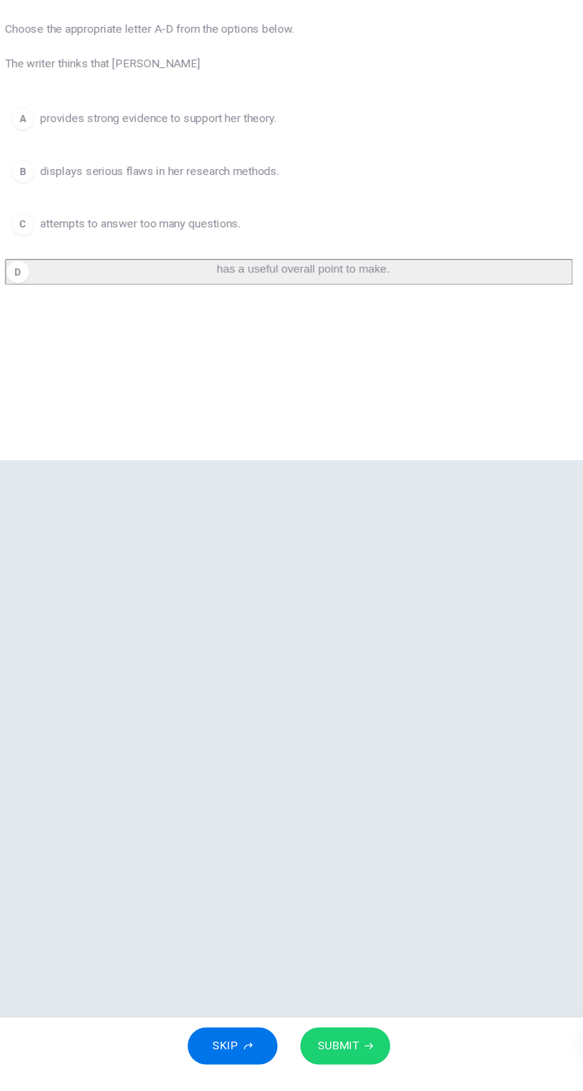
click at [336, 1063] on span "SUBMIT" at bounding box center [332, 1067] width 35 height 17
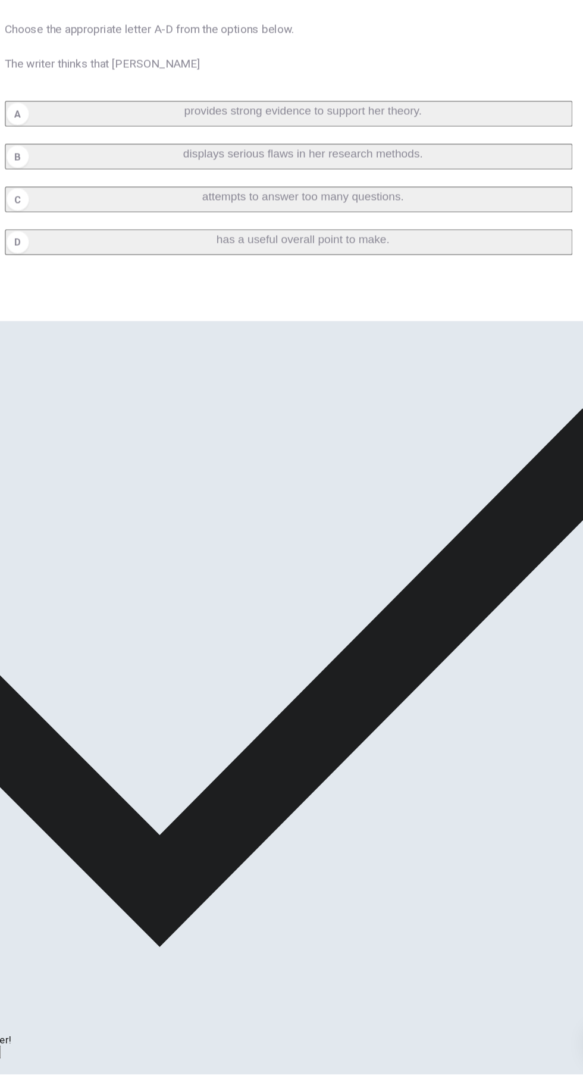
click at [39, 1081] on icon "button" at bounding box center [35, 1083] width 7 height 5
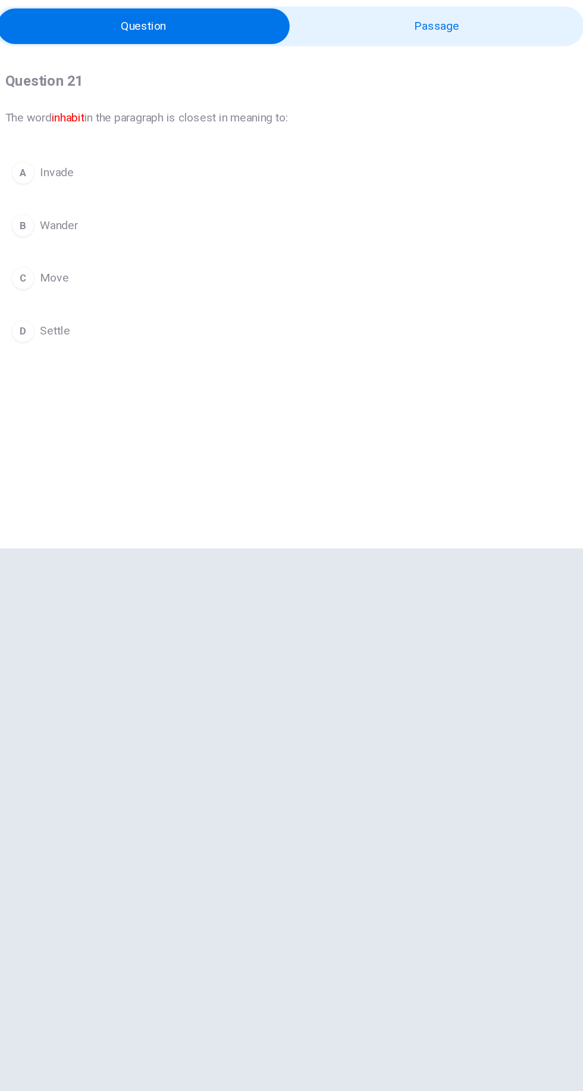
scroll to position [0, 0]
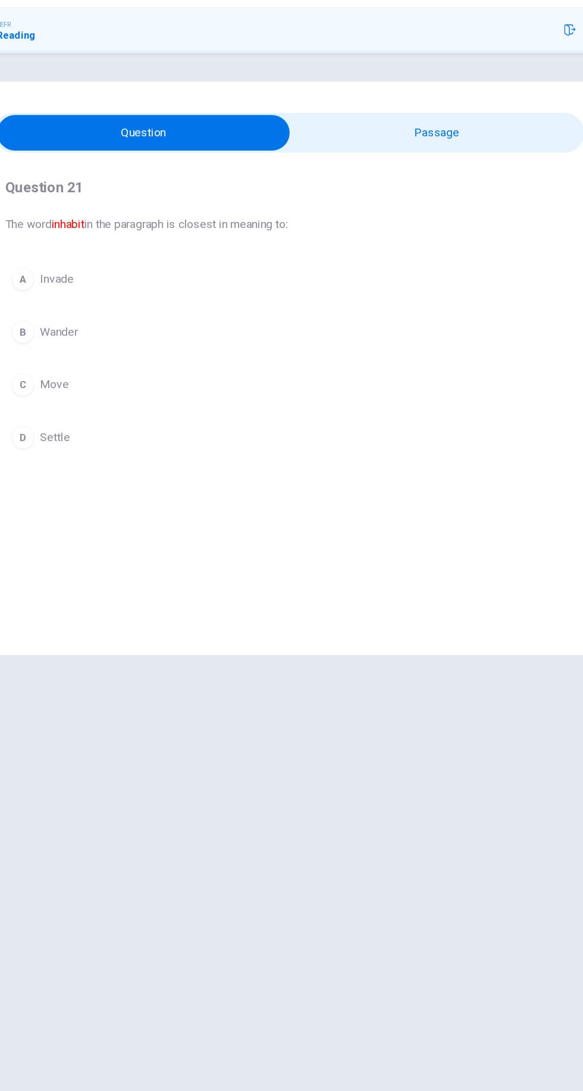
click at [446, 142] on input "checkbox" at bounding box center [170, 143] width 739 height 30
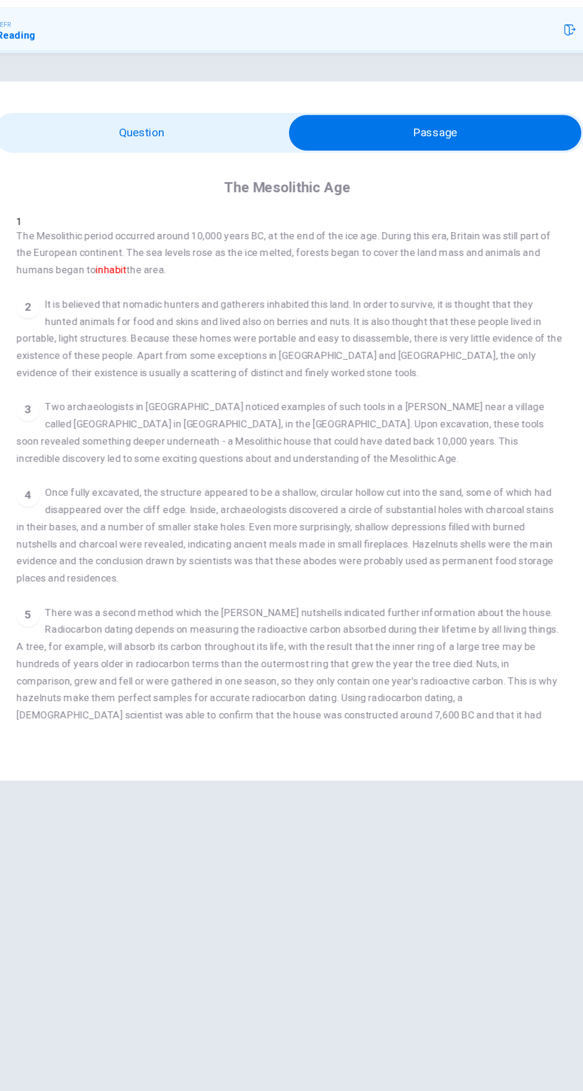
click at [136, 143] on input "checkbox" at bounding box center [413, 143] width 739 height 30
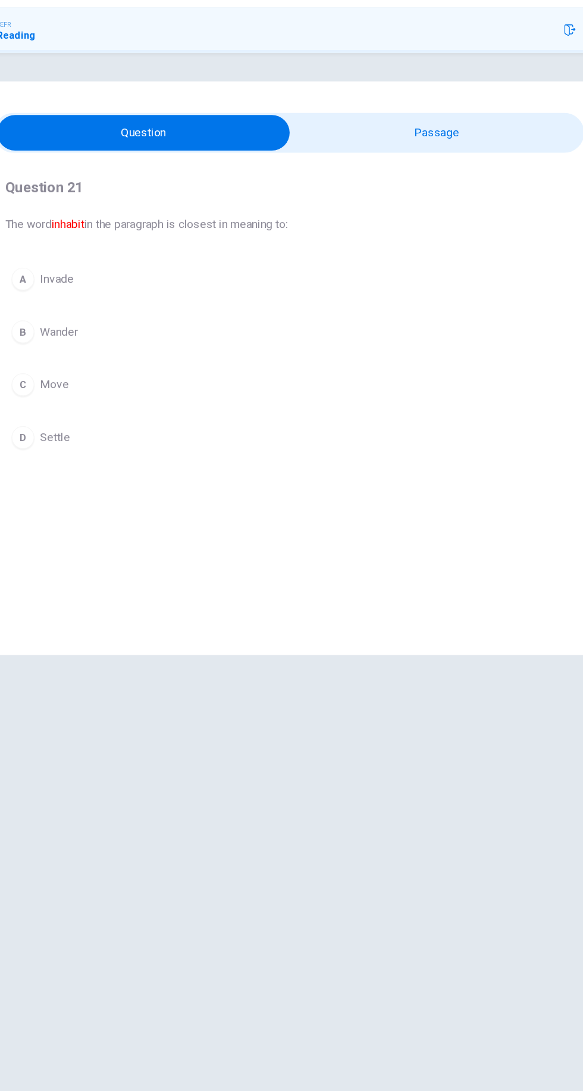
click at [69, 395] on div "D" at bounding box center [69, 396] width 19 height 19
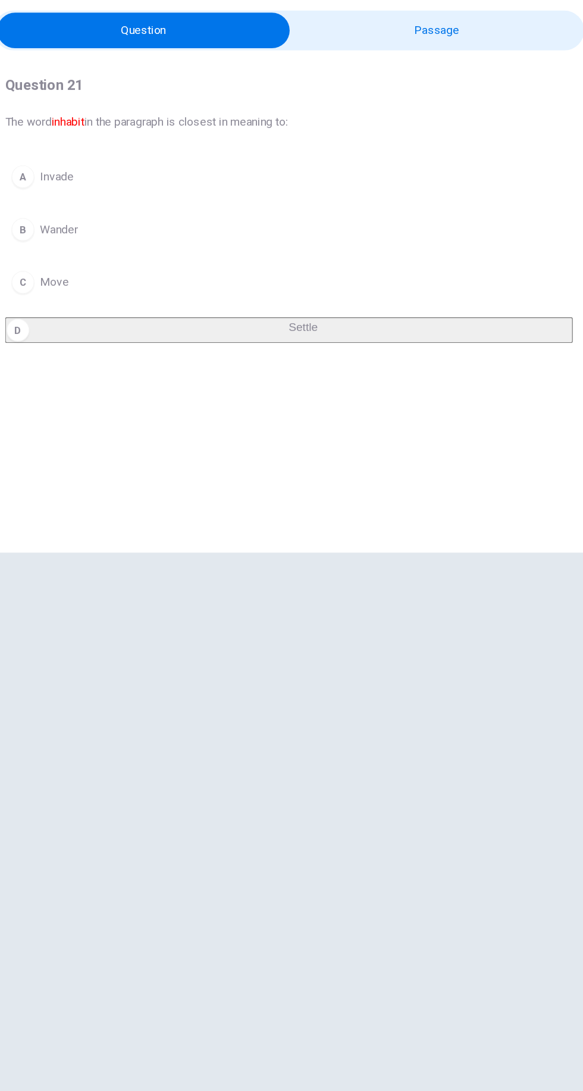
click at [357, 1067] on icon "button" at bounding box center [358, 1067] width 7 height 5
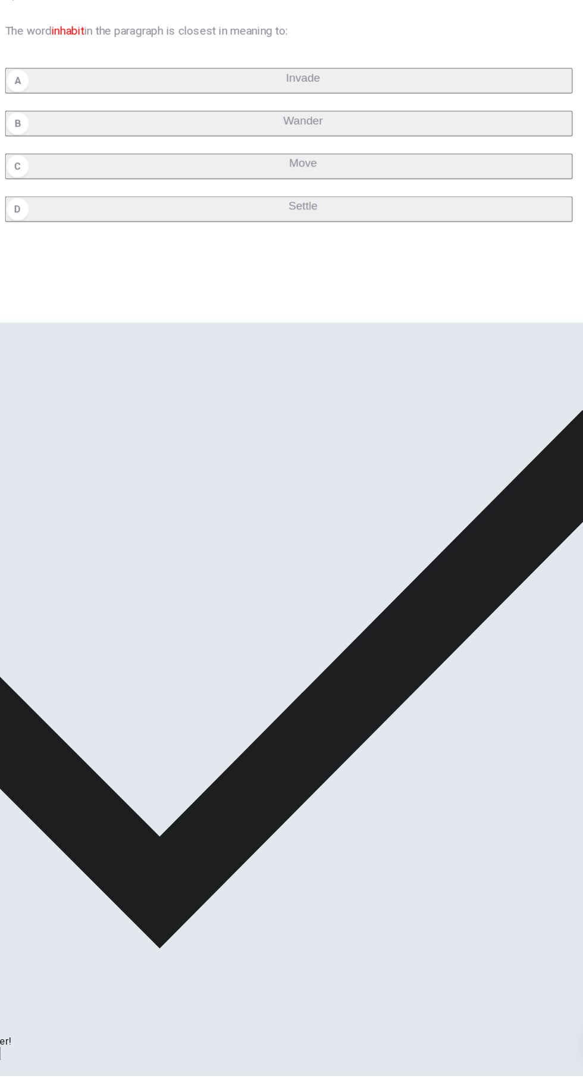
click at [39, 1081] on icon "button" at bounding box center [35, 1083] width 7 height 5
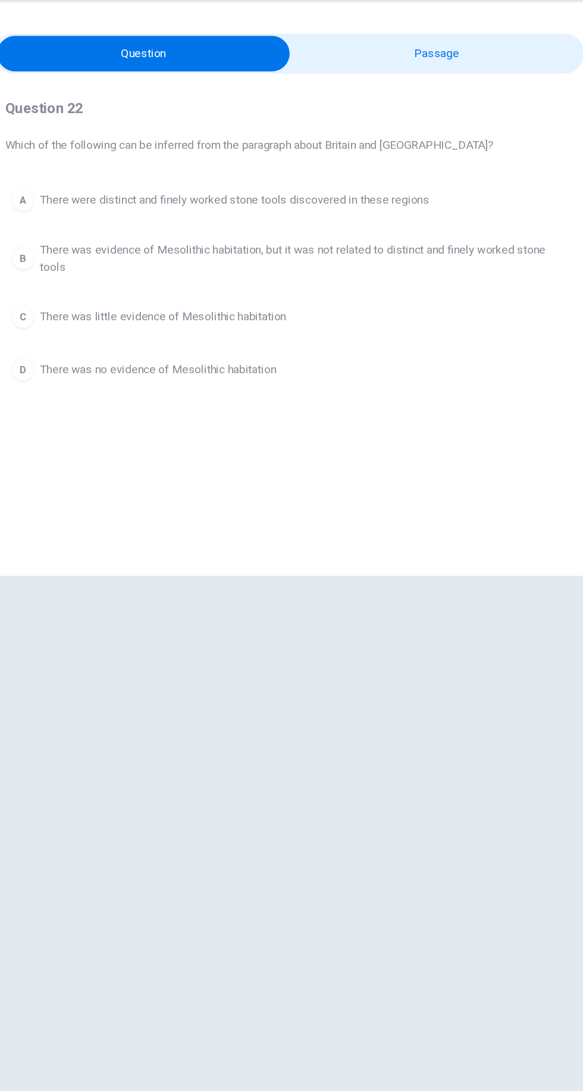
click at [471, 139] on input "checkbox" at bounding box center [170, 143] width 739 height 30
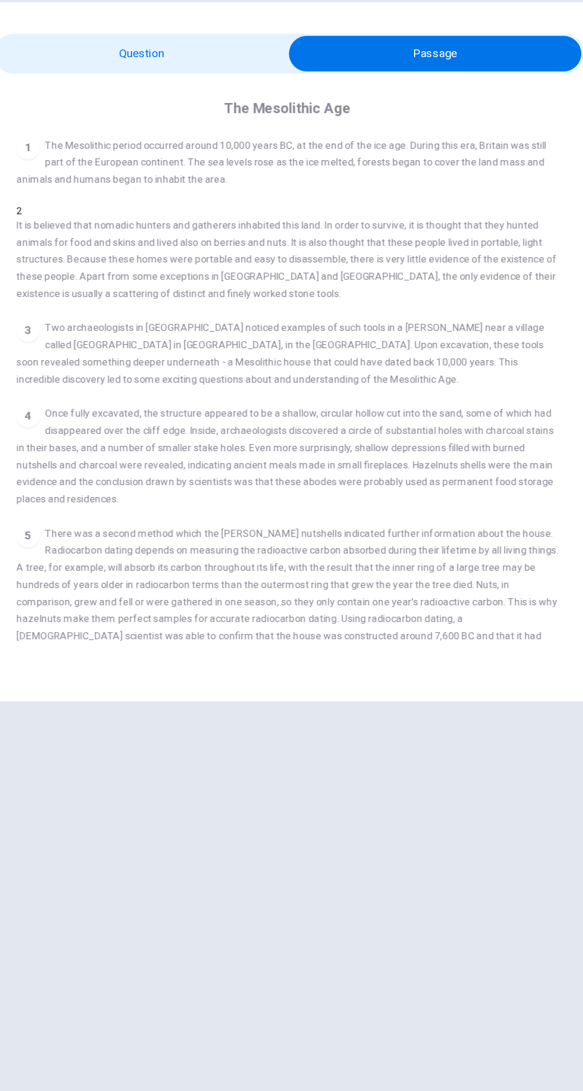
click at [256, 140] on input "checkbox" at bounding box center [413, 143] width 739 height 30
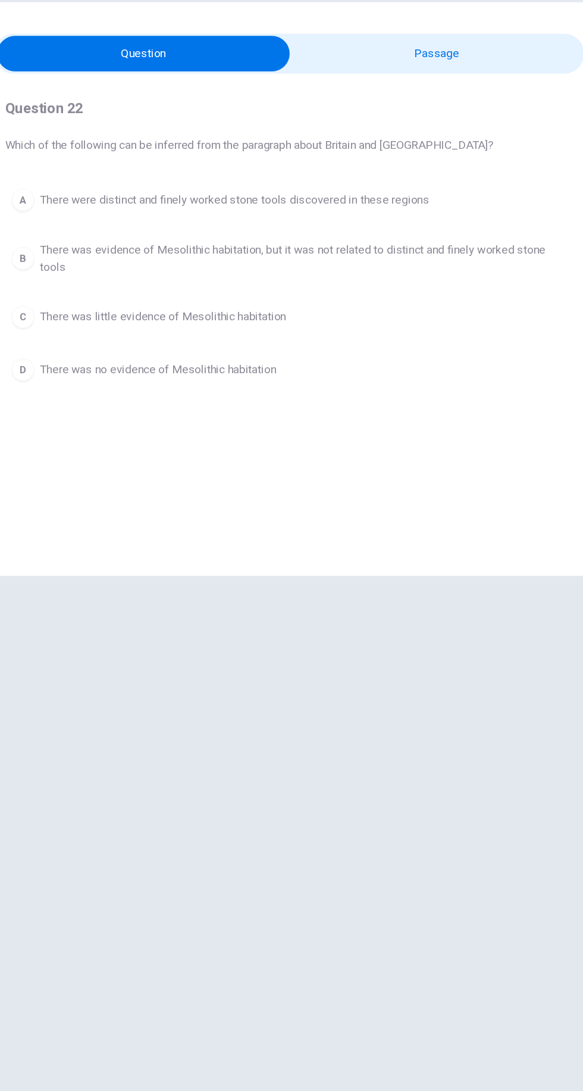
click at [470, 143] on input "checkbox" at bounding box center [170, 143] width 739 height 30
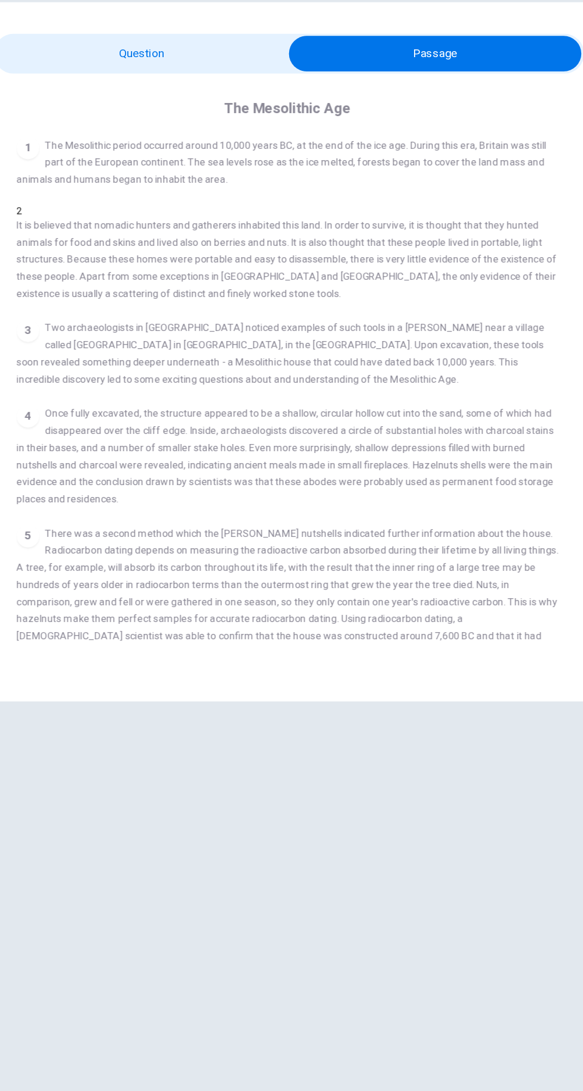
click at [174, 147] on input "checkbox" at bounding box center [413, 143] width 739 height 30
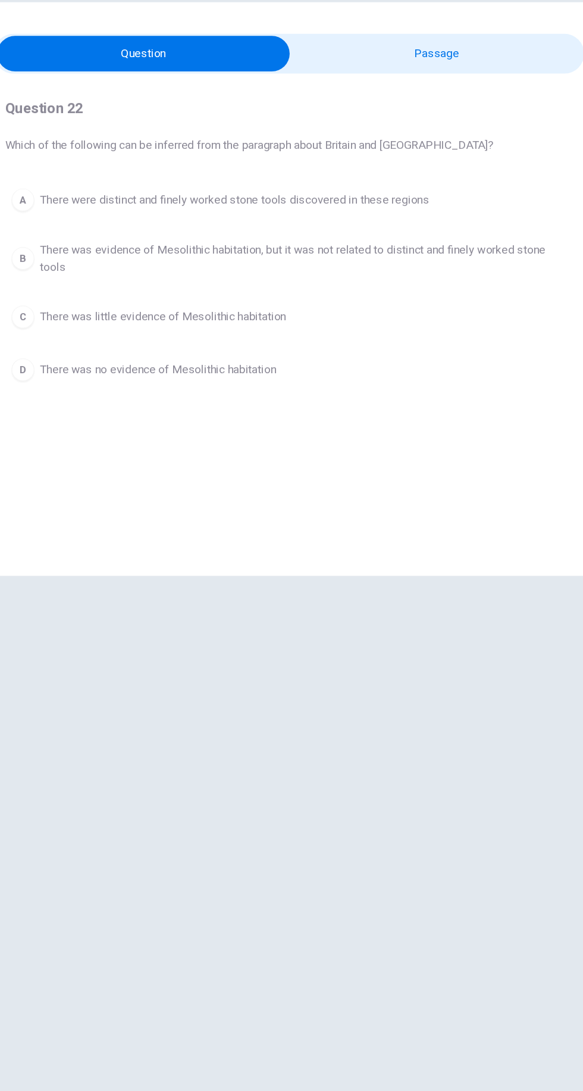
click at [366, 262] on span "There were distinct and finely worked stone tools discovered in these regions" at bounding box center [246, 265] width 325 height 14
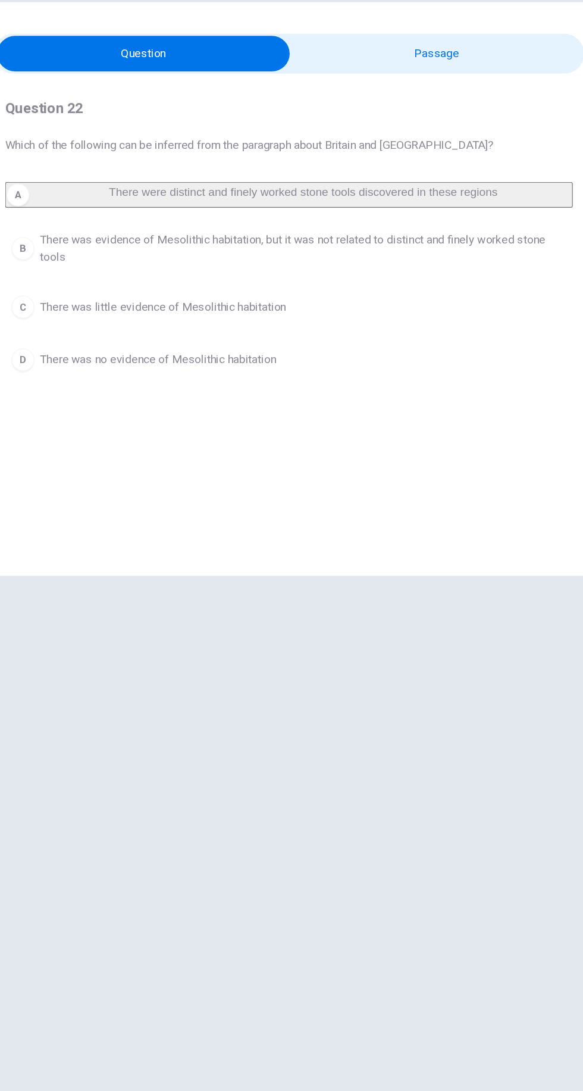
click at [69, 361] on div "C" at bounding box center [69, 354] width 19 height 19
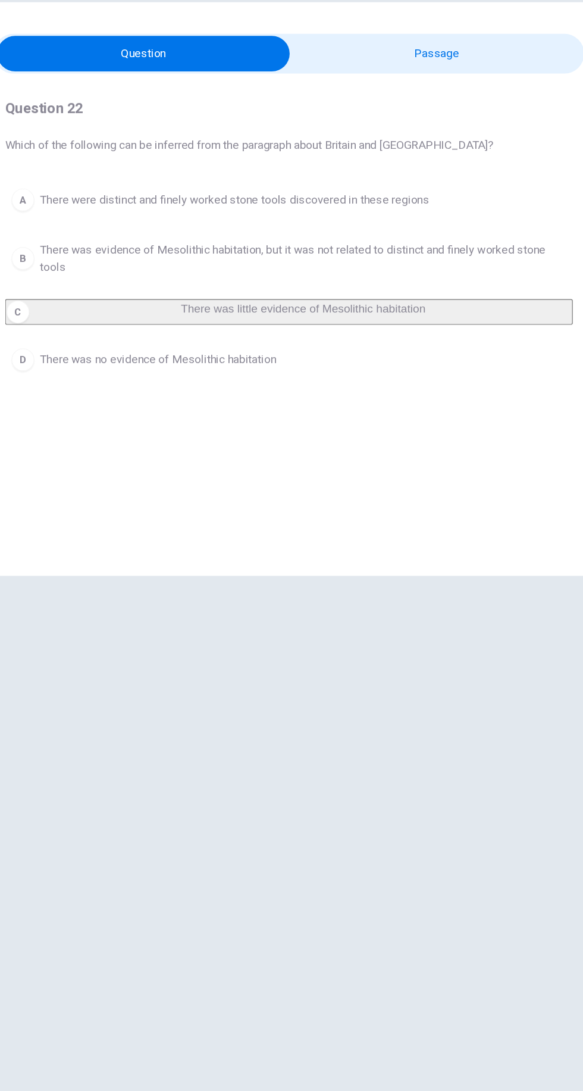
click at [69, 264] on div "A" at bounding box center [69, 264] width 19 height 19
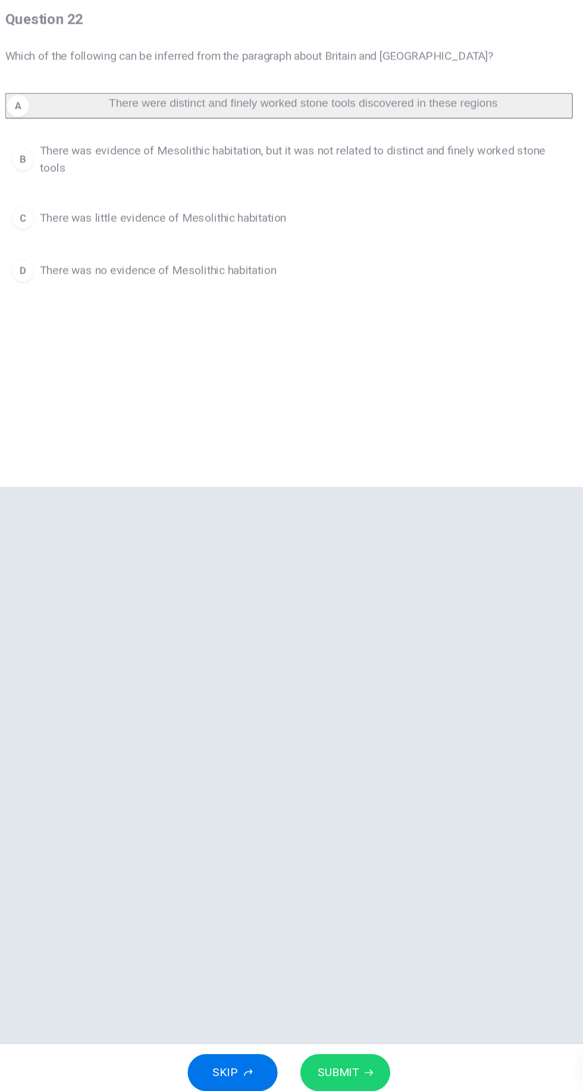
click at [343, 1062] on span "SUBMIT" at bounding box center [332, 1067] width 35 height 17
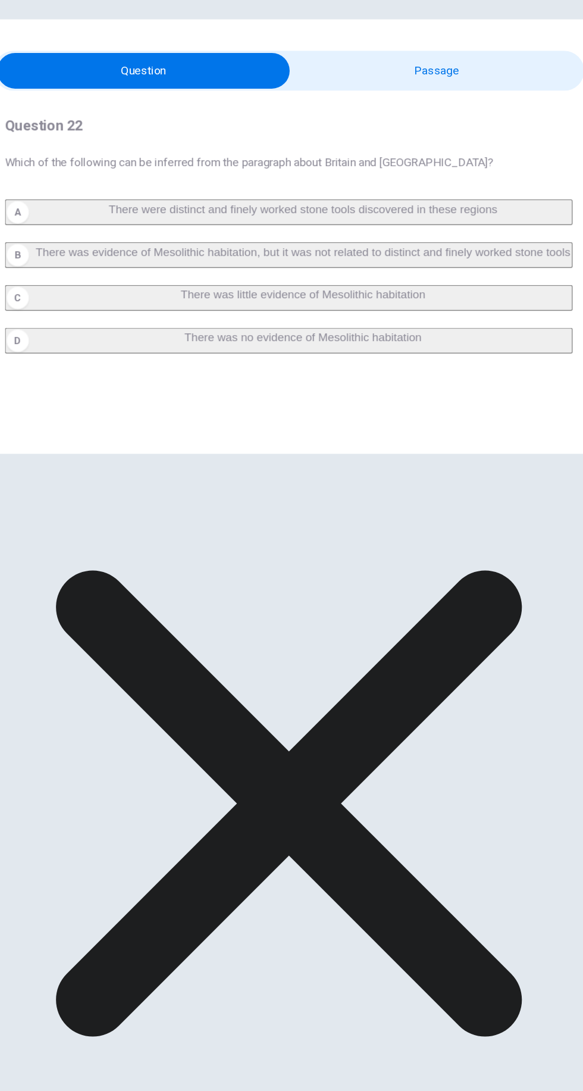
click at [477, 147] on input "checkbox" at bounding box center [170, 143] width 739 height 30
checkbox input "true"
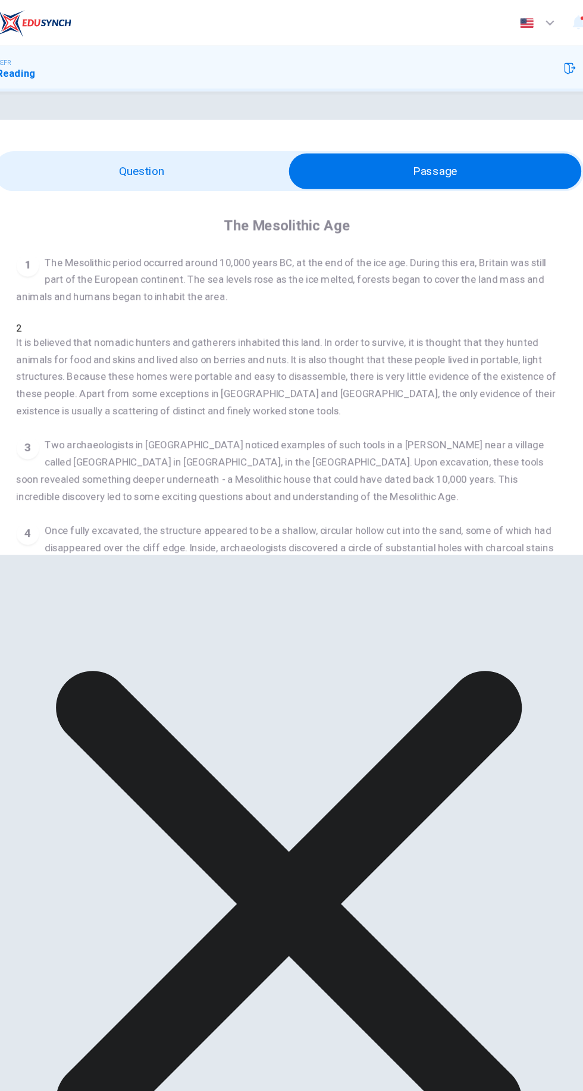
click at [524, 55] on icon "button" at bounding box center [526, 57] width 10 height 10
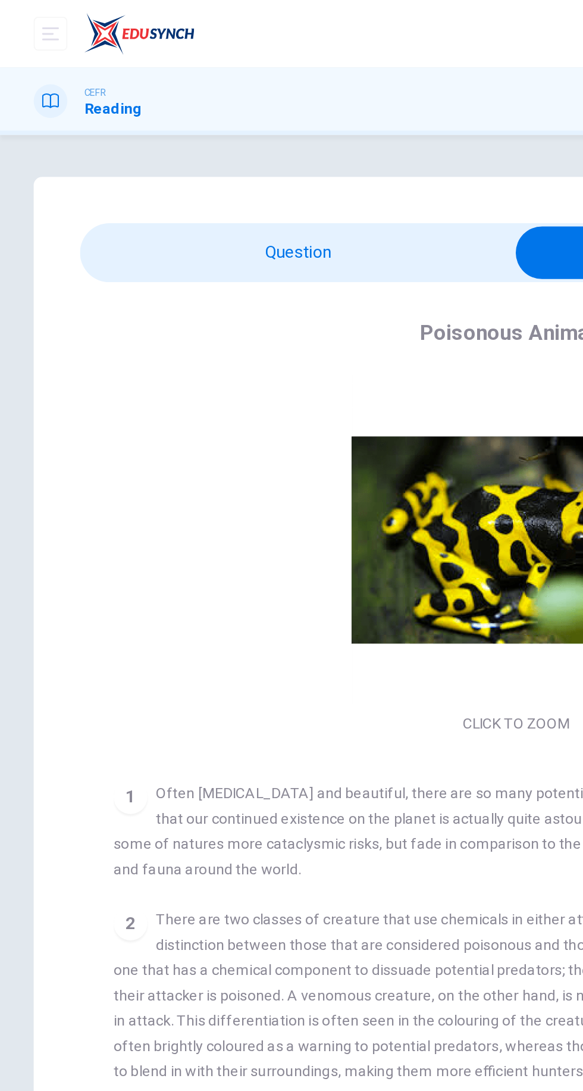
scroll to position [60, 0]
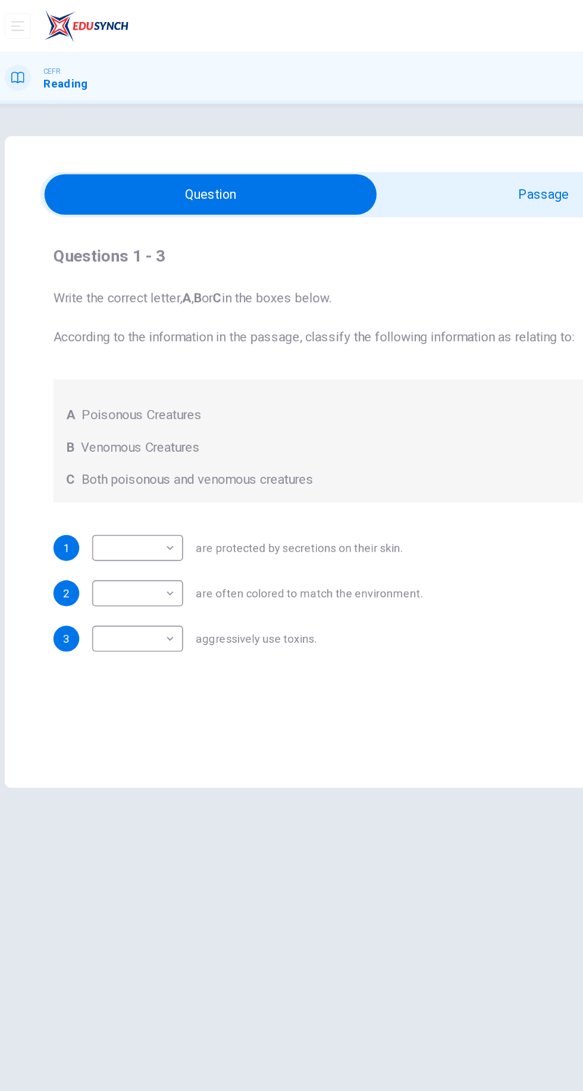
checkbox input "true"
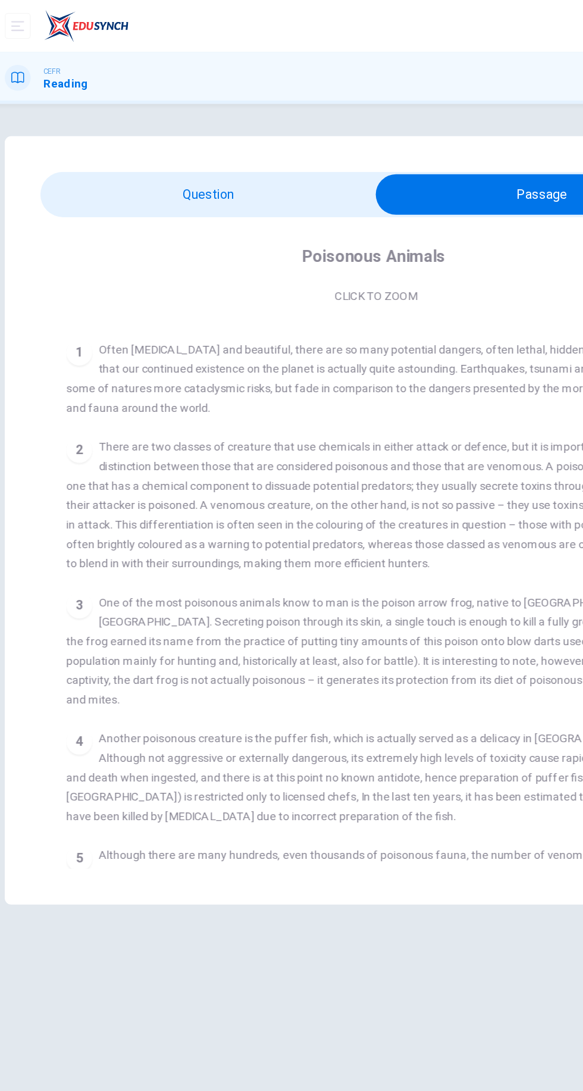
scroll to position [417, 0]
